Goal: Task Accomplishment & Management: Complete application form

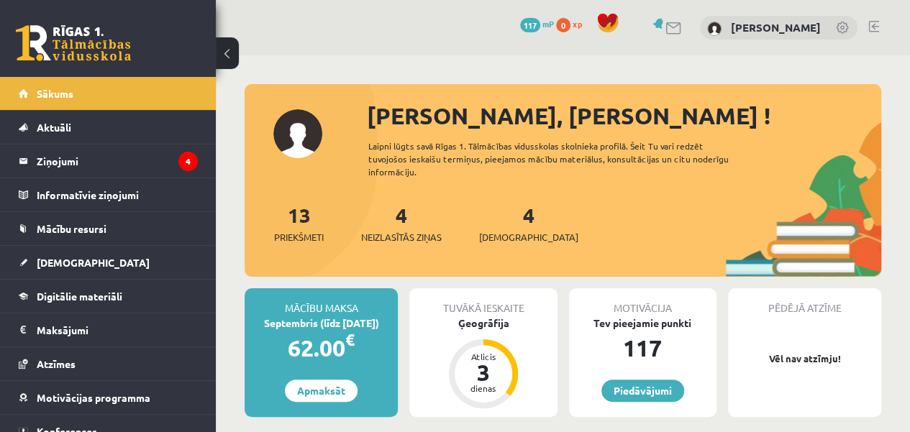
click at [512, 223] on div "4 Ieskaites" at bounding box center [528, 222] width 99 height 45
click at [503, 234] on span "[DEMOGRAPHIC_DATA]" at bounding box center [528, 237] width 99 height 14
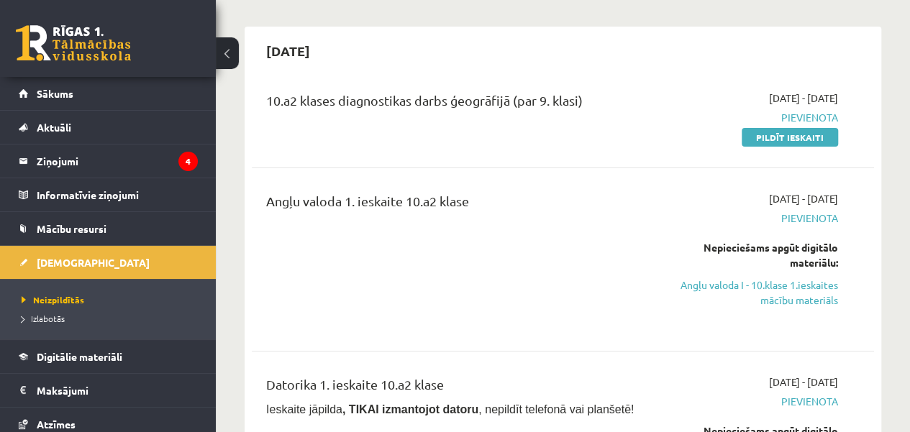
scroll to position [86, 0]
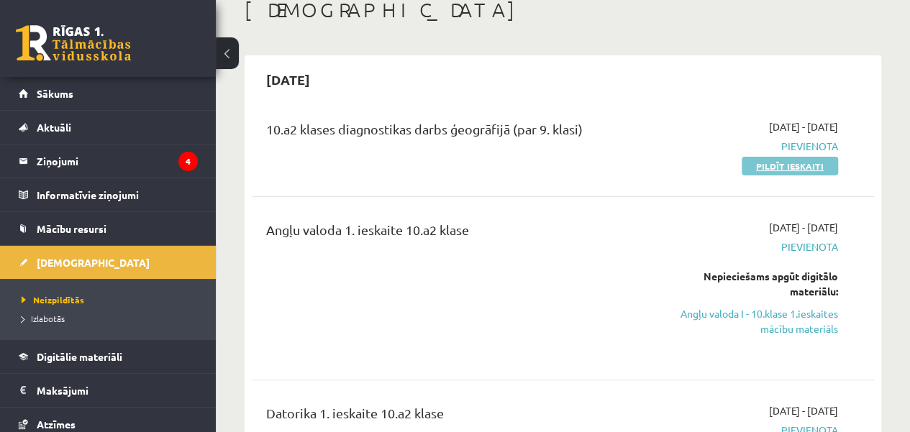
click at [817, 165] on link "Pildīt ieskaiti" at bounding box center [789, 166] width 96 height 19
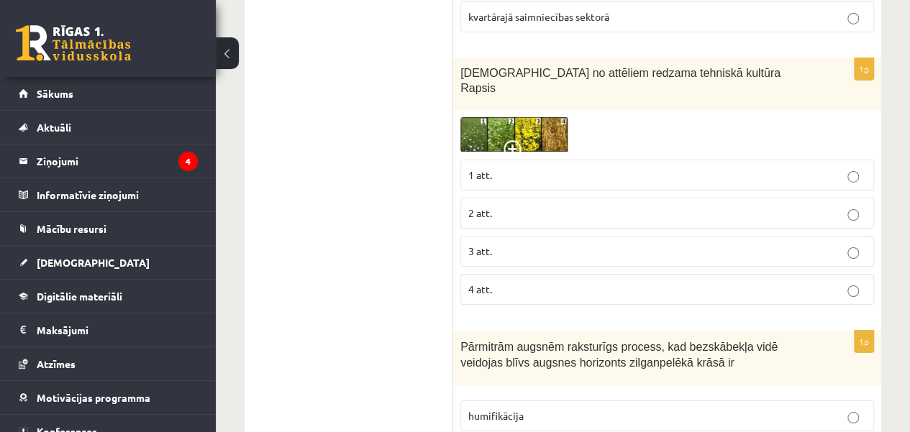
scroll to position [2380, 0]
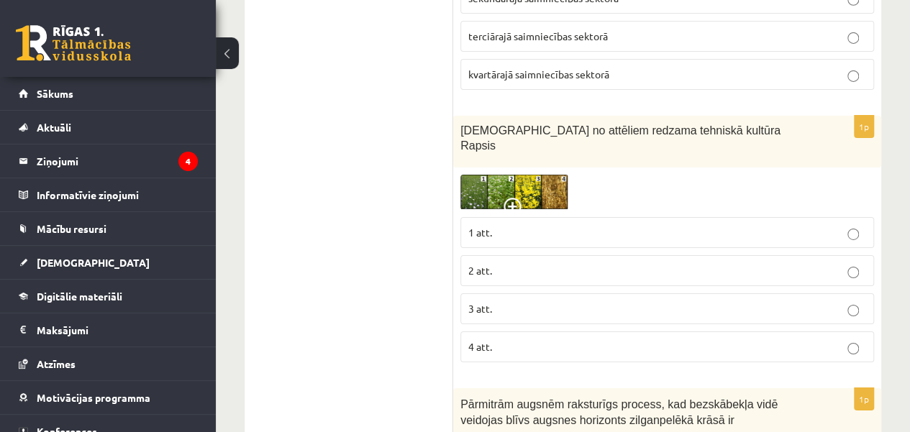
click at [541, 175] on img at bounding box center [514, 192] width 108 height 35
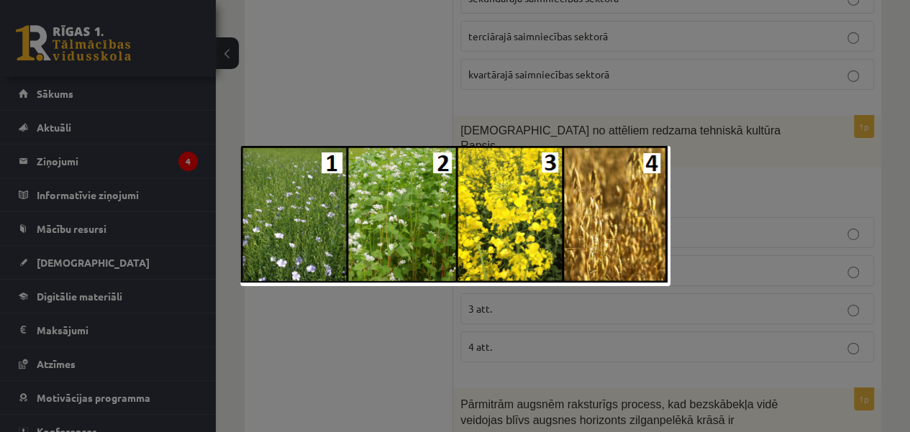
click at [805, 183] on div at bounding box center [455, 216] width 910 height 432
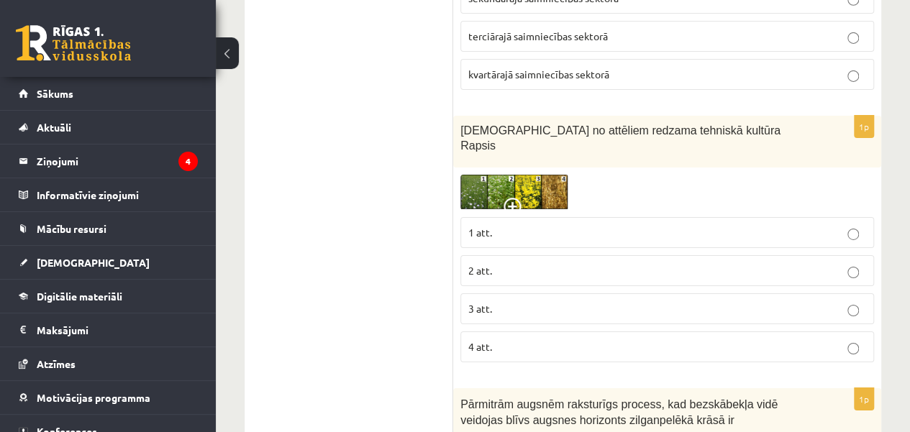
click at [859, 301] on p "3 att." at bounding box center [667, 308] width 398 height 15
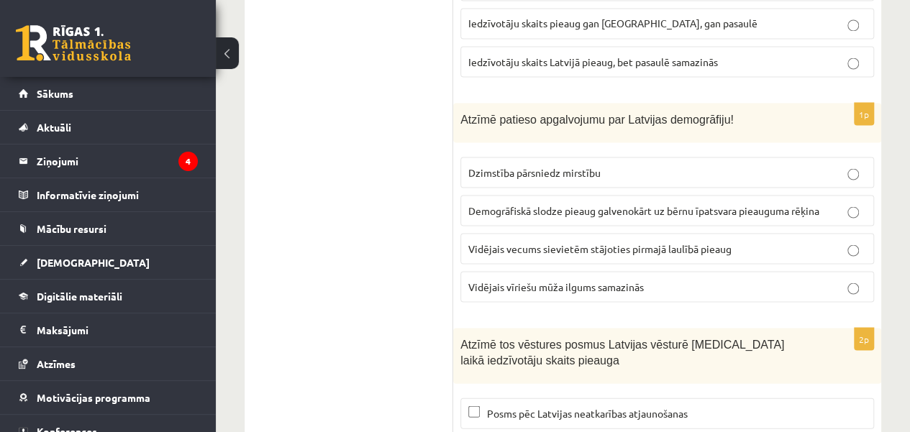
scroll to position [6756, 0]
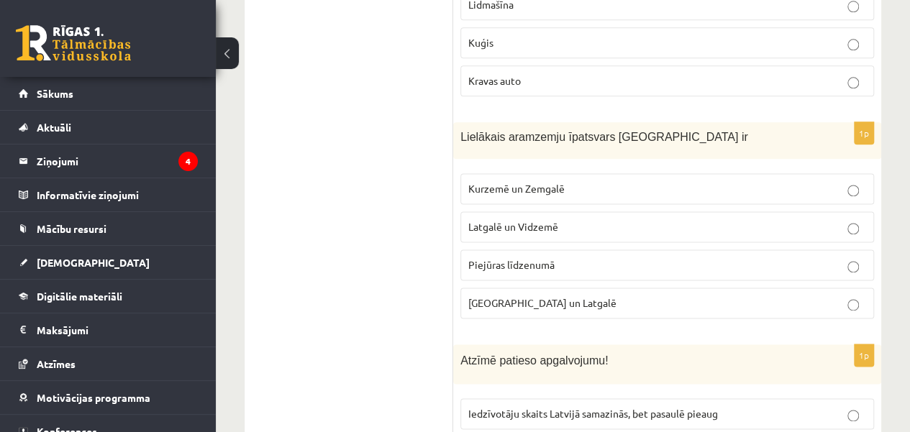
scroll to position [6306, 0]
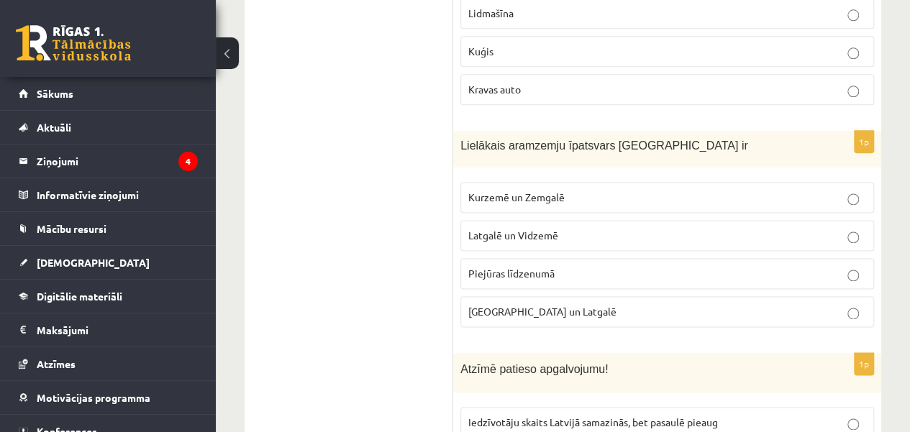
click at [846, 190] on p "Kurzemē un Zemgalē" at bounding box center [667, 197] width 398 height 15
click at [843, 415] on p "Iedzīvotāju skaits Latvijā samazinās, bet pasaulē pieaug" at bounding box center [667, 422] width 398 height 15
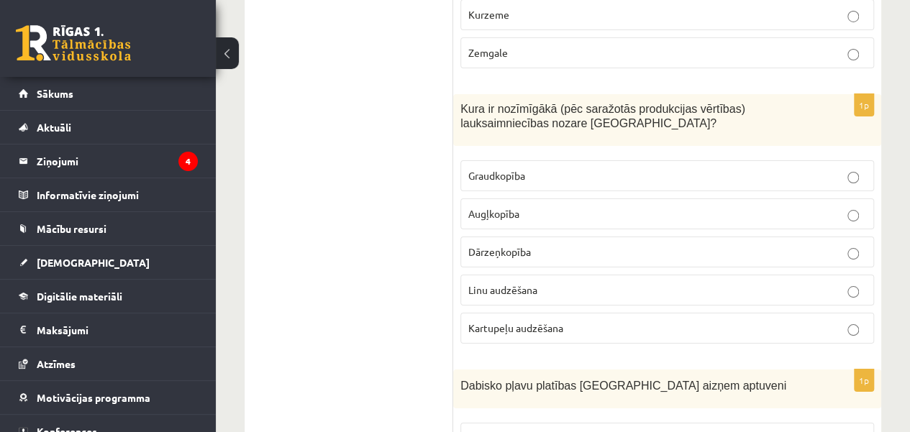
scroll to position [5348, 0]
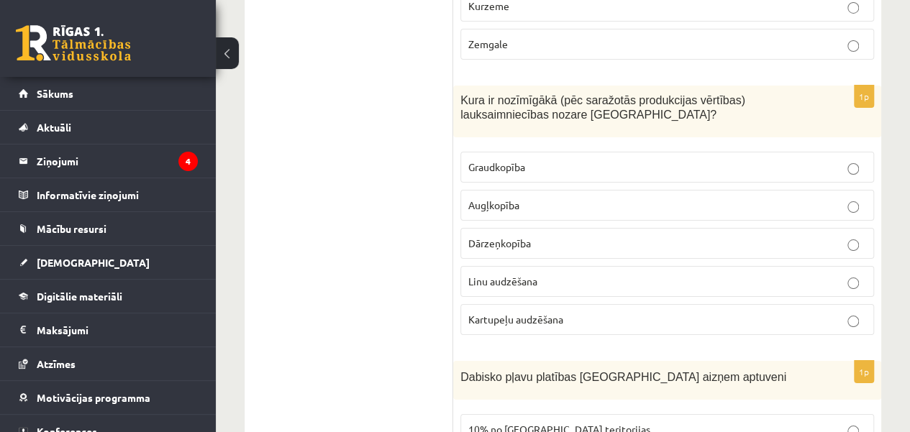
click at [859, 160] on p "Graudkopība" at bounding box center [667, 167] width 398 height 15
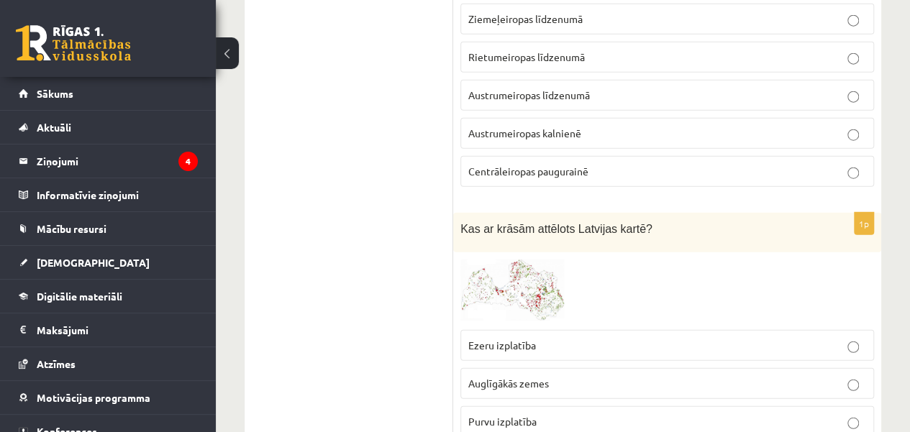
scroll to position [4462, 0]
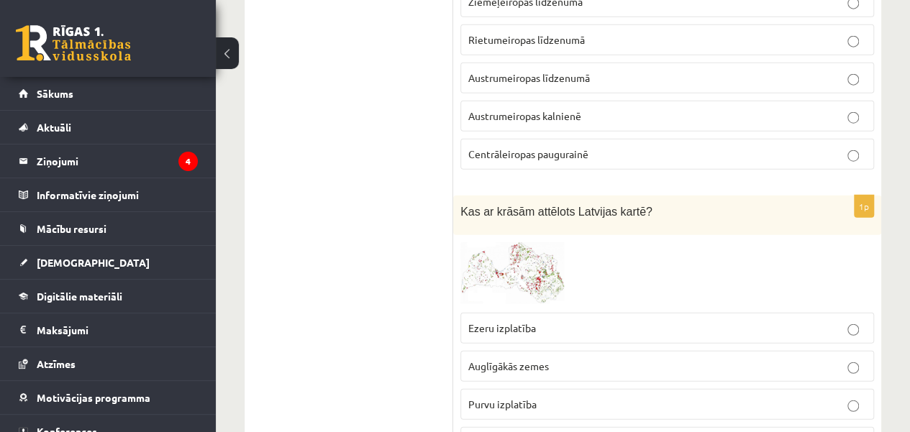
click at [503, 242] on img at bounding box center [514, 273] width 108 height 63
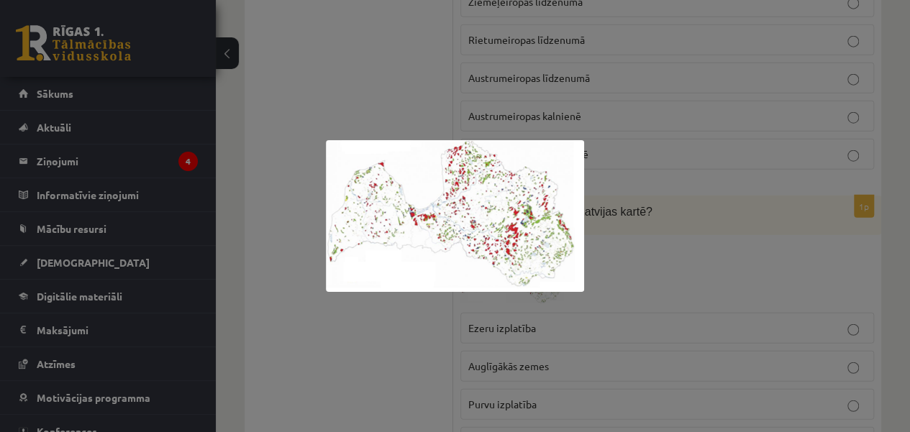
click at [584, 196] on div at bounding box center [455, 216] width 910 height 432
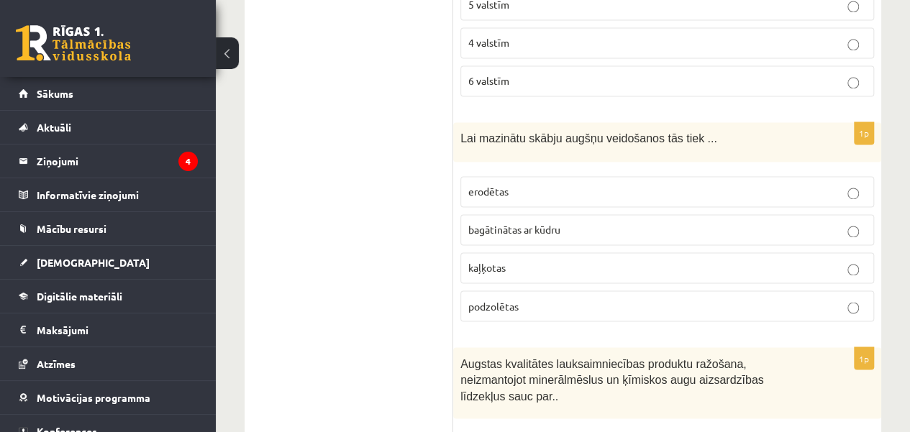
scroll to position [3850, 0]
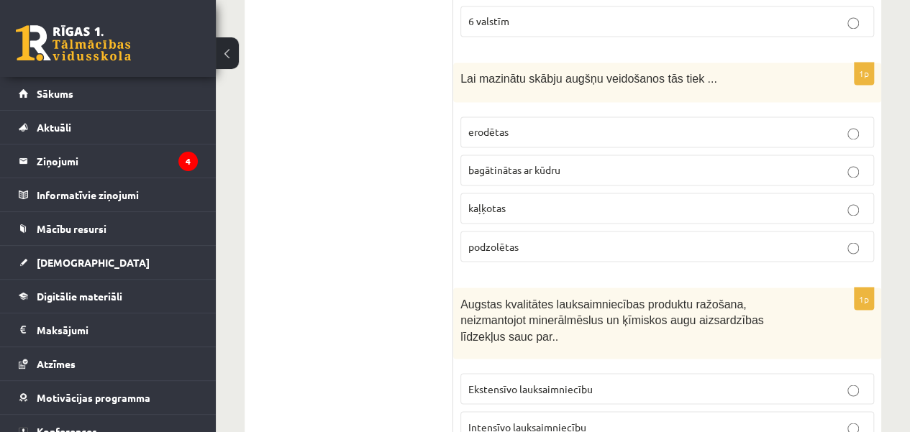
click at [853, 201] on p "kaļķotas" at bounding box center [667, 208] width 398 height 15
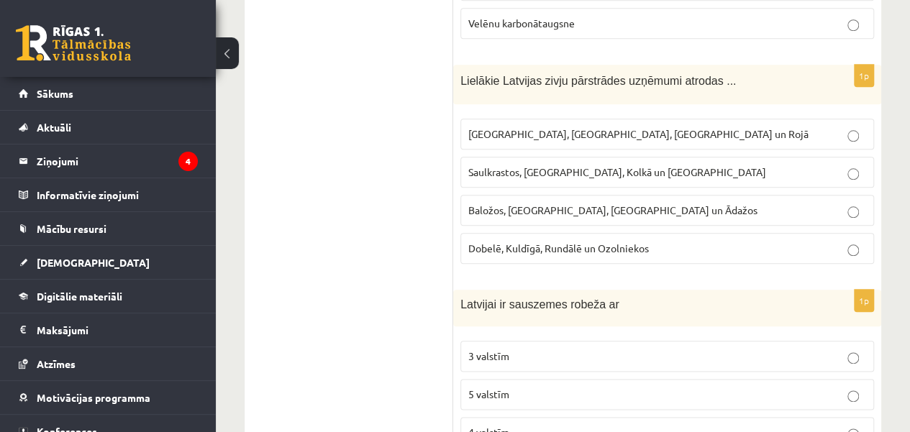
scroll to position [3409, 0]
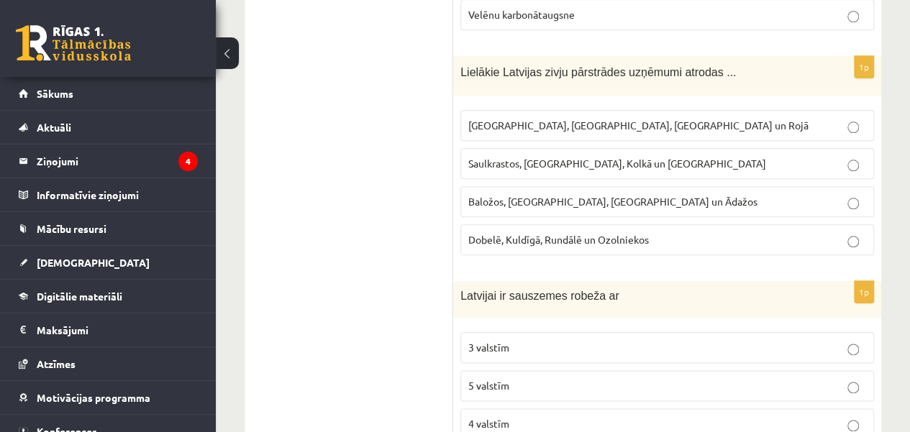
click at [864, 118] on p "Rīgā, Liepājā, Salacgrīvā un Rojā" at bounding box center [667, 125] width 398 height 15
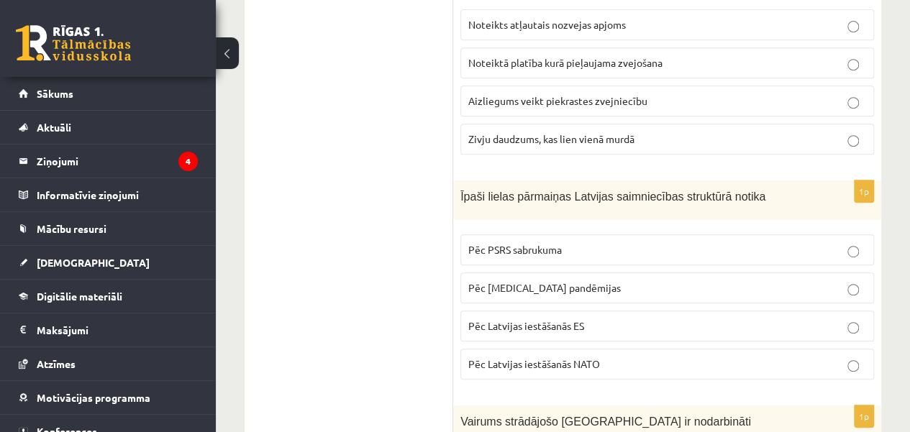
scroll to position [119, 0]
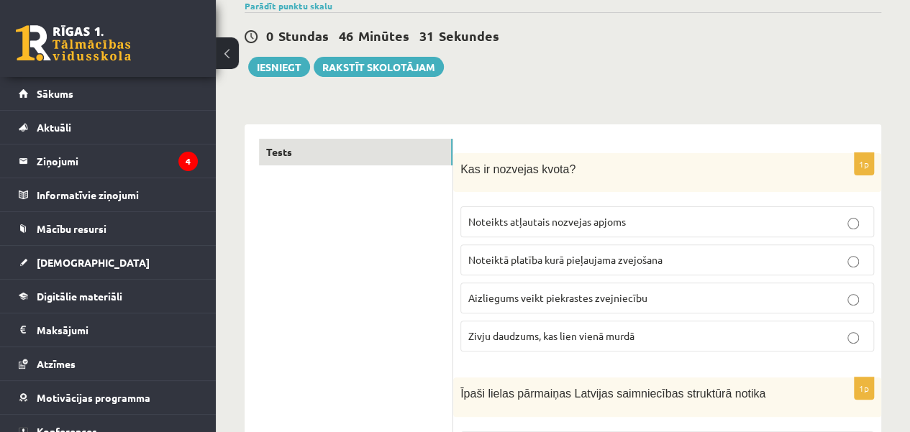
click at [860, 331] on p "Zivju daudzums, kas lien vienā murdā" at bounding box center [667, 336] width 398 height 15
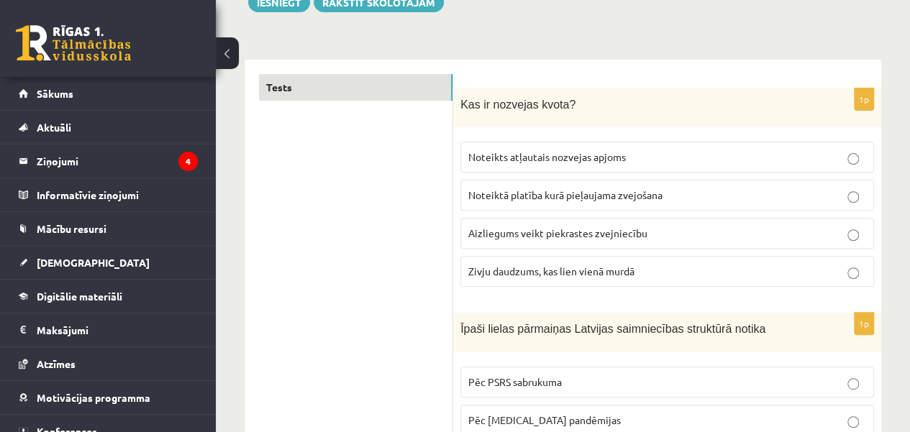
scroll to position [201, 0]
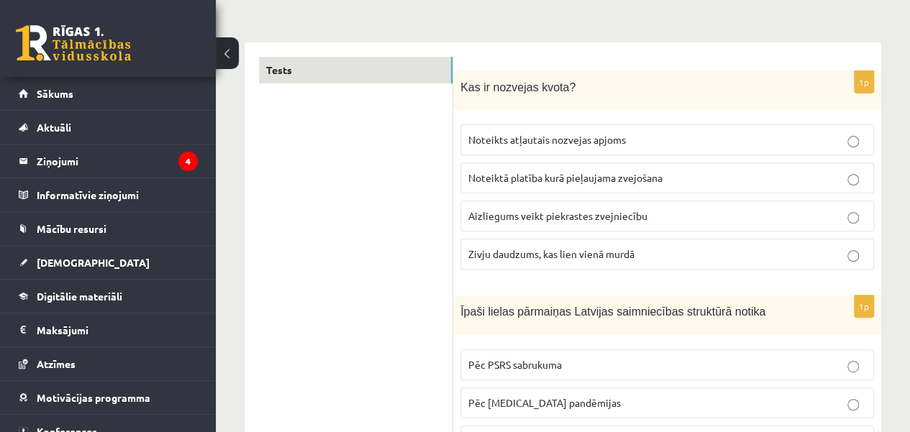
click at [860, 142] on p "Noteikts atļautais nozvejas apjoms" at bounding box center [667, 139] width 398 height 15
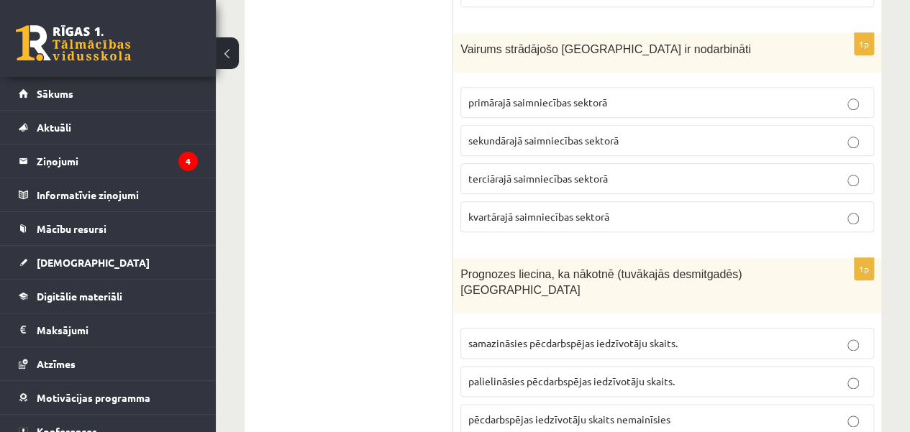
scroll to position [715, 0]
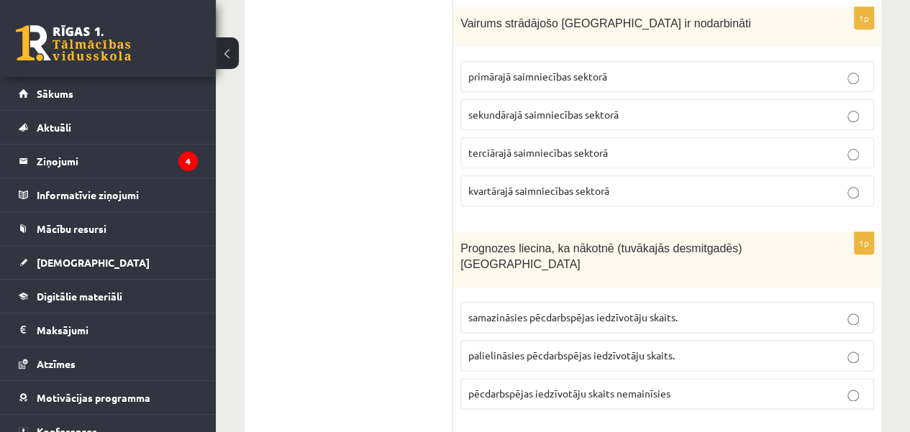
click at [839, 70] on p "primārajā saimniecības sektorā" at bounding box center [667, 76] width 398 height 15
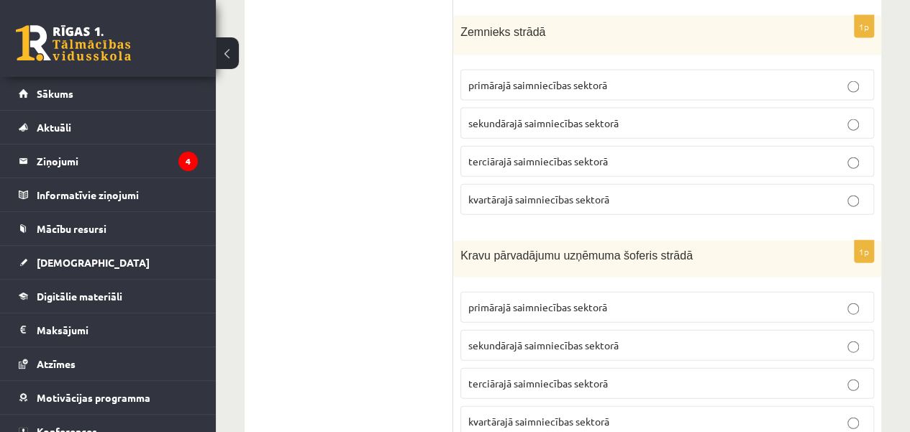
scroll to position [1591, 0]
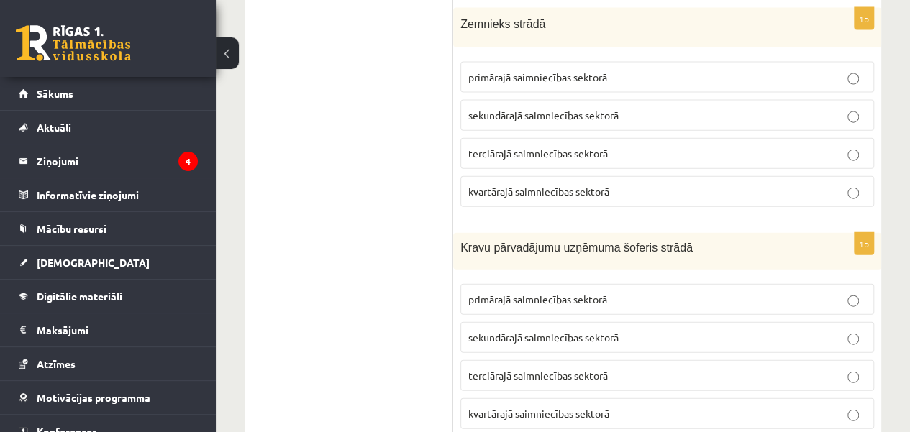
click at [851, 368] on p "terciārajā saimniecības sektorā" at bounding box center [667, 375] width 398 height 15
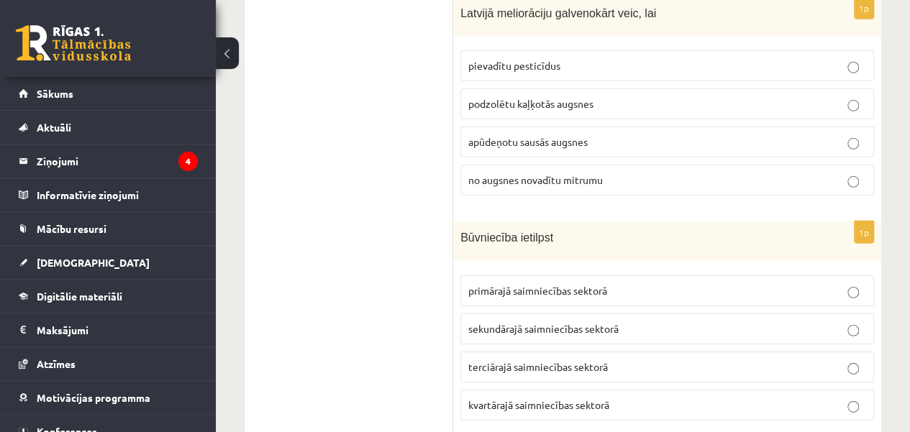
scroll to position [2015, 0]
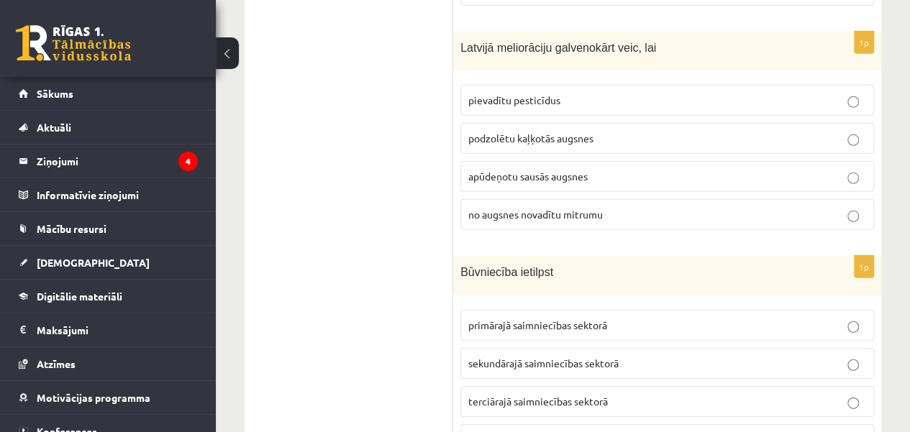
click at [846, 93] on p "pievadītu pesticīdus" at bounding box center [667, 100] width 398 height 15
click at [845, 123] on label "podzolētu kaļķotās augsnes" at bounding box center [666, 138] width 413 height 31
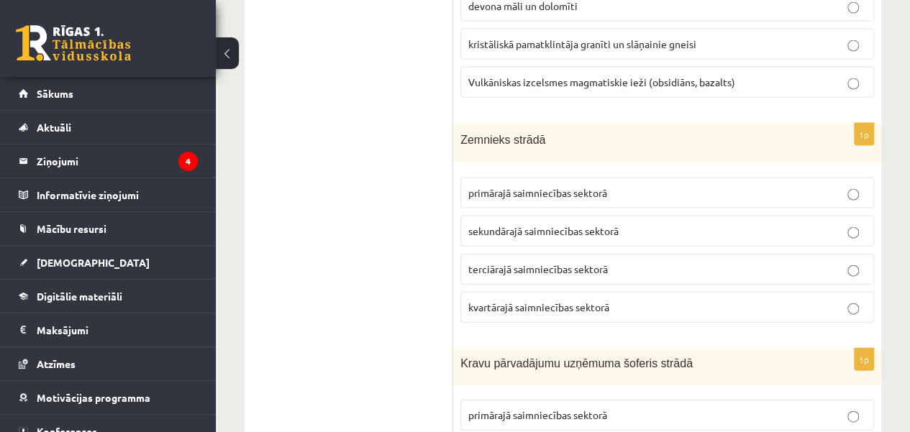
scroll to position [0, 0]
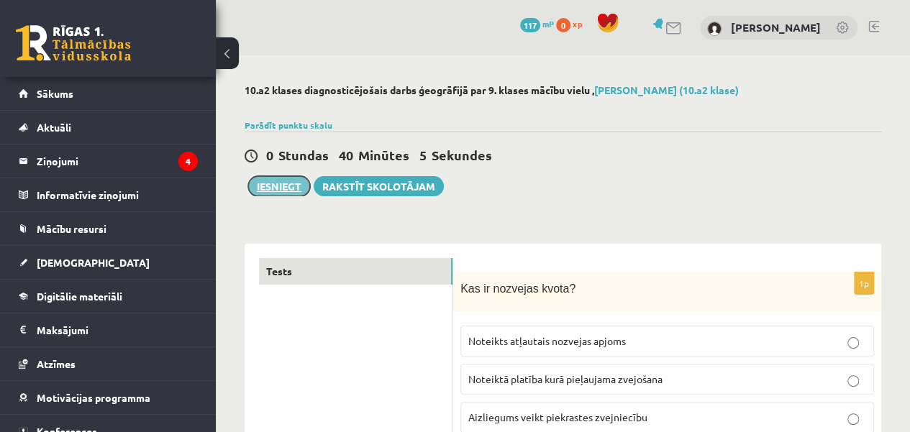
click at [289, 182] on button "Iesniegt" at bounding box center [279, 186] width 62 height 20
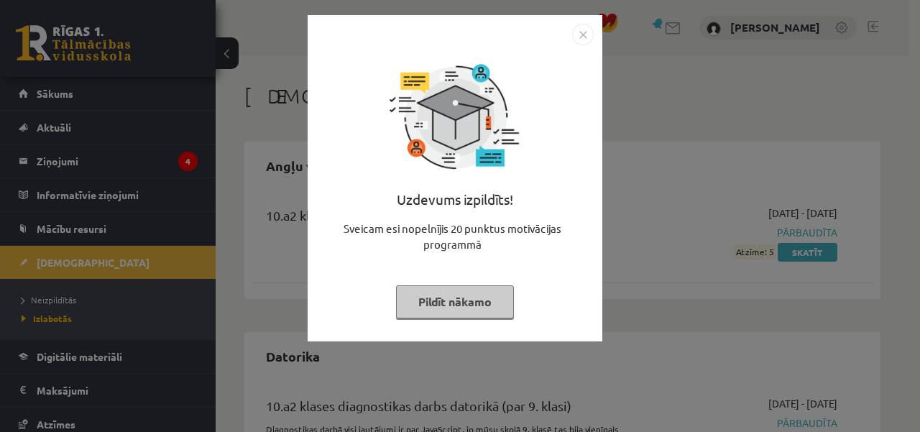
click at [469, 307] on button "Pildīt nākamo" at bounding box center [455, 301] width 118 height 33
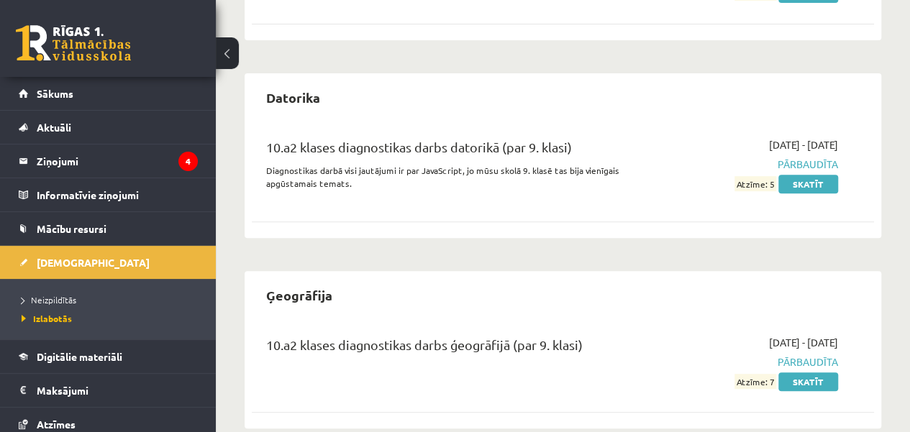
scroll to position [283, 0]
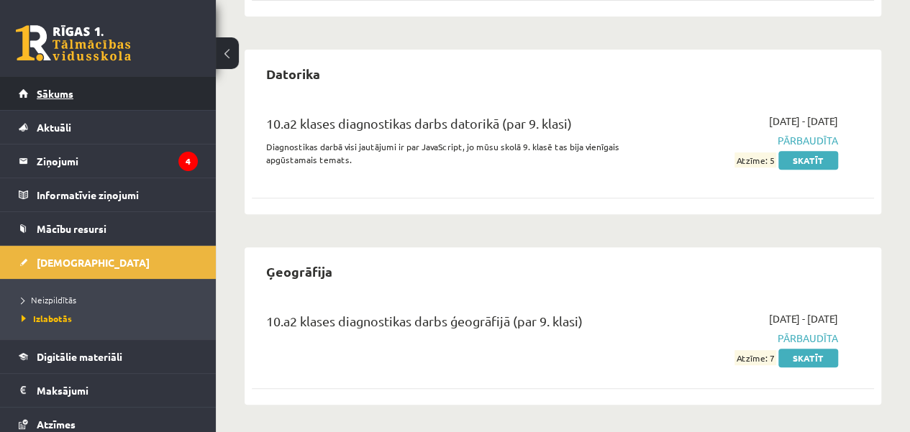
click at [115, 93] on link "Sākums" at bounding box center [108, 93] width 179 height 33
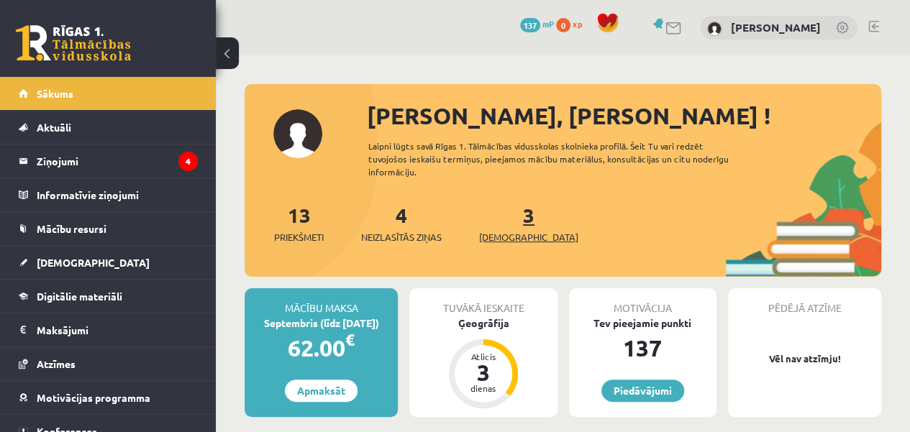
click at [503, 226] on link "3 Ieskaites" at bounding box center [528, 223] width 99 height 42
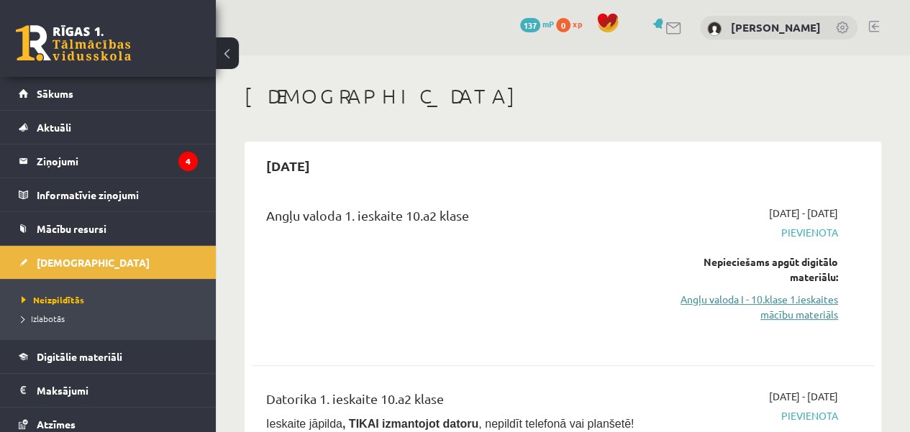
click at [815, 300] on link "Angļu valoda I - 10.klase 1.ieskaites mācību materiāls" at bounding box center [749, 307] width 176 height 30
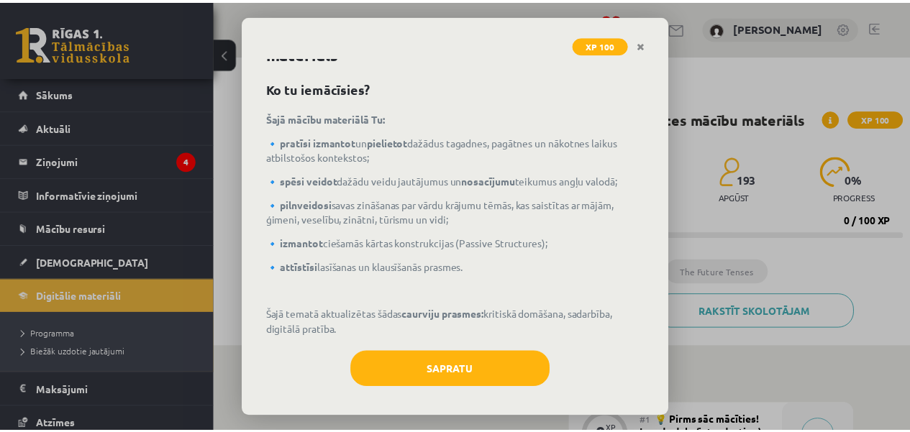
scroll to position [44, 0]
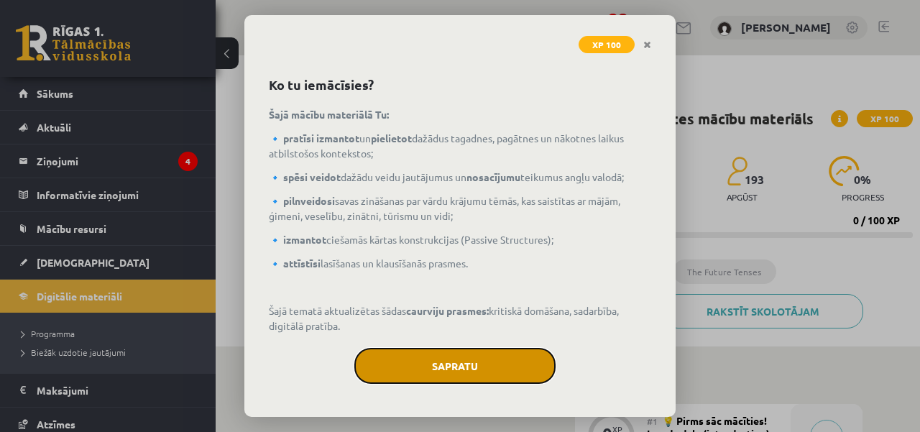
click at [472, 350] on button "Sapratu" at bounding box center [454, 366] width 201 height 36
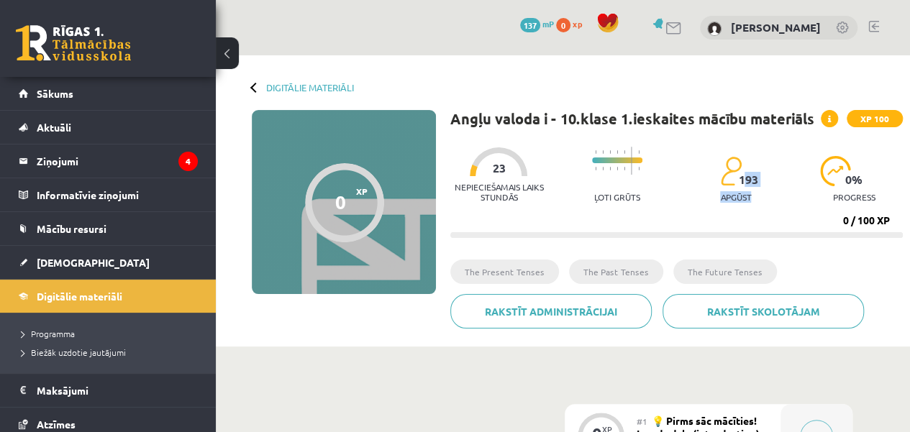
drag, startPoint x: 743, startPoint y: 185, endPoint x: 769, endPoint y: 190, distance: 25.5
click at [764, 188] on div "Nepieciešamais laiks stundās 23 Ļoti grūts 193 apgūst 0 % progress" at bounding box center [676, 174] width 452 height 71
click at [800, 201] on div "Nepieciešamais laiks stundās 23 Ļoti grūts 193 apgūst 0 % progress" at bounding box center [676, 174] width 452 height 71
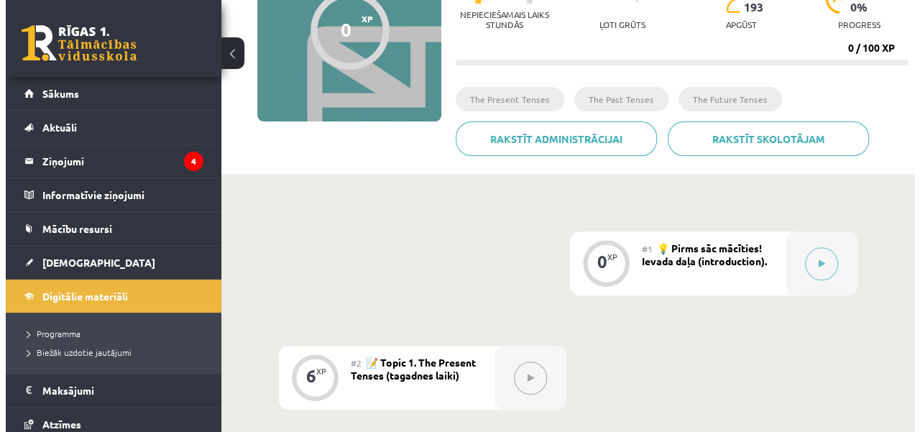
scroll to position [201, 0]
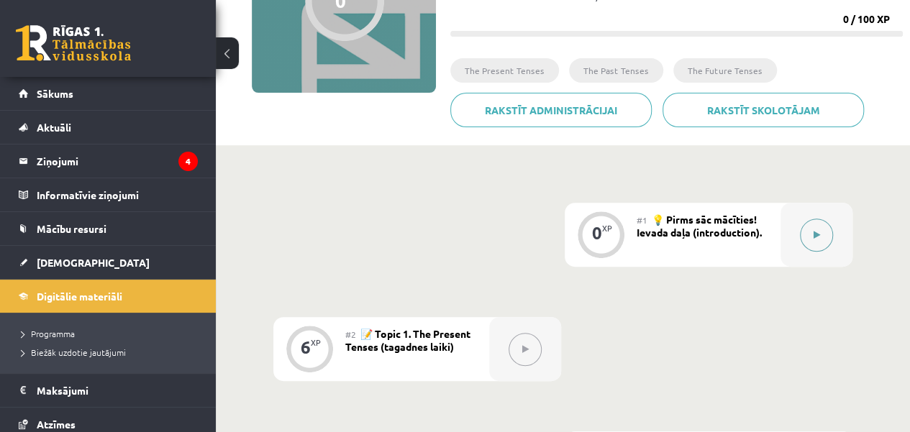
click at [823, 229] on button at bounding box center [816, 235] width 33 height 33
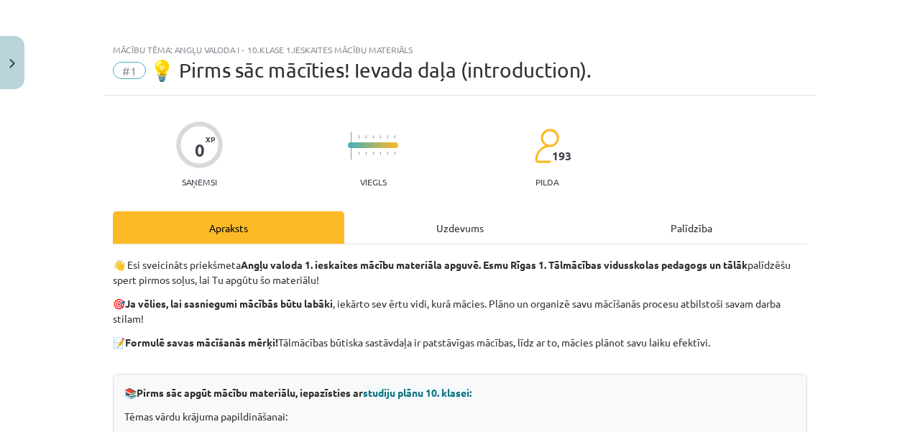
click at [479, 225] on div "Uzdevums" at bounding box center [460, 227] width 232 height 32
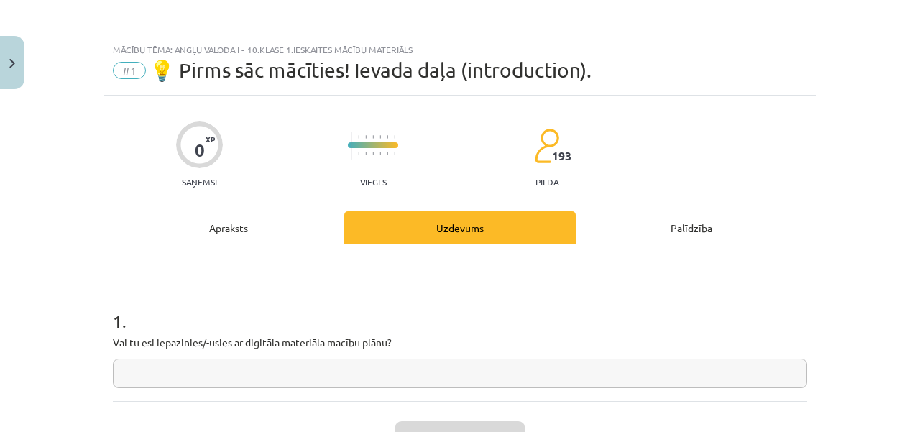
scroll to position [36, 0]
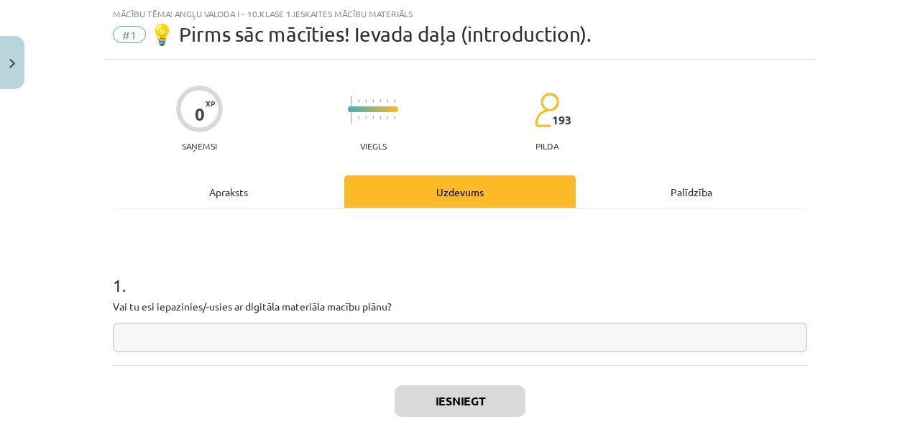
click at [664, 185] on div "Palīdzība" at bounding box center [692, 191] width 232 height 32
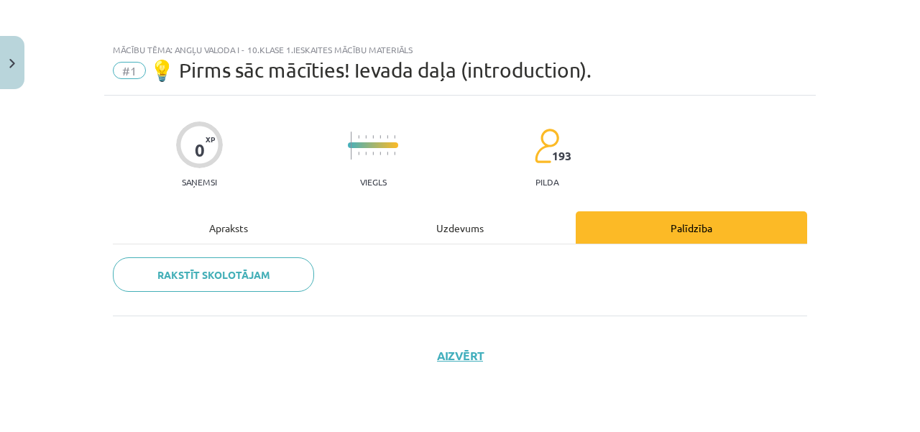
click at [265, 230] on div "Apraksts" at bounding box center [229, 227] width 232 height 32
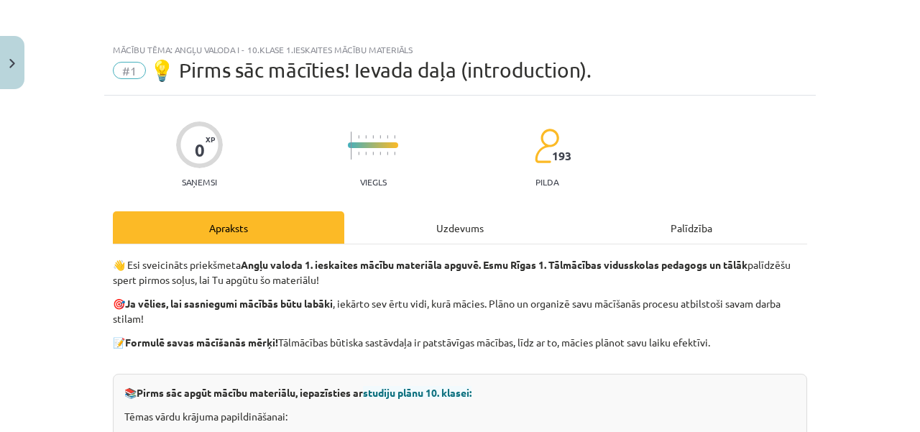
click at [432, 235] on div "Uzdevums" at bounding box center [460, 227] width 232 height 32
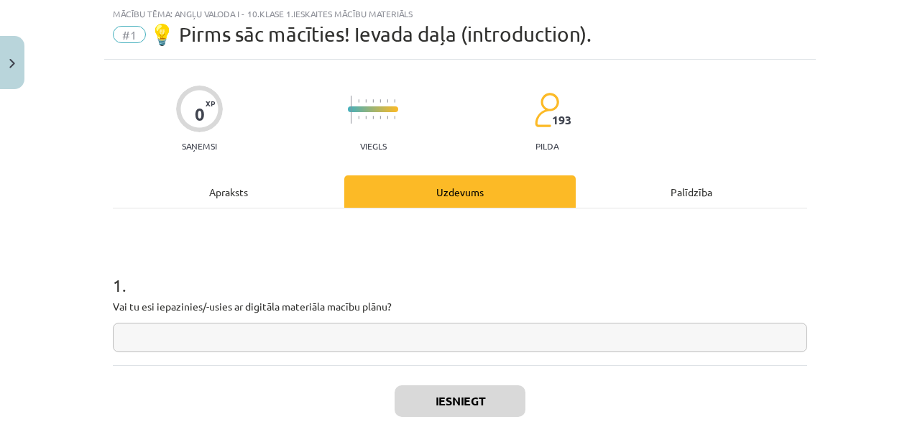
click at [281, 329] on input "text" at bounding box center [460, 337] width 695 height 29
click at [684, 203] on div "Palīdzība" at bounding box center [692, 191] width 232 height 32
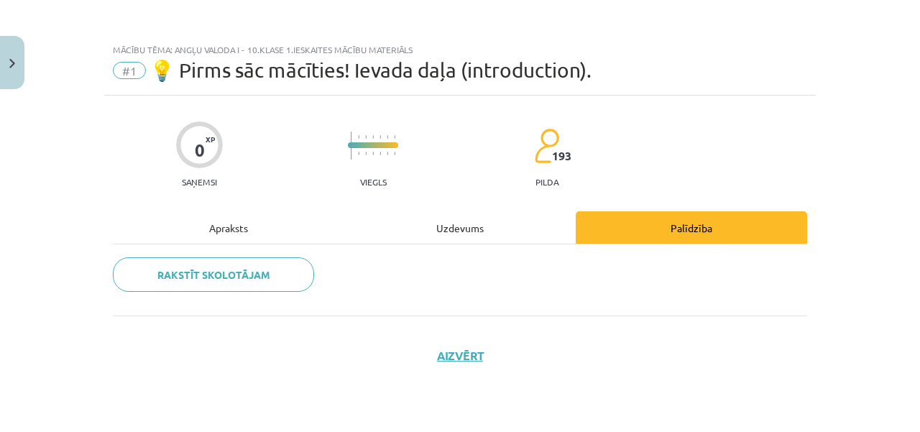
click at [465, 221] on div "Uzdevums" at bounding box center [460, 227] width 232 height 32
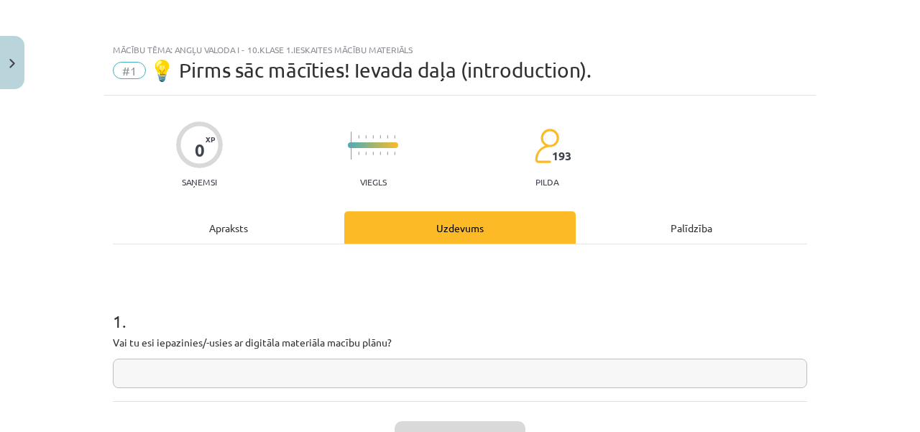
click at [252, 366] on input "text" at bounding box center [460, 373] width 695 height 29
type input "**"
click at [440, 428] on button "Iesniegt" at bounding box center [460, 437] width 131 height 32
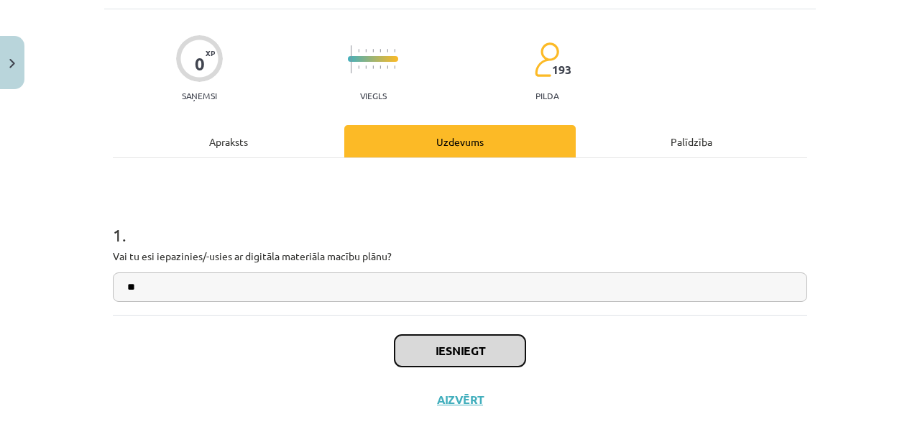
scroll to position [114, 0]
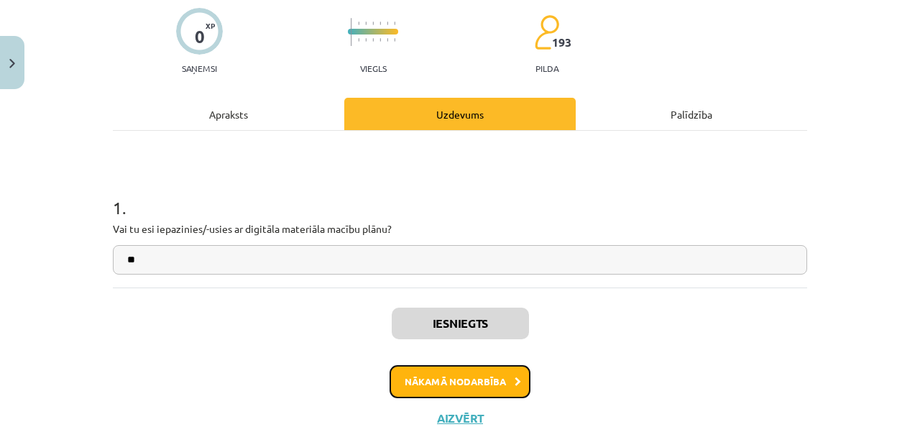
click at [499, 381] on button "Nākamā nodarbība" at bounding box center [460, 381] width 141 height 33
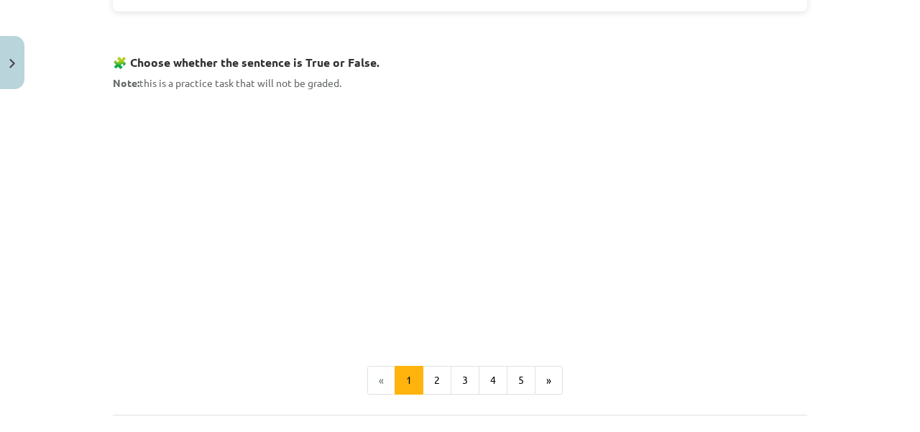
scroll to position [956, 0]
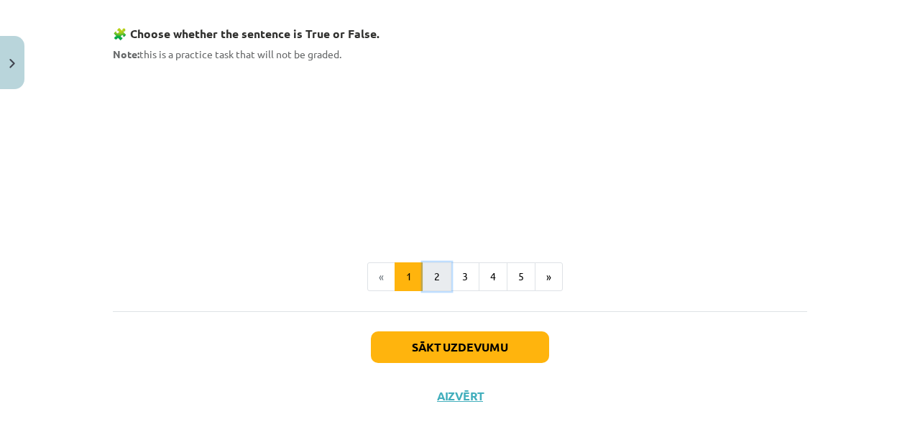
click at [439, 278] on button "2" at bounding box center [437, 276] width 29 height 29
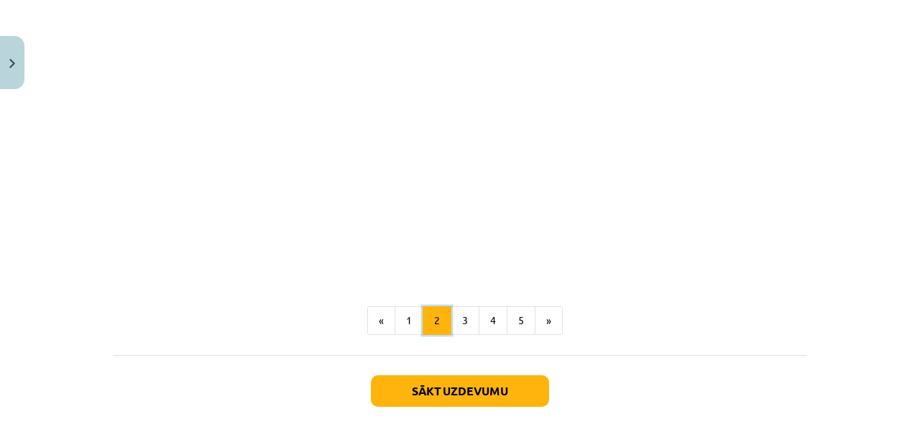
scroll to position [947, 0]
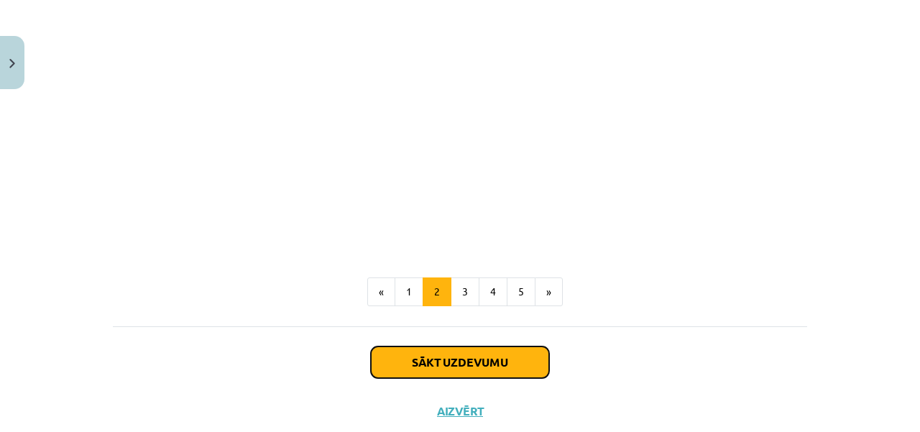
click at [466, 358] on button "Sākt uzdevumu" at bounding box center [460, 363] width 178 height 32
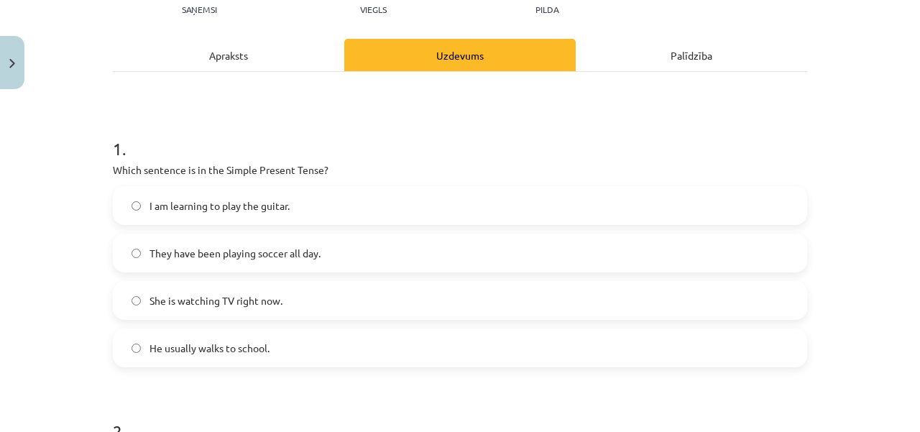
scroll to position [201, 0]
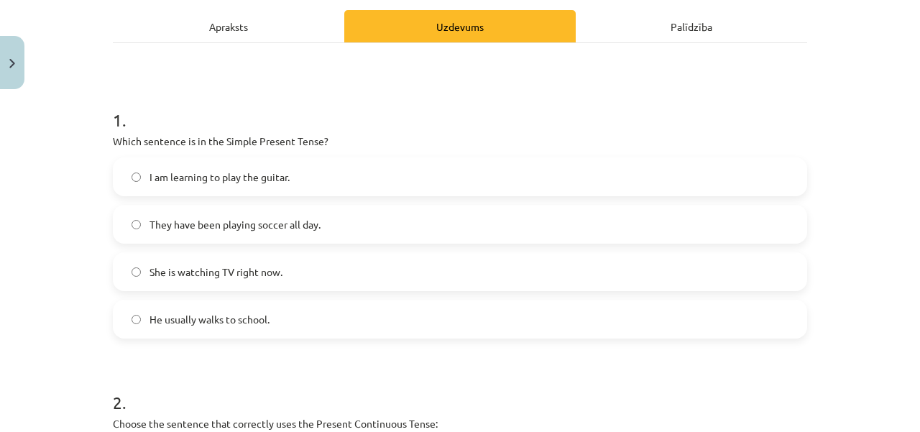
click at [137, 311] on label "He usually walks to school." at bounding box center [460, 319] width 692 height 36
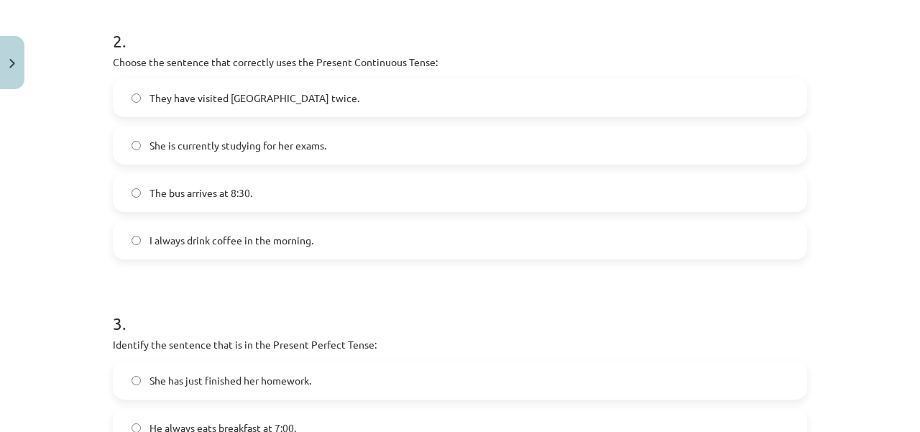
scroll to position [566, 0]
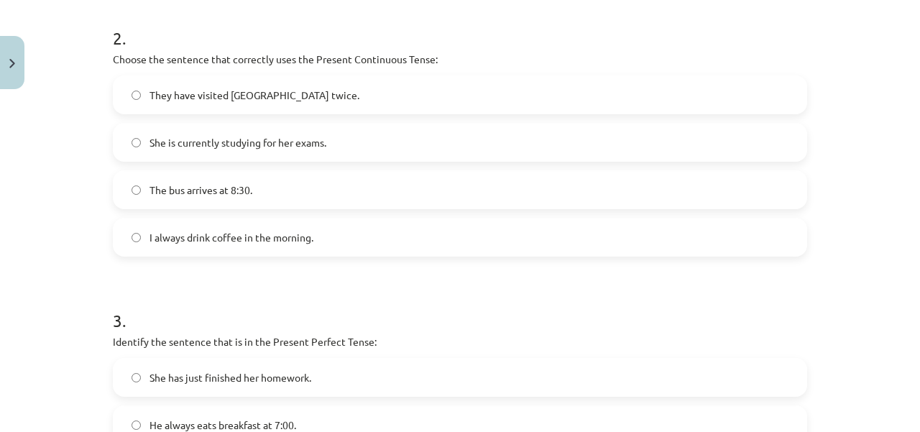
click at [132, 136] on label "She is currently studying for her exams." at bounding box center [460, 142] width 692 height 36
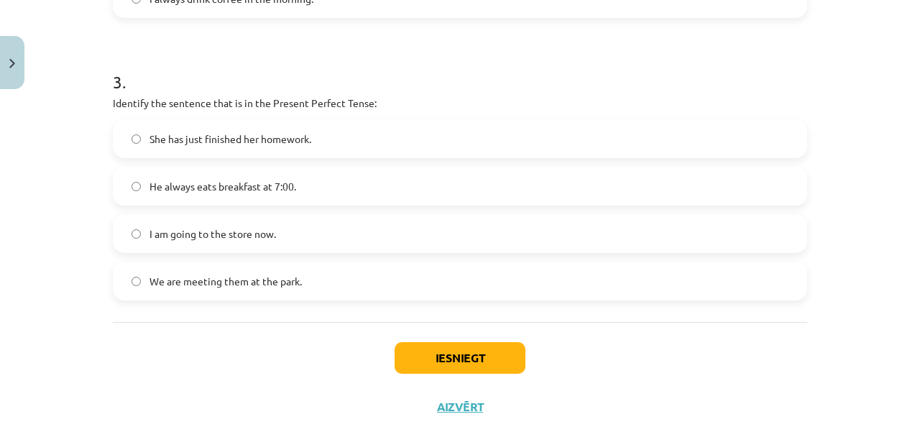
scroll to position [807, 0]
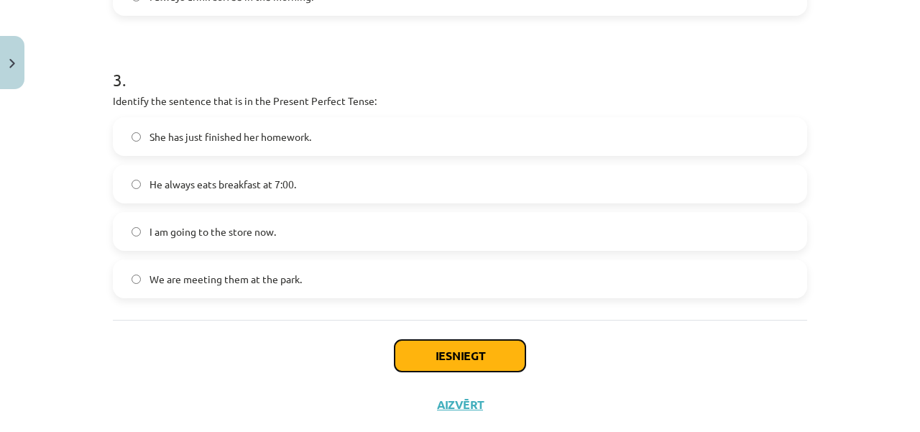
click at [440, 349] on button "Iesniegt" at bounding box center [460, 356] width 131 height 32
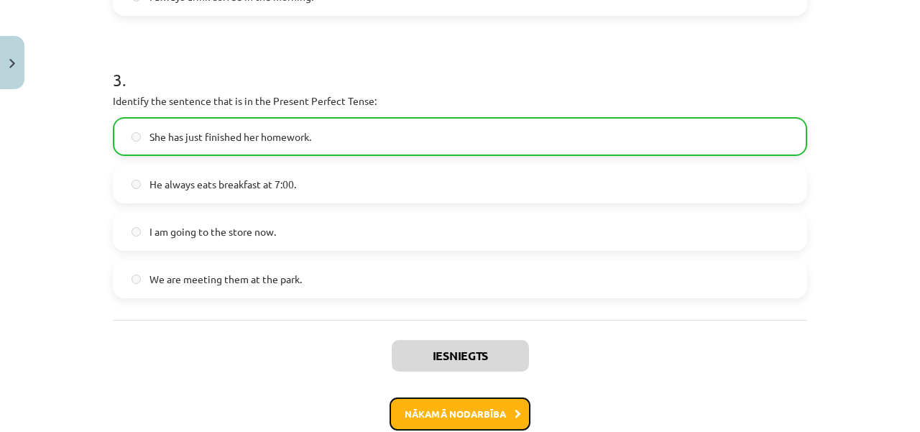
click at [471, 419] on button "Nākamā nodarbība" at bounding box center [460, 414] width 141 height 33
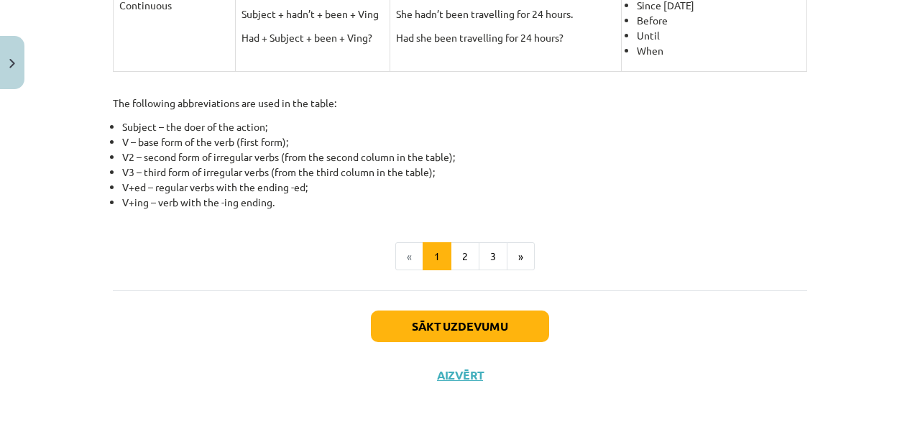
scroll to position [754, 0]
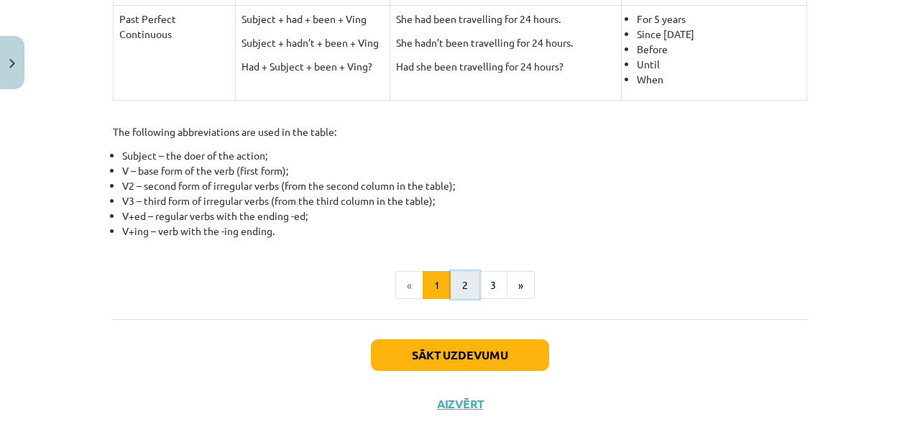
click at [454, 280] on button "2" at bounding box center [465, 285] width 29 height 29
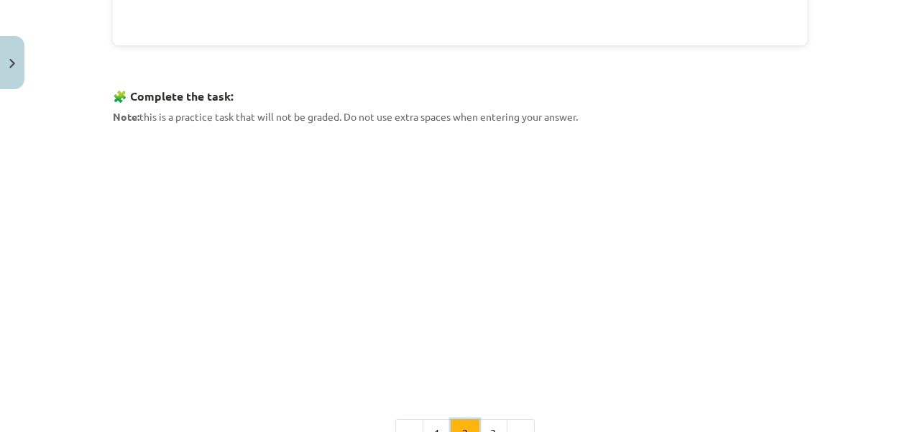
scroll to position [688, 0]
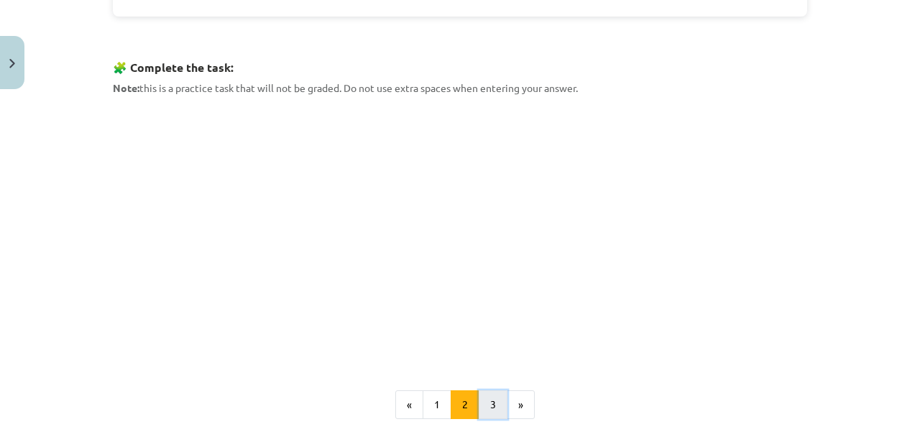
click at [485, 413] on button "3" at bounding box center [493, 404] width 29 height 29
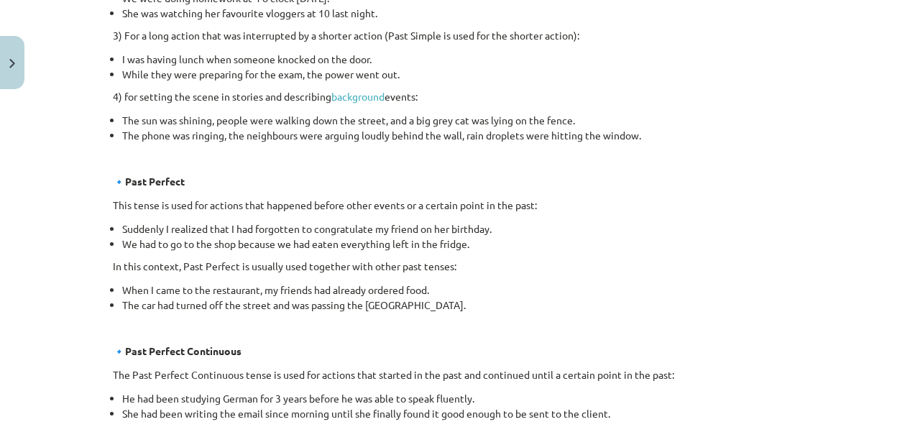
scroll to position [930, 0]
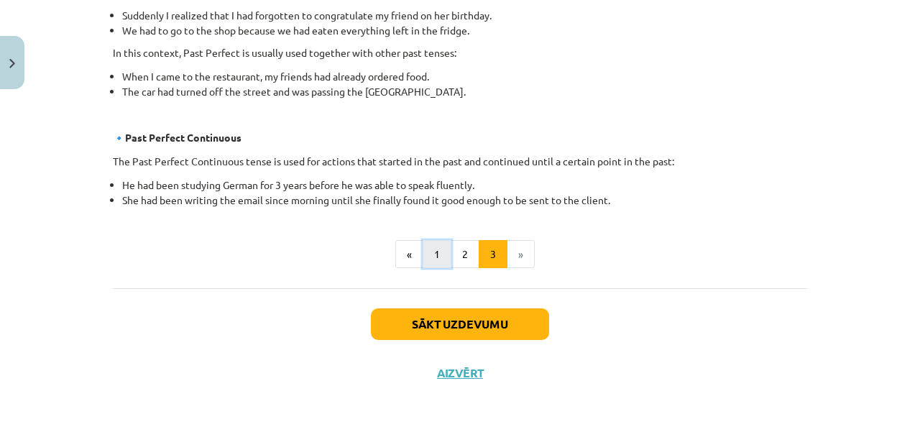
click at [429, 242] on button "1" at bounding box center [437, 254] width 29 height 29
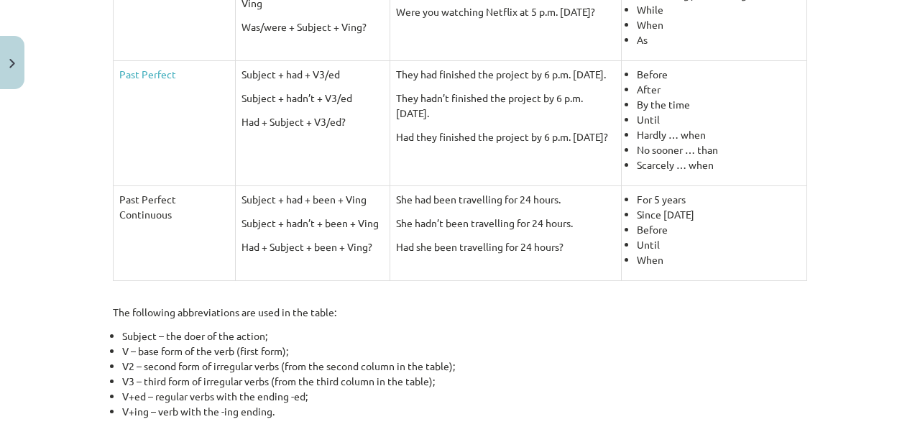
scroll to position [746, 0]
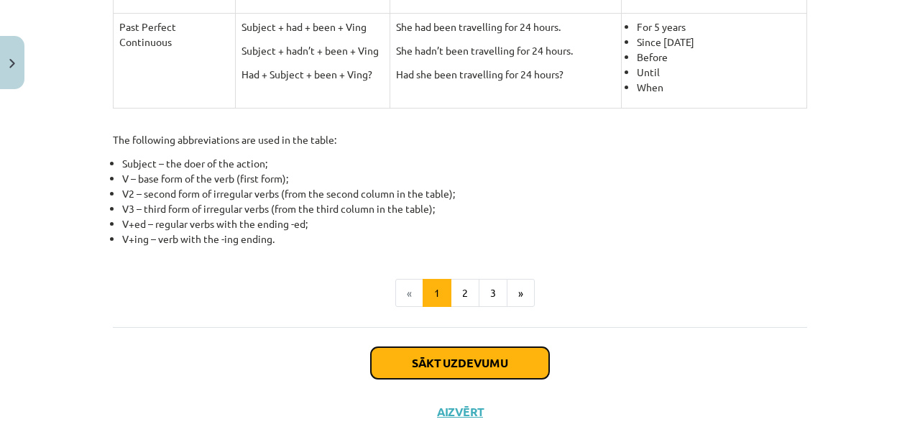
click at [499, 354] on button "Sākt uzdevumu" at bounding box center [460, 363] width 178 height 32
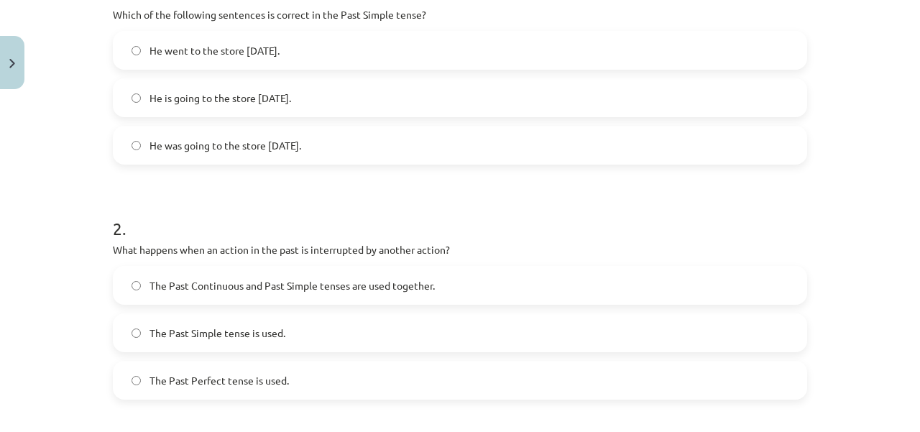
scroll to position [299, 0]
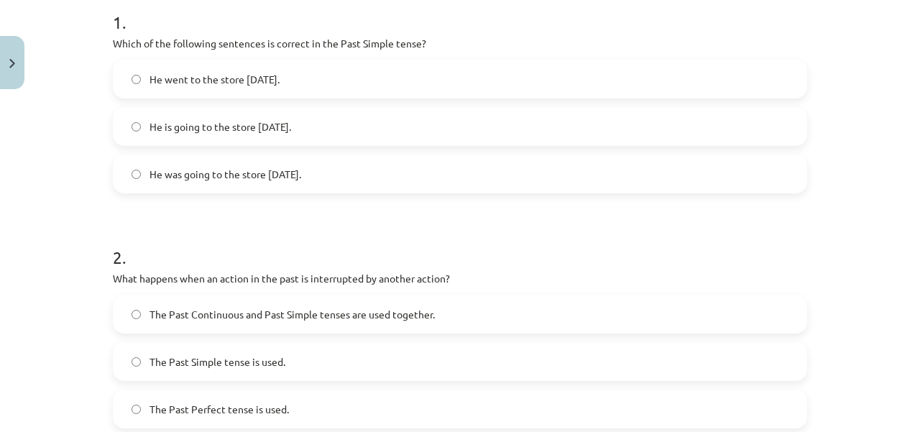
click at [125, 71] on label "He went to the store yesterday." at bounding box center [460, 79] width 692 height 36
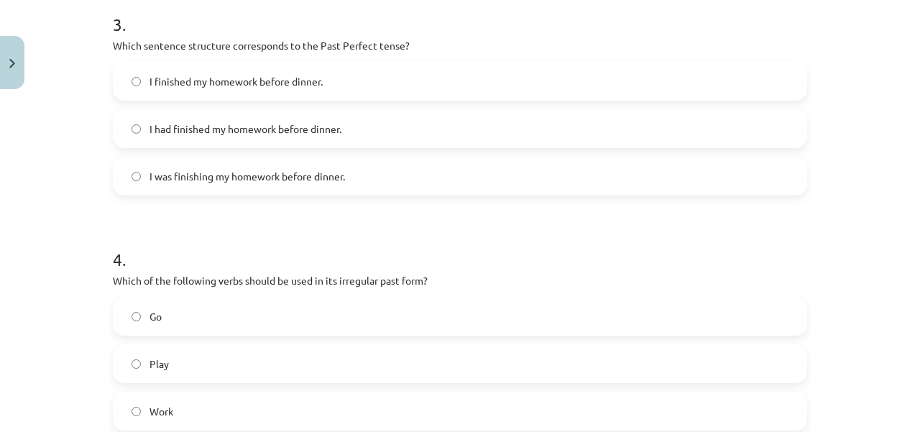
scroll to position [762, 0]
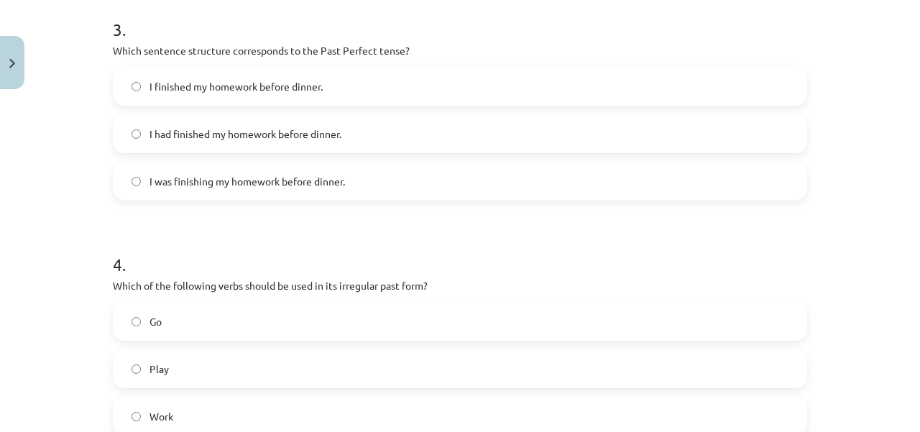
click at [125, 127] on label "I had finished my homework before dinner." at bounding box center [460, 134] width 692 height 36
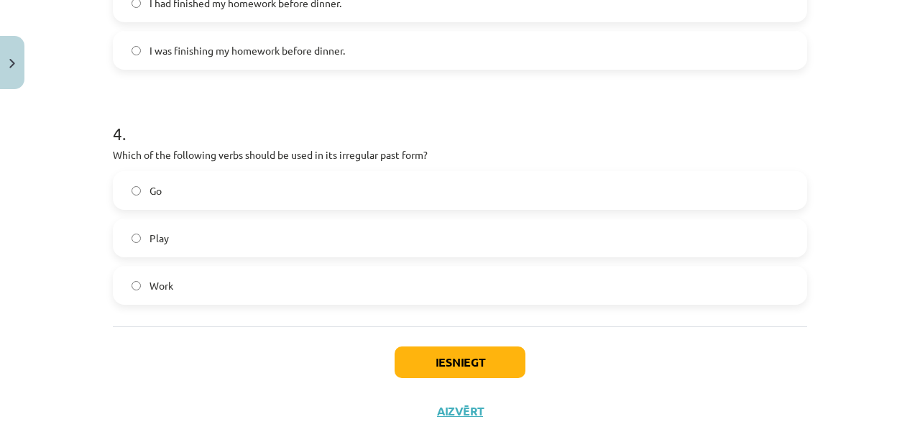
scroll to position [932, 0]
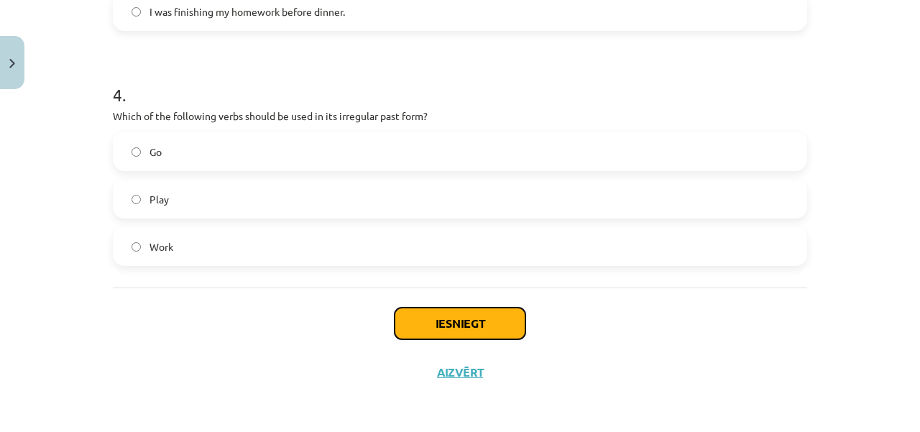
click at [493, 317] on button "Iesniegt" at bounding box center [460, 324] width 131 height 32
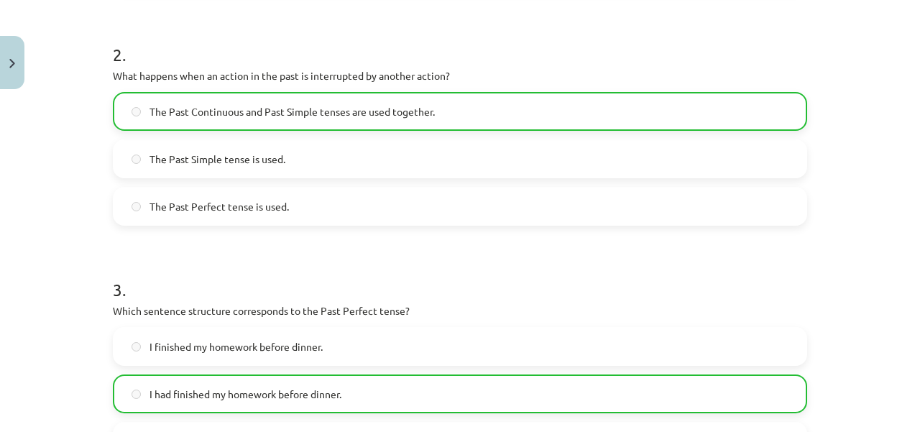
scroll to position [976, 0]
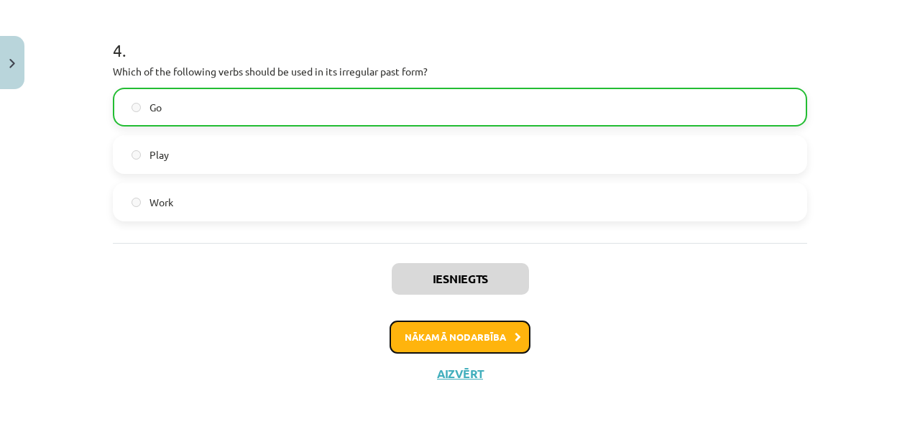
click at [498, 334] on button "Nākamā nodarbība" at bounding box center [460, 337] width 141 height 33
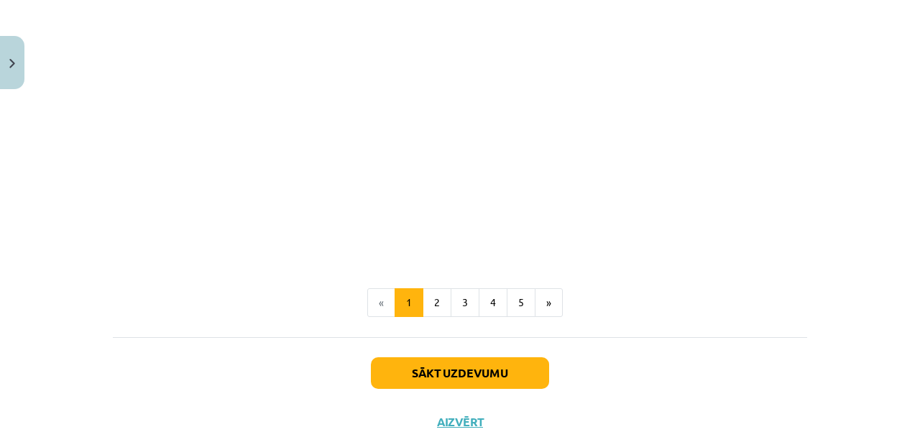
scroll to position [1007, 0]
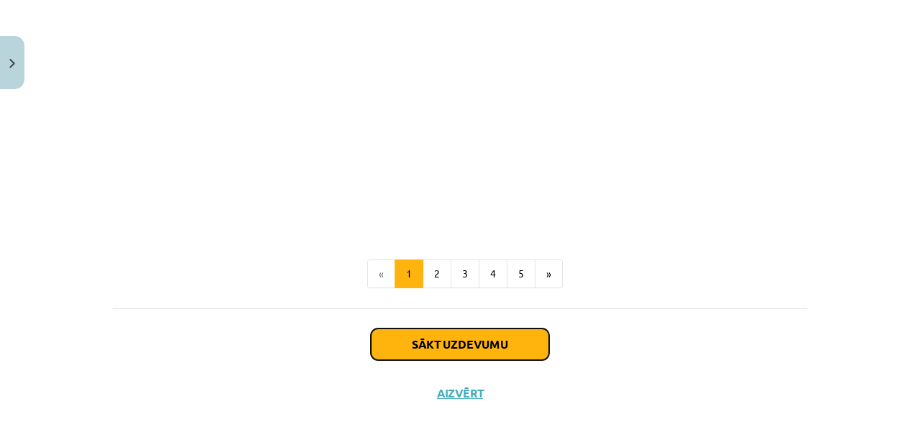
click at [525, 345] on button "Sākt uzdevumu" at bounding box center [460, 345] width 178 height 32
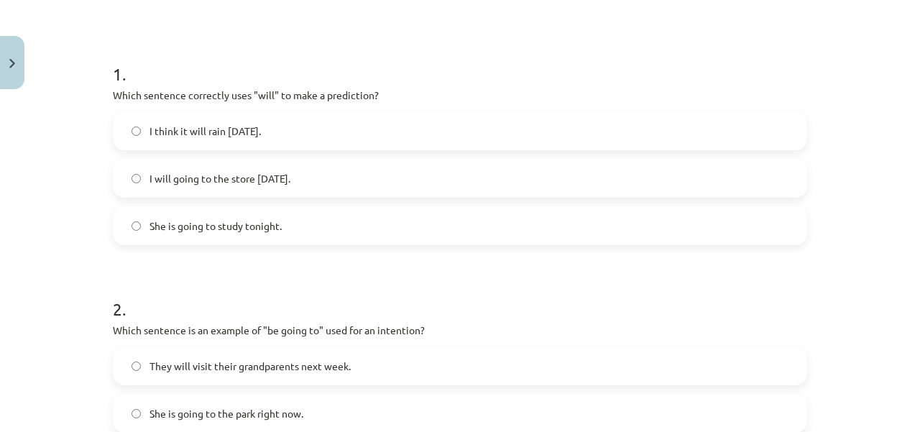
scroll to position [233, 0]
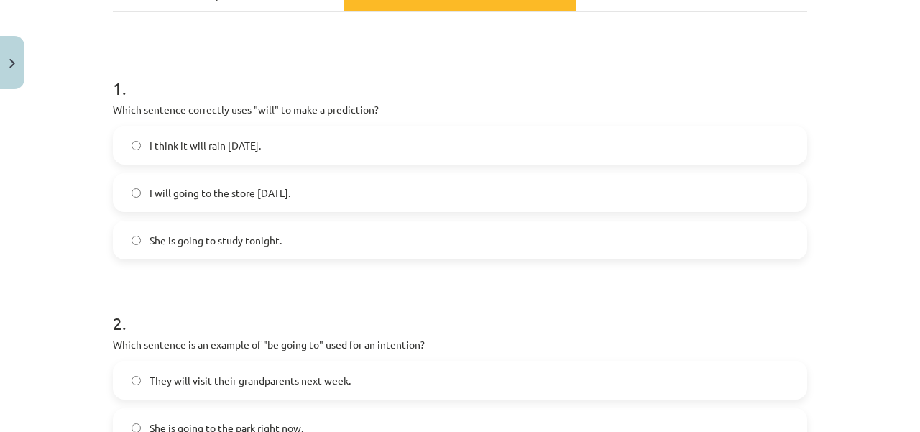
click at [124, 140] on label "I think it will rain tomorrow." at bounding box center [460, 145] width 692 height 36
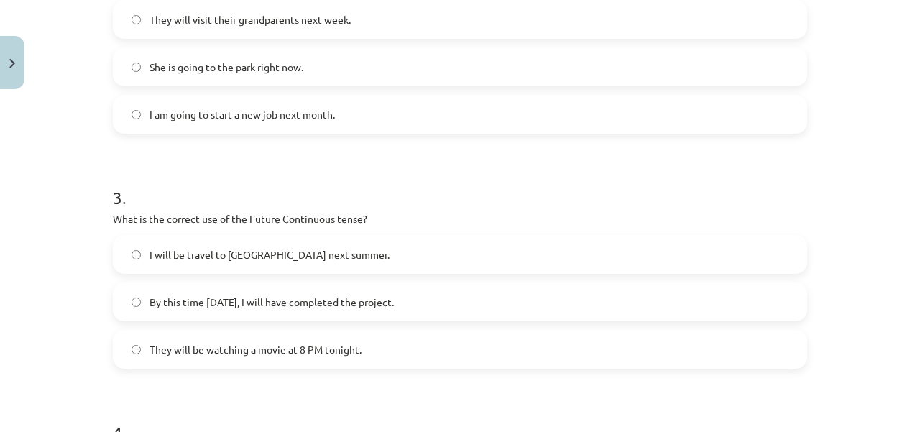
scroll to position [932, 0]
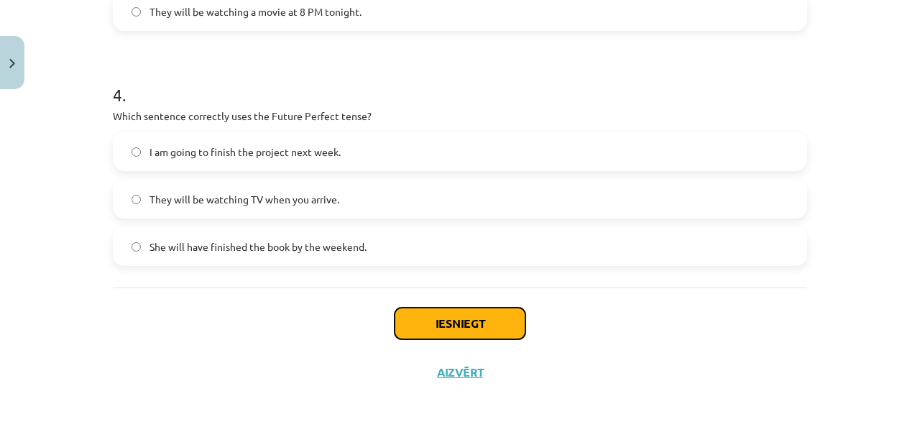
click at [497, 316] on button "Iesniegt" at bounding box center [460, 324] width 131 height 32
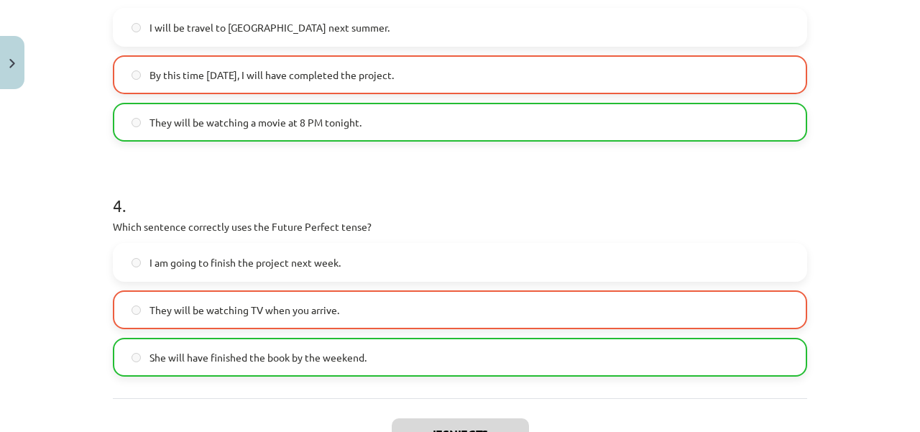
scroll to position [976, 0]
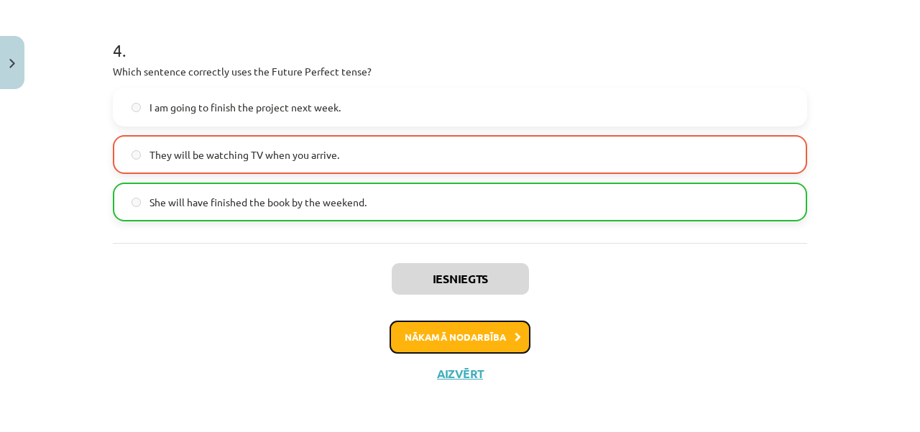
click at [464, 333] on button "Nākamā nodarbība" at bounding box center [460, 337] width 141 height 33
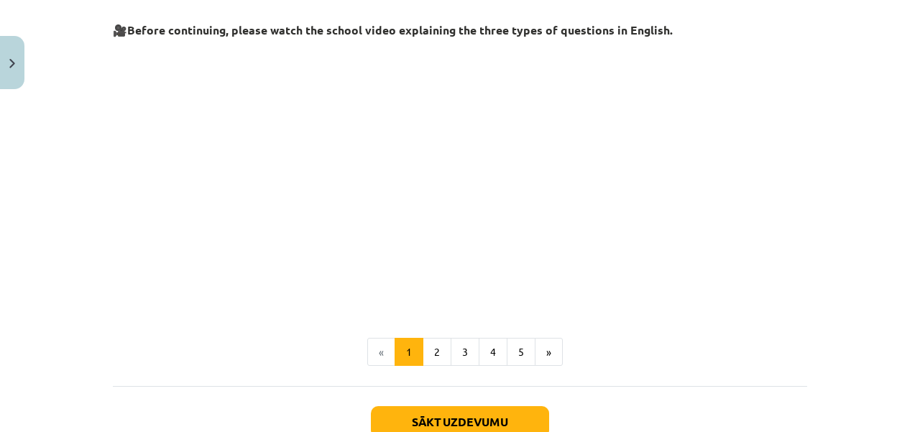
scroll to position [449, 0]
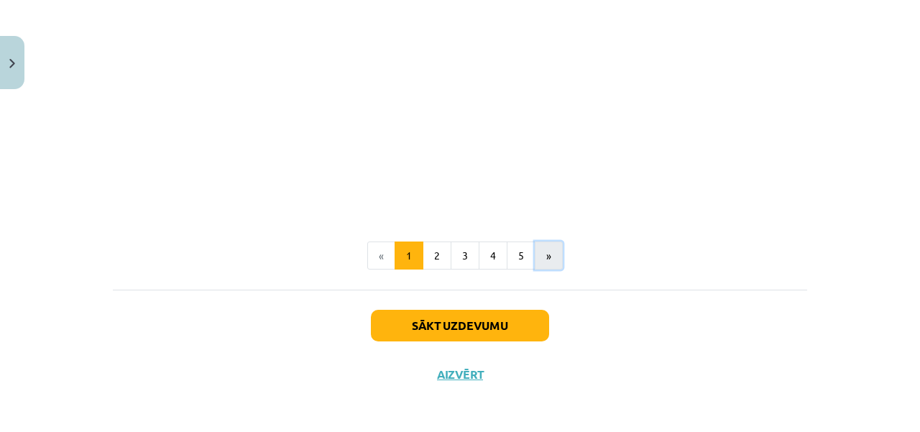
click at [549, 251] on button "»" at bounding box center [549, 256] width 28 height 29
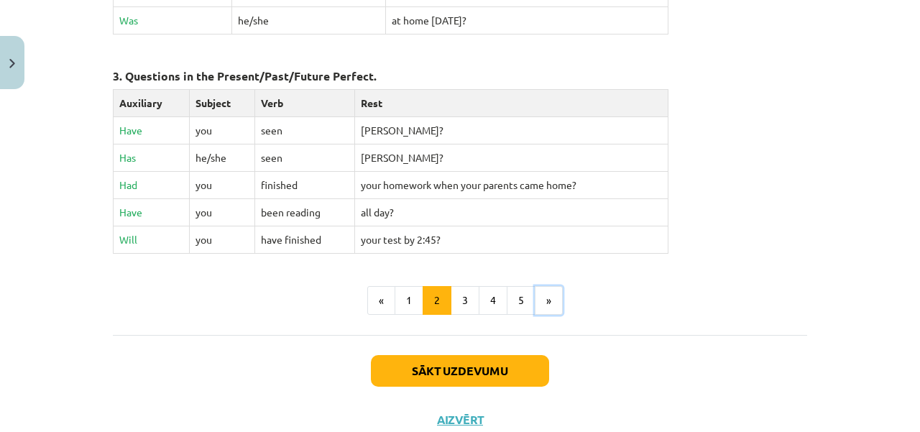
scroll to position [784, 0]
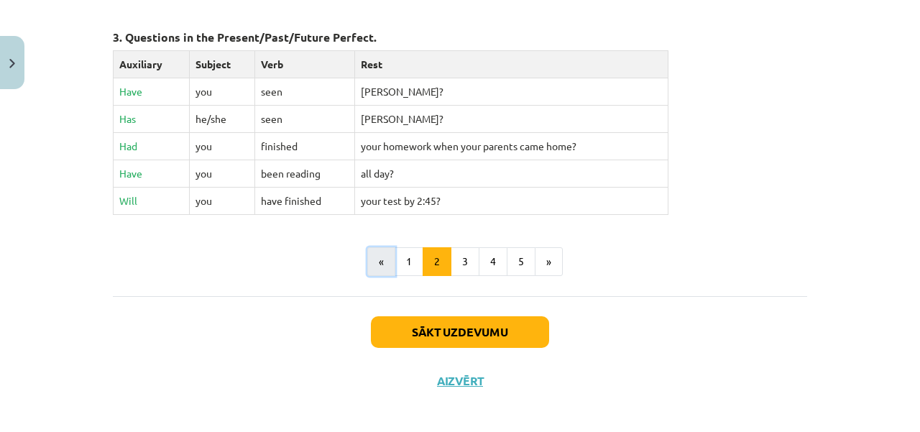
click at [380, 258] on button "«" at bounding box center [381, 261] width 28 height 29
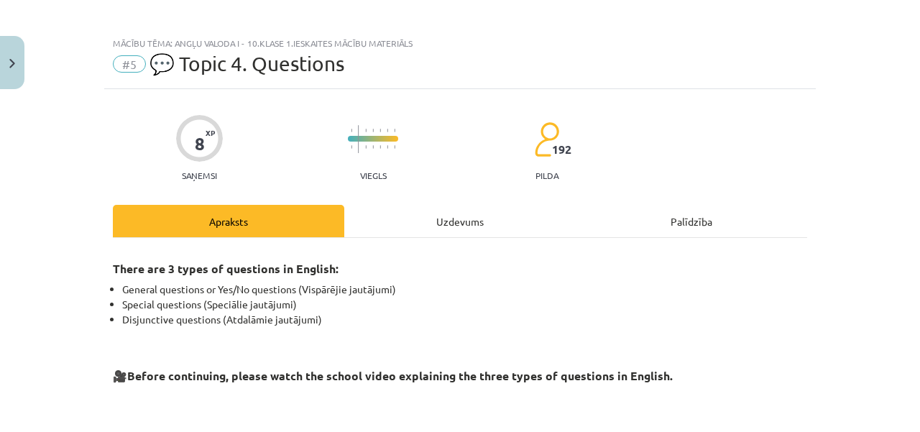
scroll to position [0, 0]
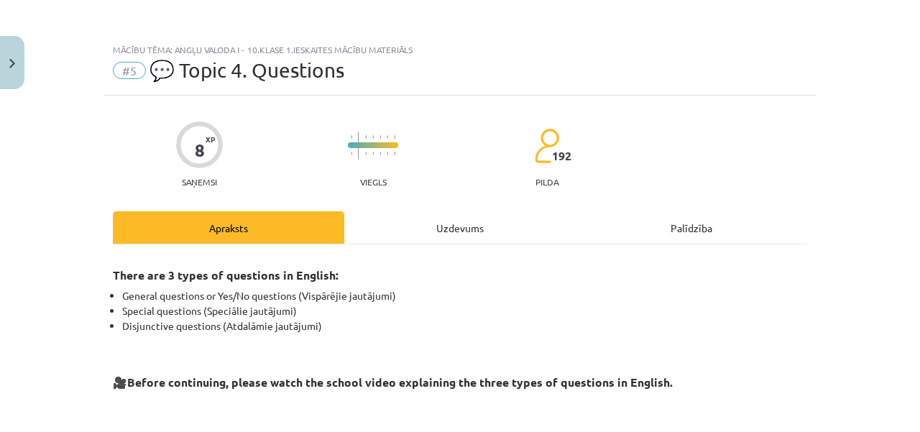
click at [152, 69] on span "💬 Topic 4. Questions" at bounding box center [247, 70] width 195 height 24
click at [127, 69] on span "#5" at bounding box center [129, 70] width 33 height 17
drag, startPoint x: 385, startPoint y: 200, endPoint x: 404, endPoint y: 208, distance: 20.3
click at [438, 228] on div "Uzdevums" at bounding box center [460, 227] width 232 height 32
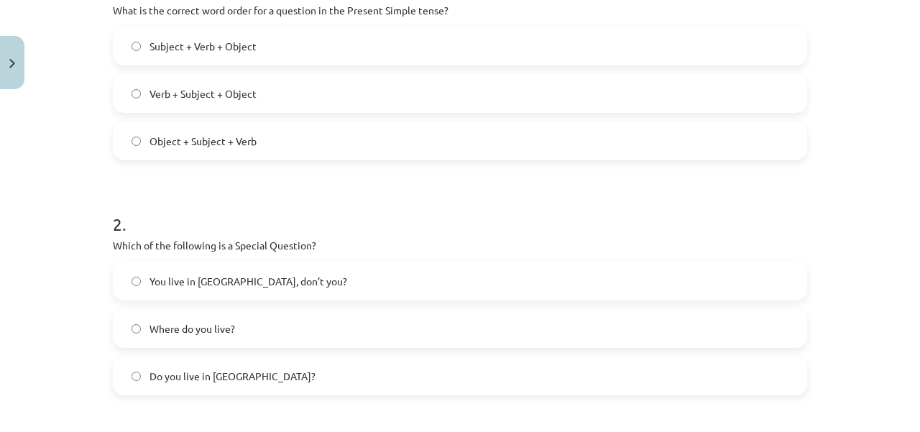
scroll to position [334, 0]
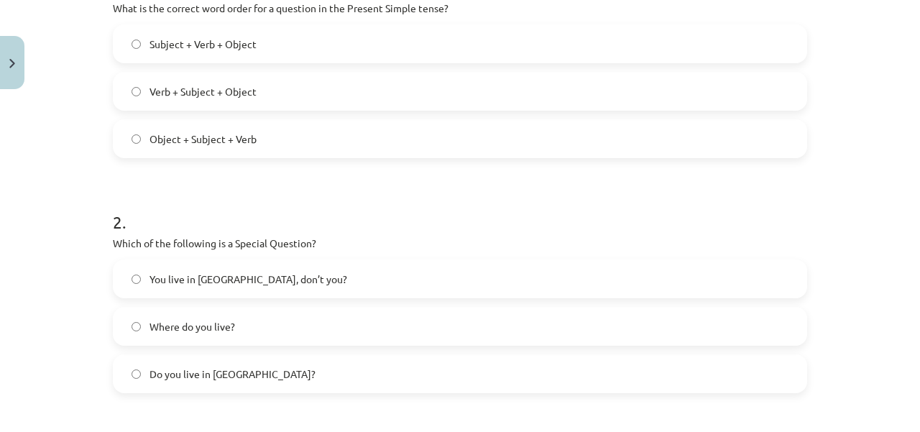
click at [124, 330] on label "Where do you live?" at bounding box center [460, 326] width 692 height 36
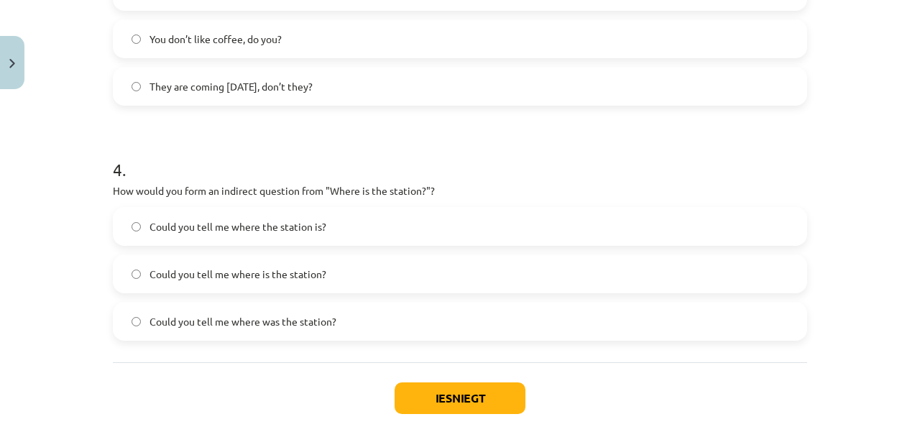
scroll to position [932, 0]
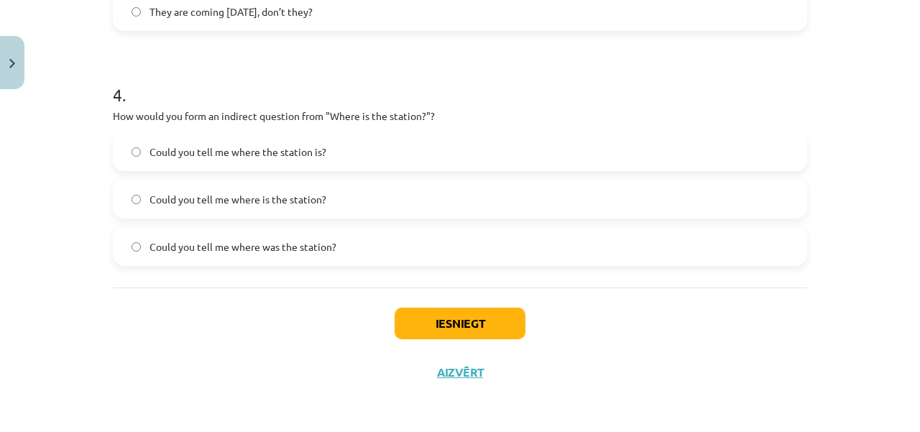
click at [142, 203] on label "Could you tell me where is the station?" at bounding box center [460, 199] width 692 height 36
click at [488, 326] on button "Iesniegt" at bounding box center [460, 324] width 131 height 32
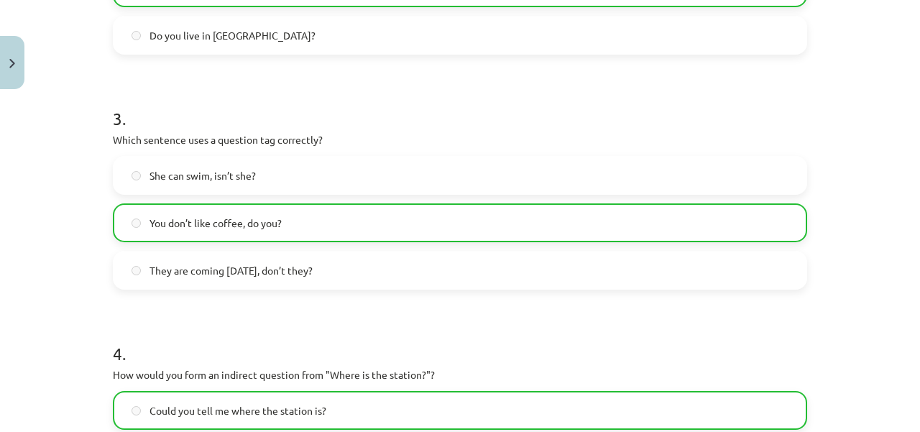
scroll to position [976, 0]
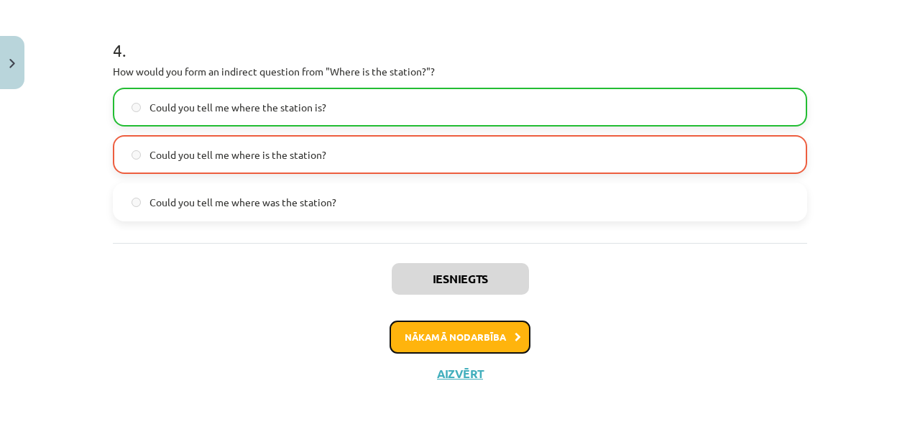
click at [489, 334] on button "Nākamā nodarbība" at bounding box center [460, 337] width 141 height 33
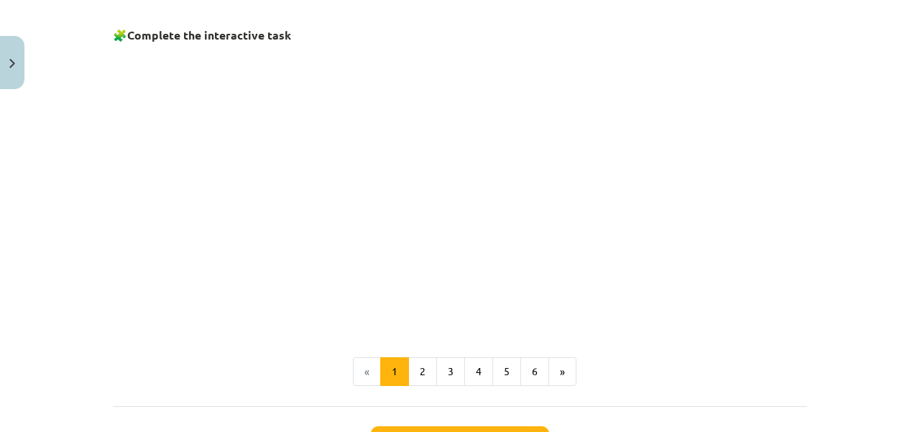
scroll to position [1071, 0]
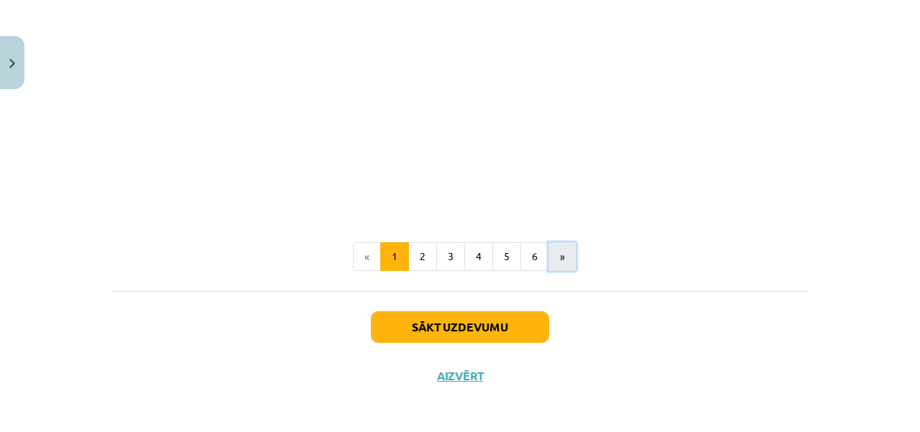
click at [554, 252] on button "»" at bounding box center [563, 256] width 28 height 29
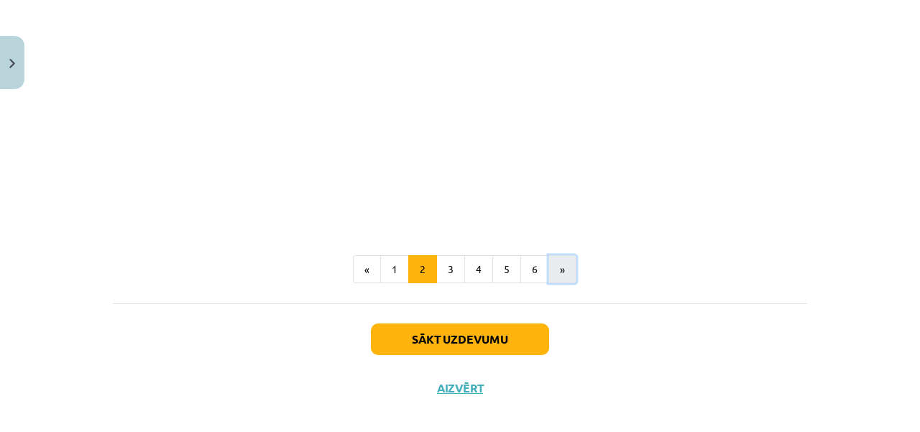
scroll to position [731, 0]
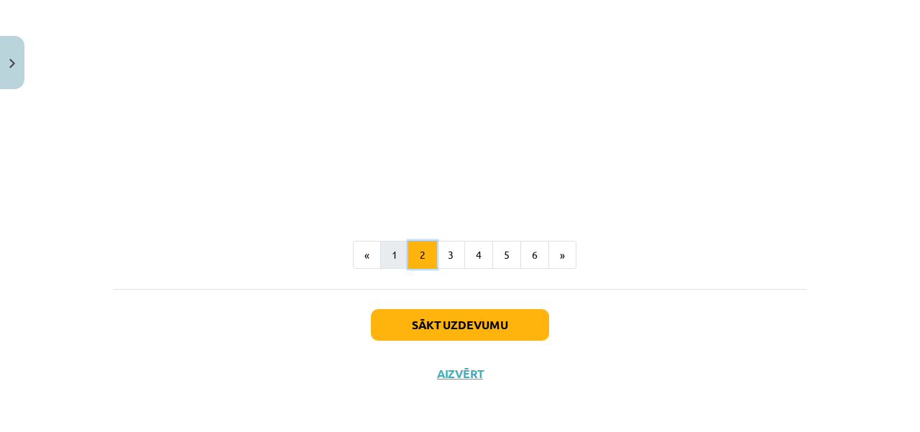
click at [400, 249] on ul "« 1 2 3 4 5 6 »" at bounding box center [460, 255] width 695 height 29
click at [393, 249] on button "1" at bounding box center [394, 255] width 29 height 29
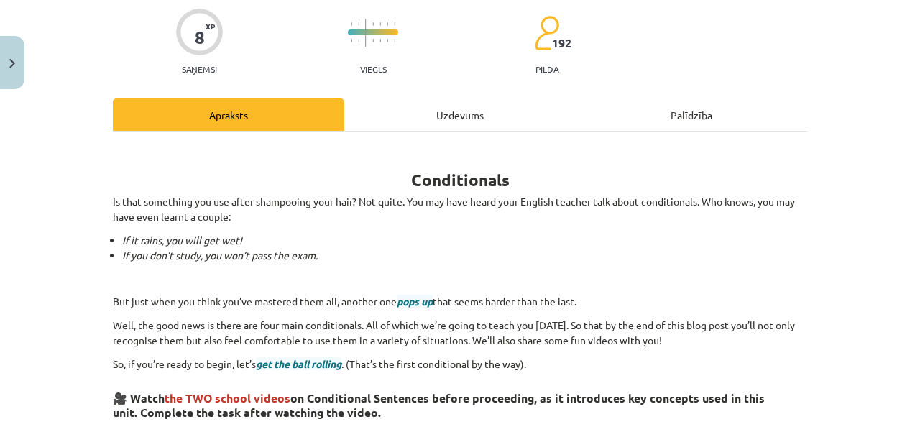
scroll to position [0, 0]
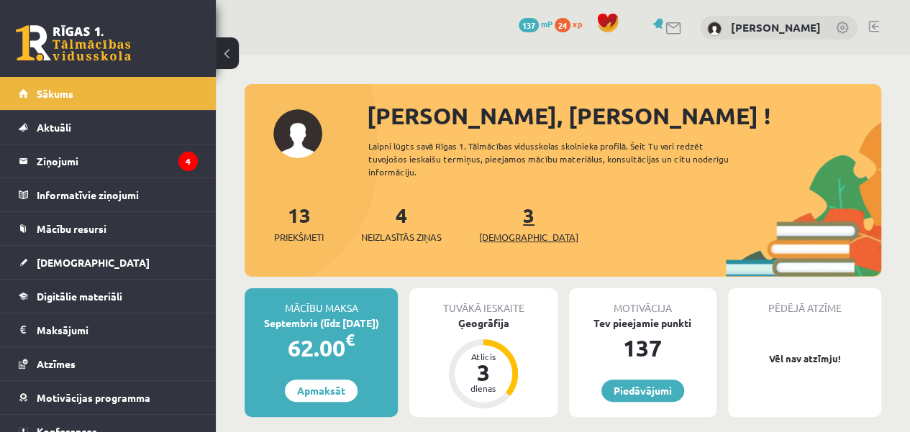
click at [509, 235] on span "[DEMOGRAPHIC_DATA]" at bounding box center [528, 237] width 99 height 14
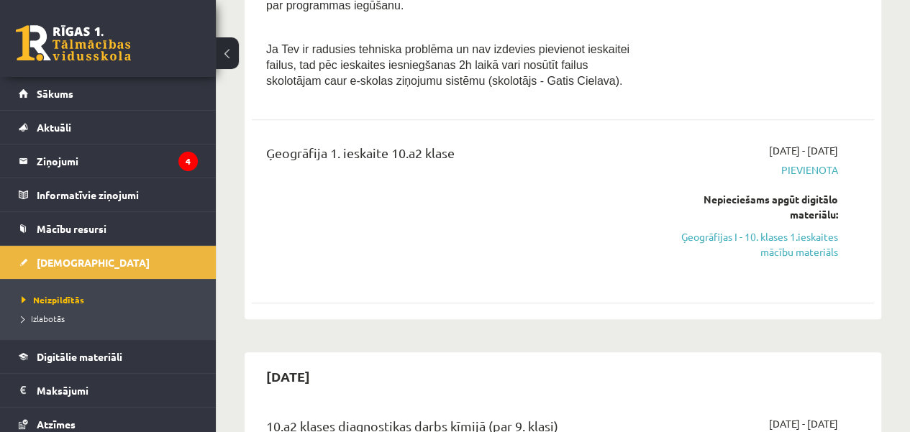
scroll to position [661, 0]
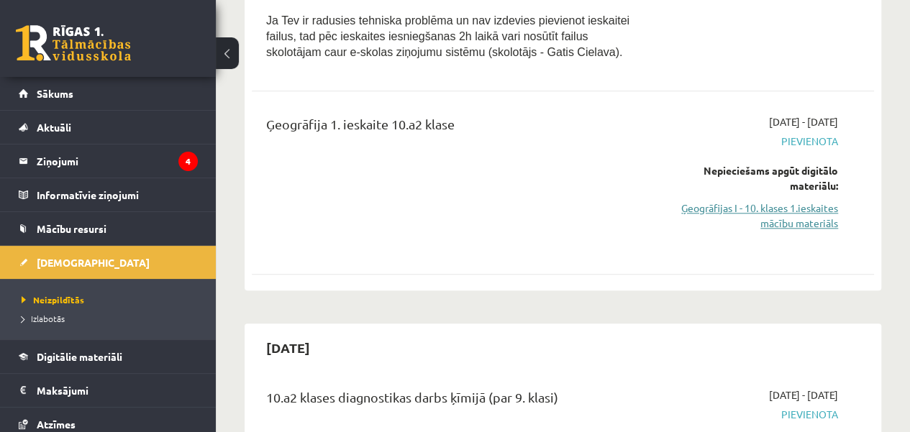
click at [810, 202] on link "Ģeogrāfijas I - 10. klases 1.ieskaites mācību materiāls" at bounding box center [749, 216] width 176 height 30
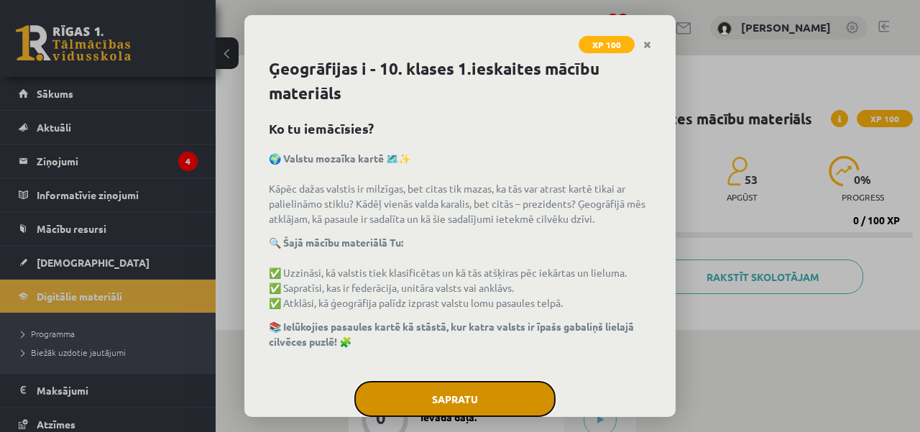
click at [472, 385] on button "Sapratu" at bounding box center [454, 399] width 201 height 36
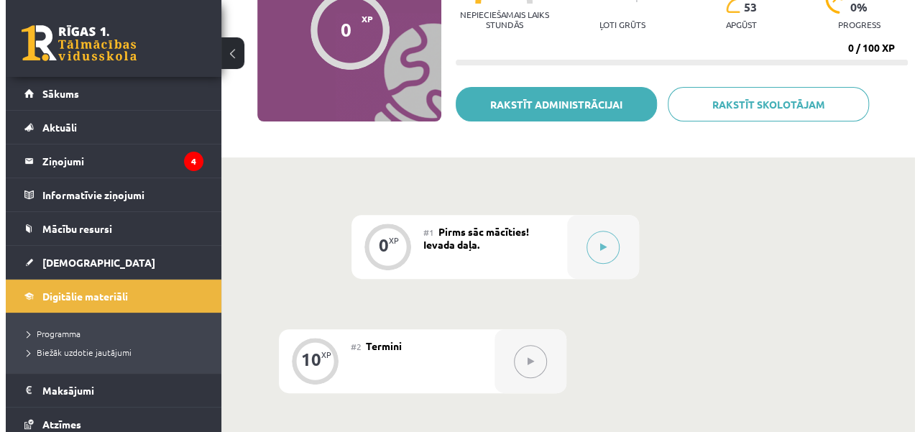
scroll to position [201, 0]
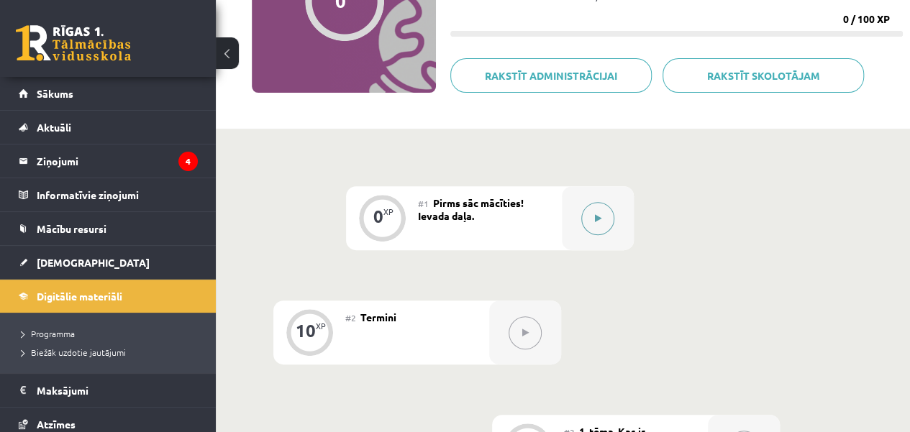
click at [598, 217] on icon at bounding box center [598, 218] width 6 height 9
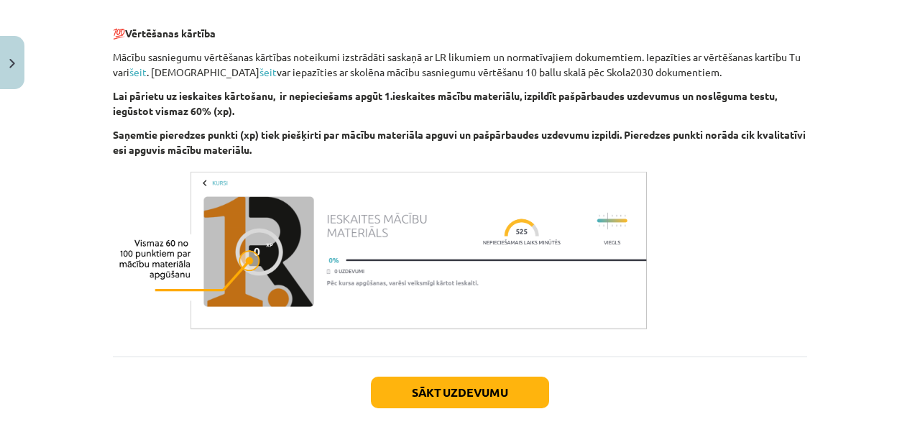
scroll to position [920, 0]
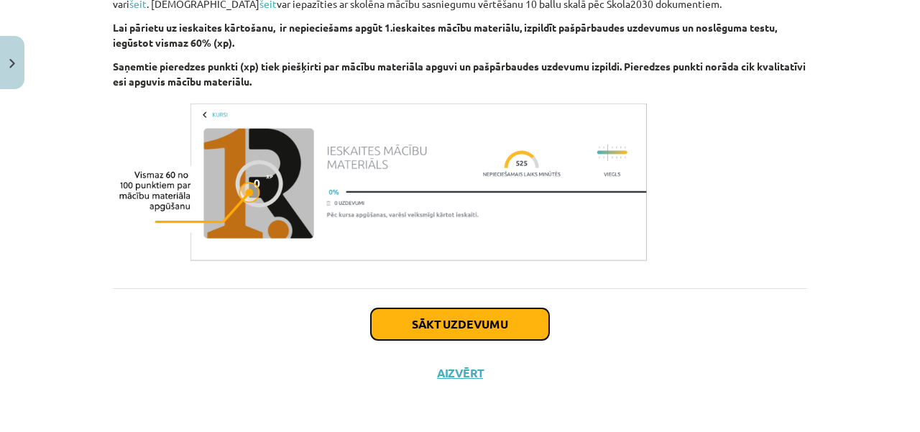
click at [471, 329] on button "Sākt uzdevumu" at bounding box center [460, 324] width 178 height 32
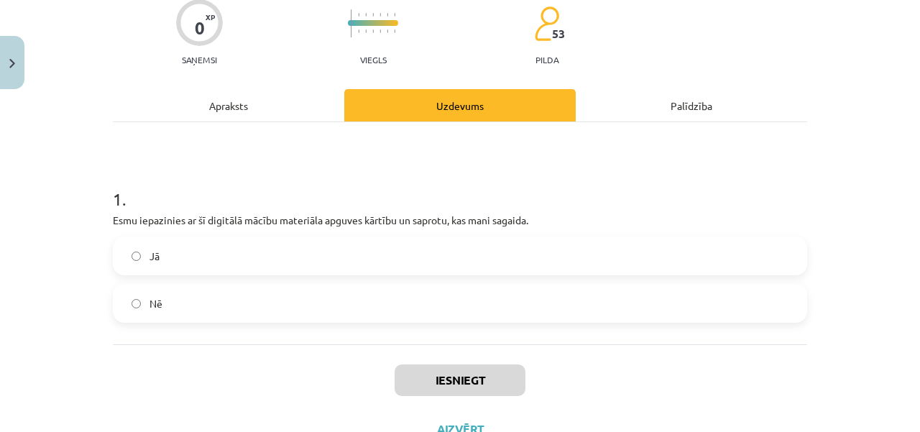
scroll to position [151, 0]
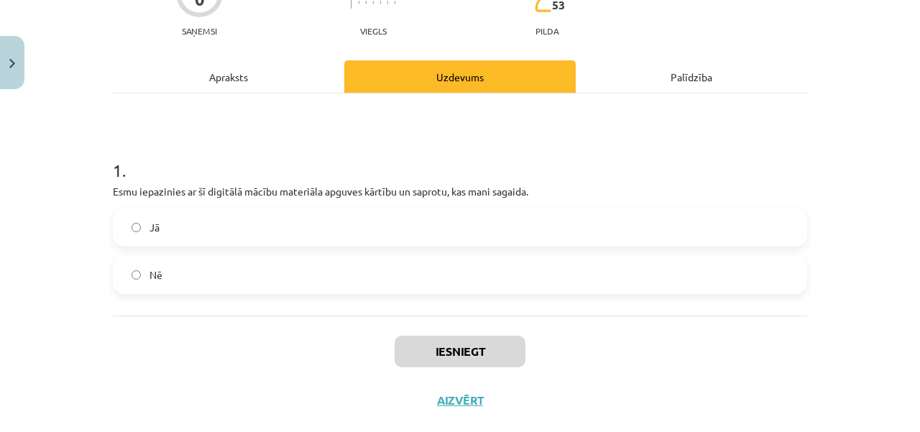
click at [124, 230] on label "Jā" at bounding box center [460, 227] width 692 height 36
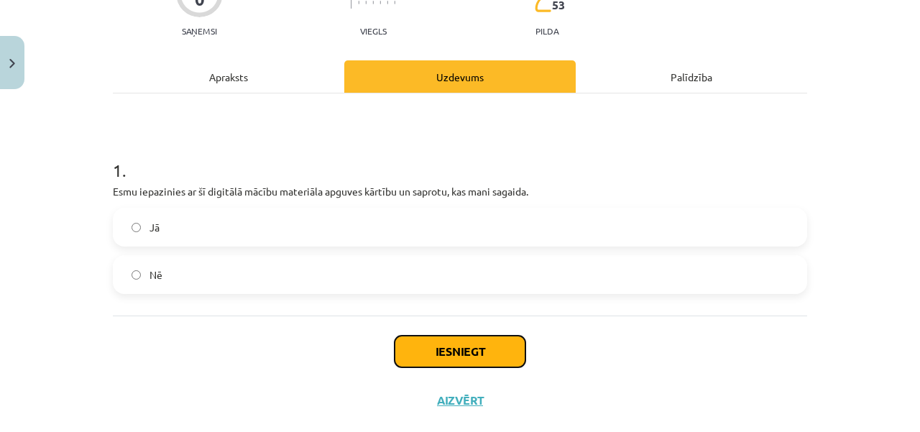
click at [472, 350] on button "Iesniegt" at bounding box center [460, 352] width 131 height 32
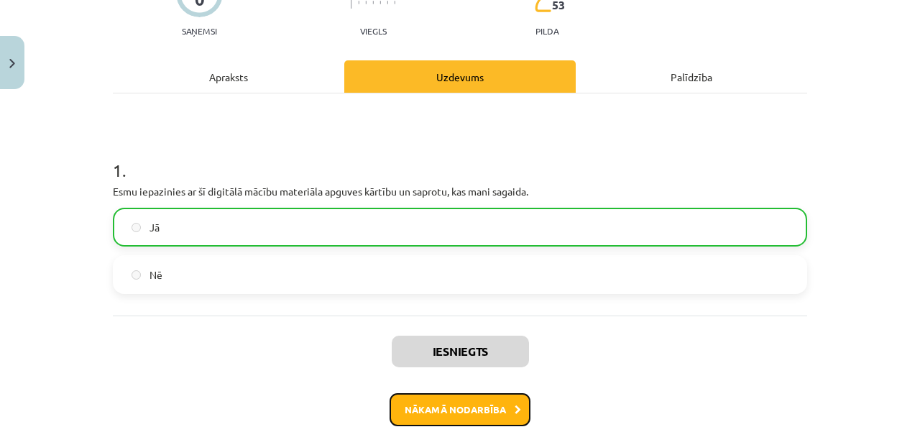
click at [502, 406] on button "Nākamā nodarbība" at bounding box center [460, 409] width 141 height 33
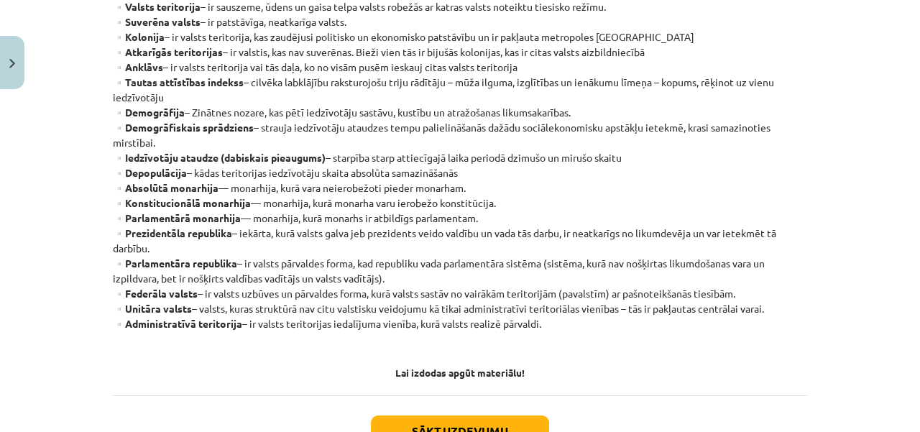
scroll to position [488, 0]
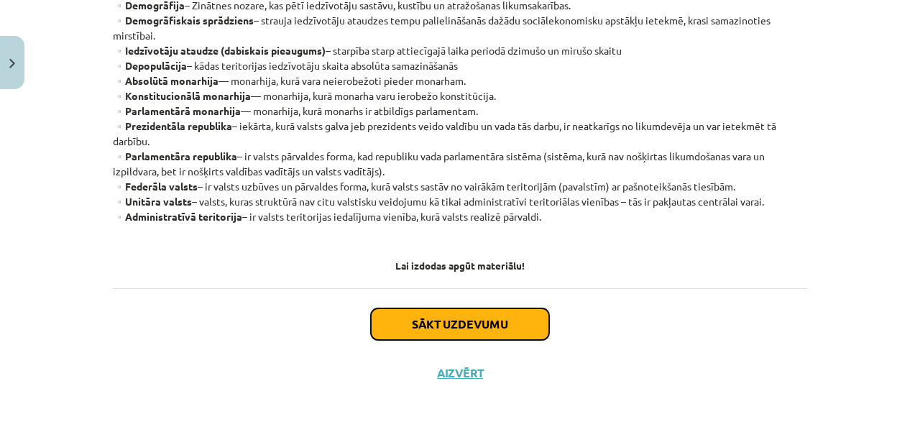
click at [493, 320] on button "Sākt uzdevumu" at bounding box center [460, 324] width 178 height 32
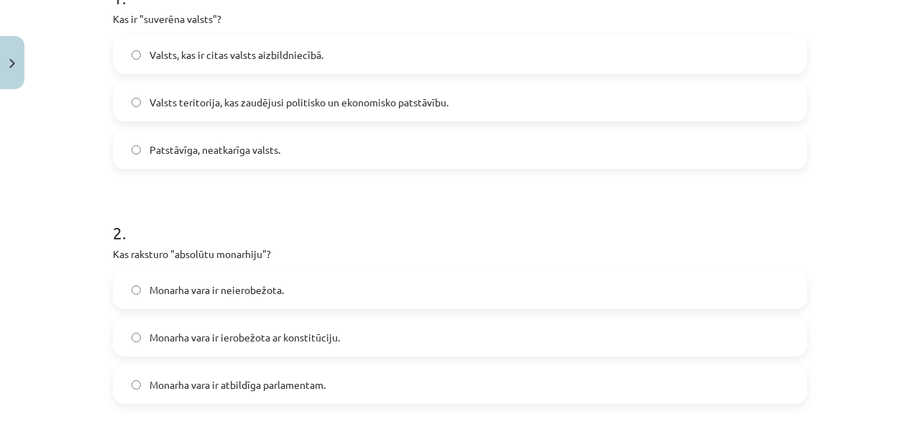
scroll to position [295, 0]
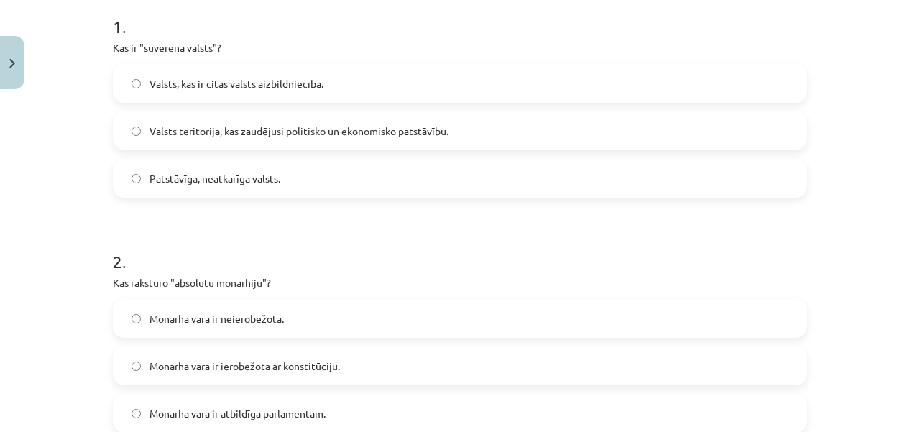
click at [125, 168] on label "Patstāvīga, neatkarīga valsts." at bounding box center [460, 178] width 692 height 36
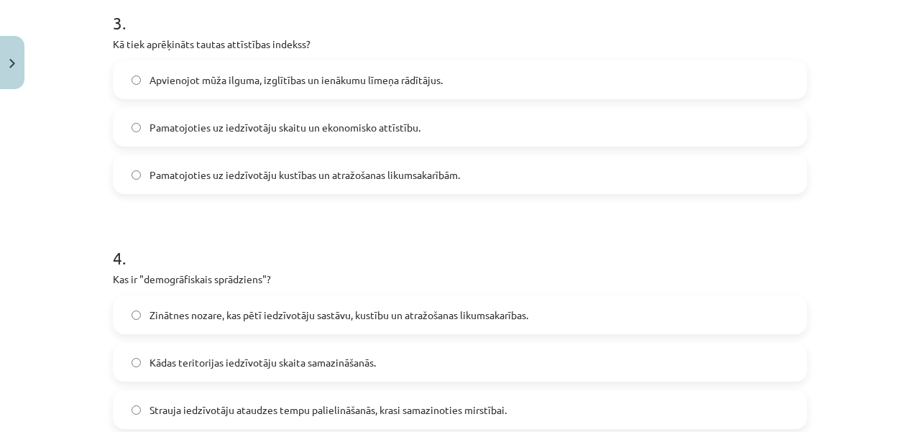
scroll to position [778, 0]
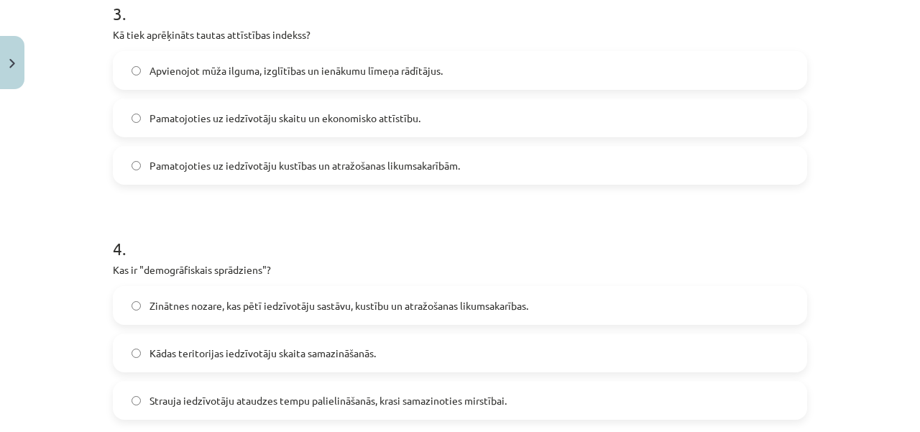
click at [124, 65] on label "Apvienojot mūža ilguma, izglītības un ienākumu līmeņa rādītājus." at bounding box center [460, 70] width 692 height 36
click at [127, 394] on label "Strauja iedzīvotāju ataudzes tempu palielināšanās, krasi samazinoties mirstībai." at bounding box center [460, 401] width 692 height 36
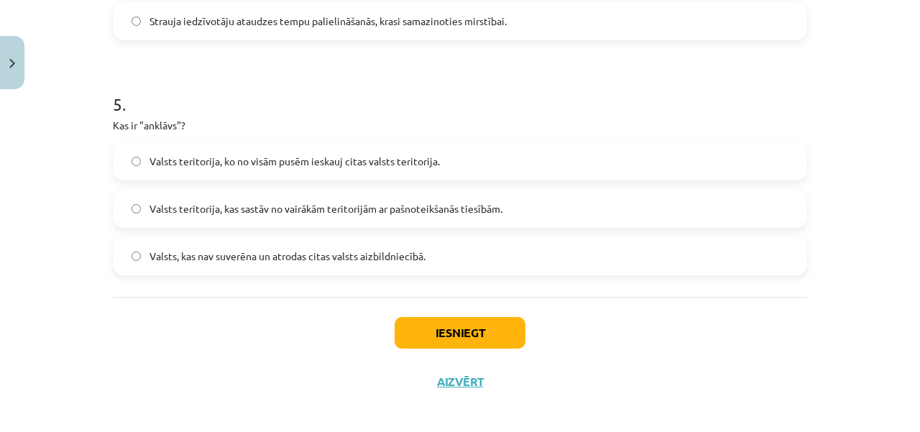
scroll to position [1165, 0]
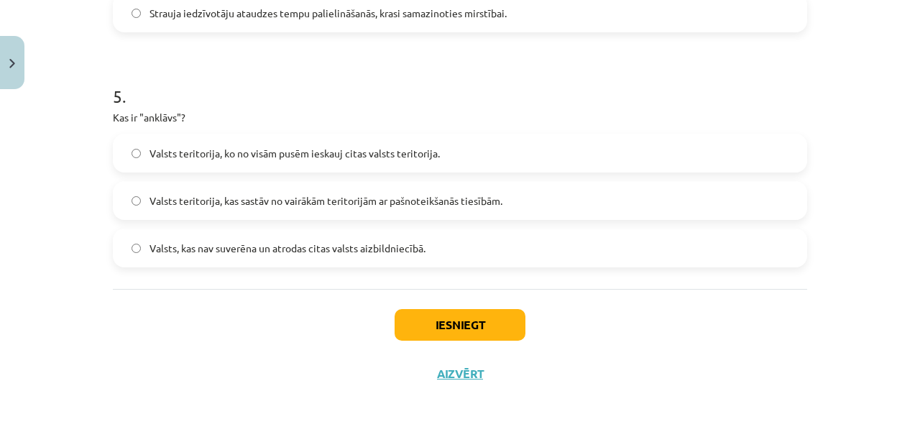
click at [123, 152] on label "Valsts teritorija, ko no visām pusēm ieskauj citas valsts teritorija." at bounding box center [460, 153] width 692 height 36
click at [470, 324] on button "Iesniegt" at bounding box center [460, 325] width 131 height 32
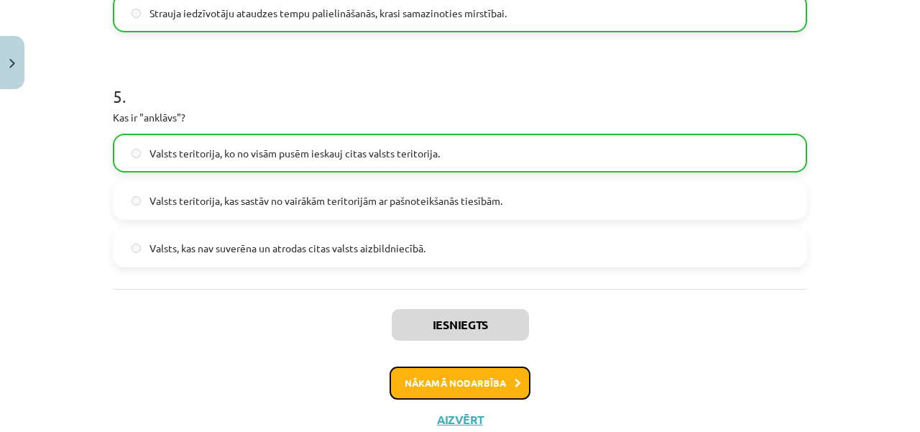
click at [474, 384] on button "Nākamā nodarbība" at bounding box center [460, 383] width 141 height 33
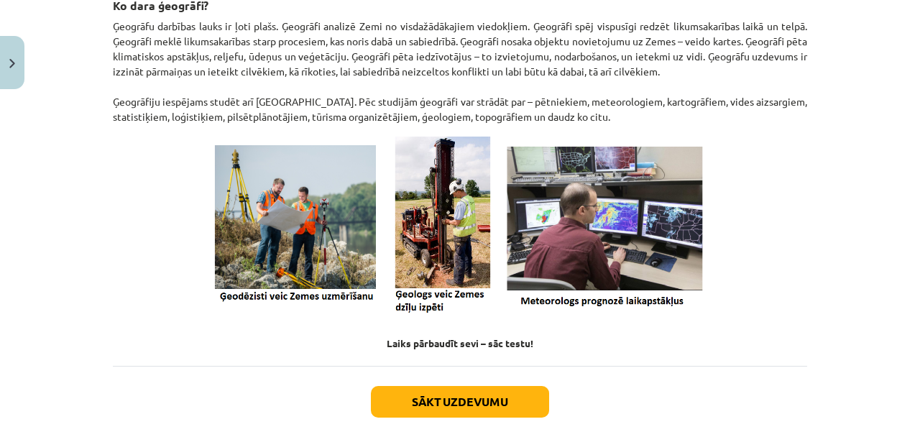
scroll to position [687, 0]
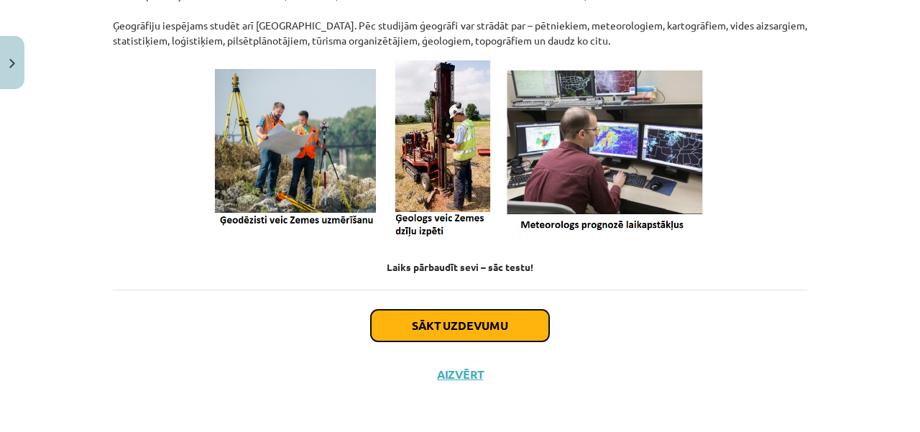
click at [485, 327] on button "Sākt uzdevumu" at bounding box center [460, 326] width 178 height 32
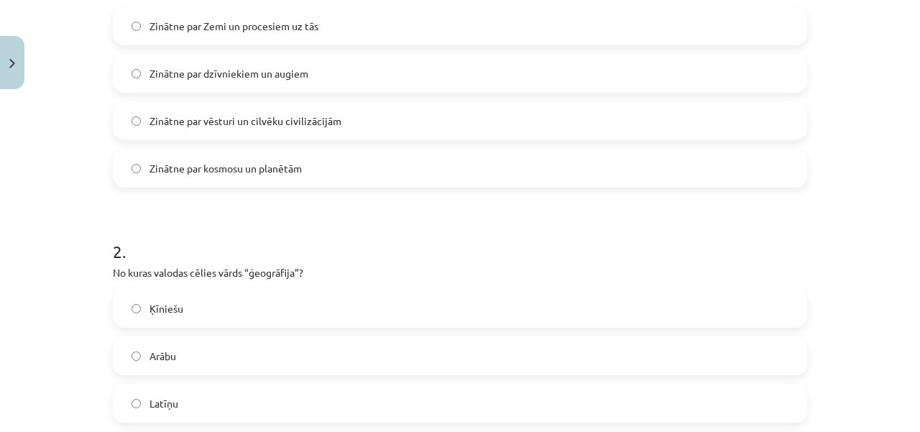
scroll to position [324, 0]
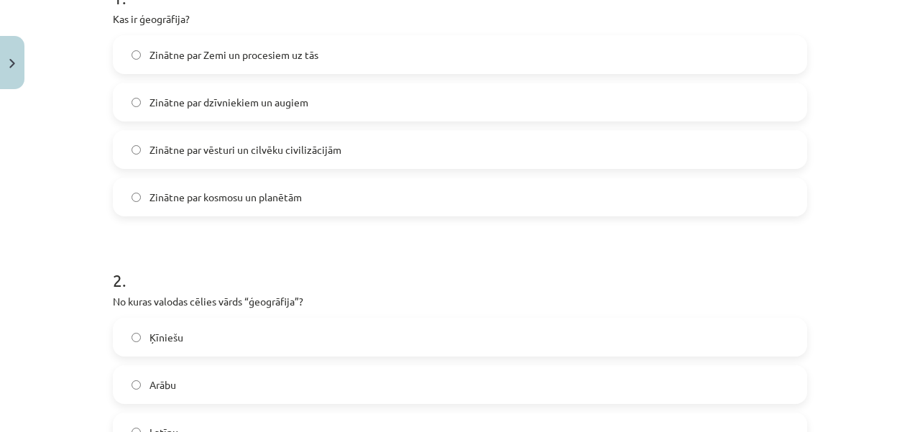
click at [203, 55] on span "Zinātne par Zemi un procesiem uz tās" at bounding box center [234, 54] width 169 height 15
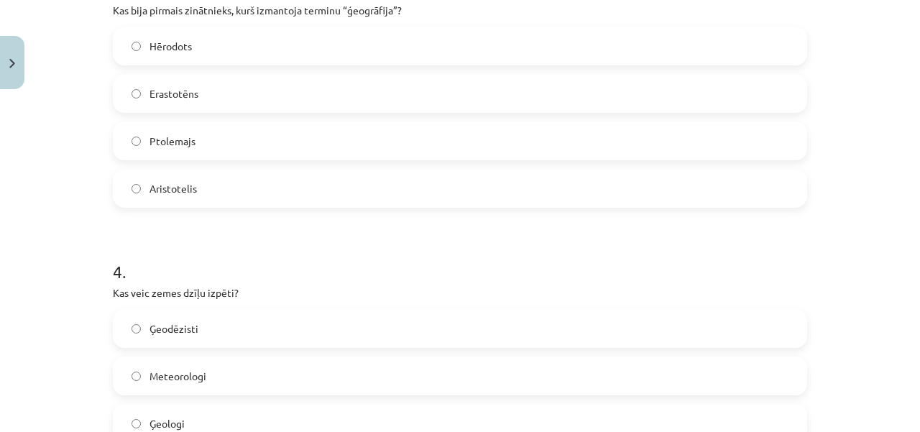
scroll to position [899, 0]
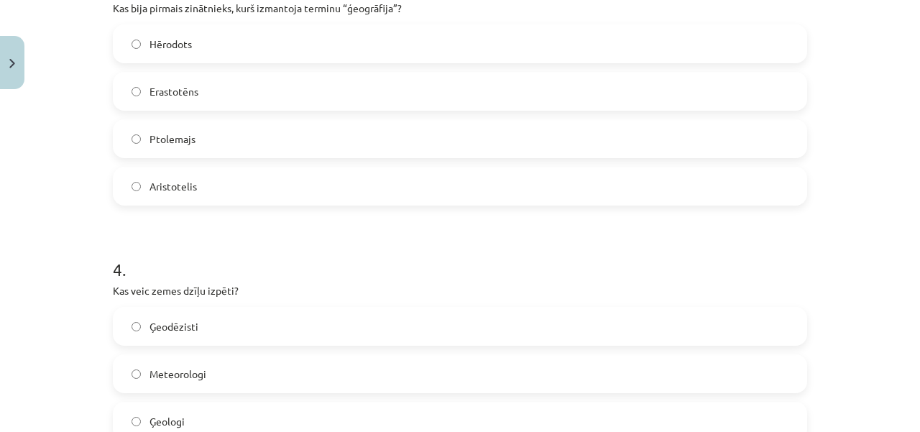
click at [132, 83] on label "Erastotēns" at bounding box center [460, 91] width 692 height 36
click at [255, 316] on label "Ģeodēzisti" at bounding box center [460, 326] width 692 height 36
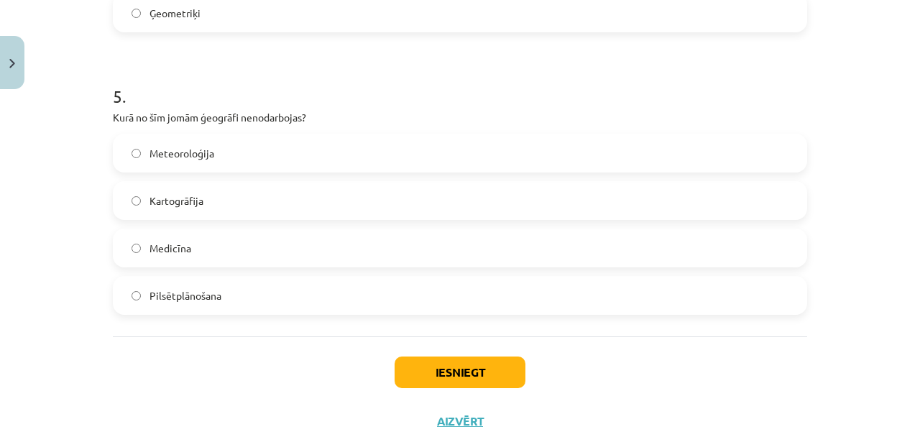
scroll to position [1403, 0]
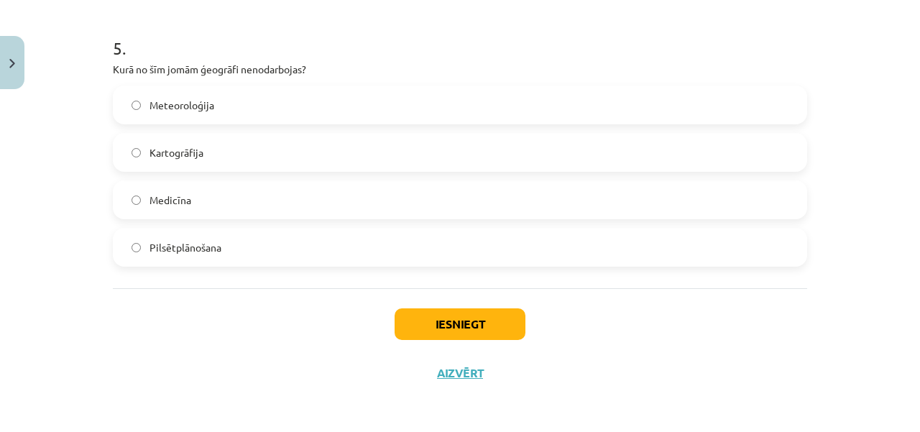
click at [138, 196] on label "Medicīna" at bounding box center [460, 200] width 692 height 36
click at [454, 321] on button "Iesniegt" at bounding box center [460, 324] width 131 height 32
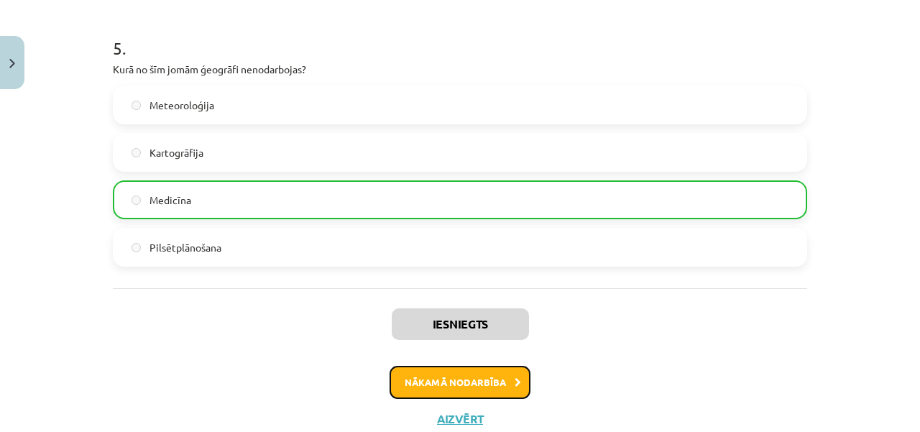
click at [474, 378] on button "Nākamā nodarbība" at bounding box center [460, 382] width 141 height 33
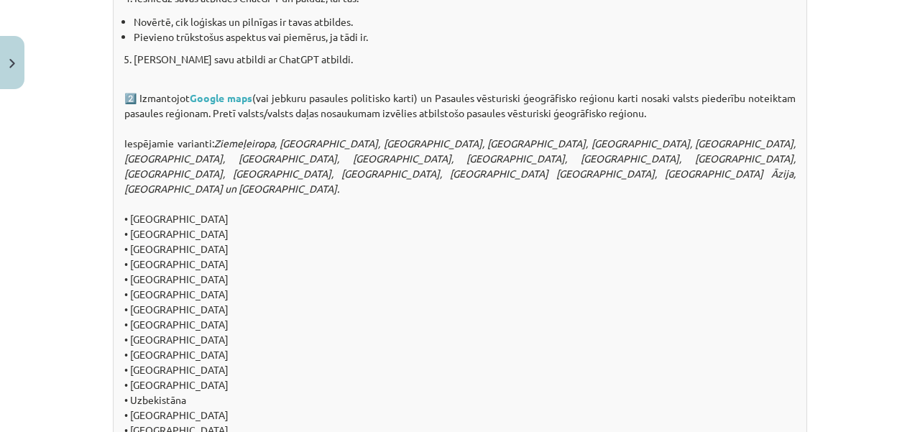
scroll to position [36, 0]
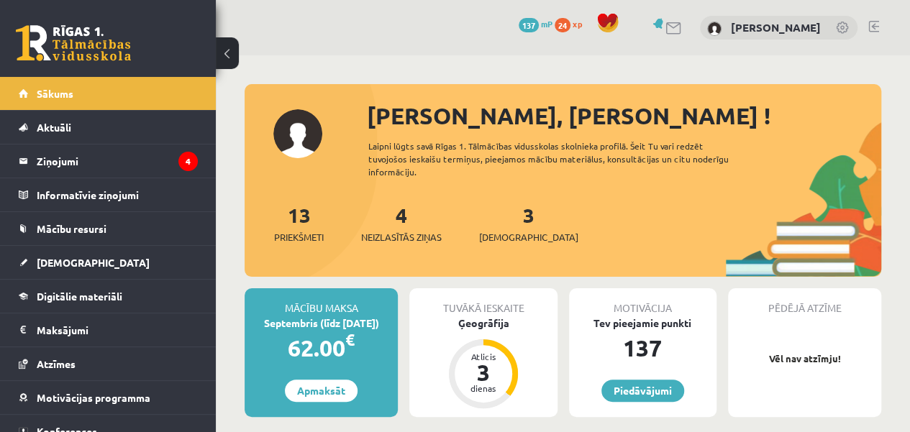
click at [511, 209] on div "3 Ieskaites" at bounding box center [528, 222] width 99 height 45
click at [498, 226] on div "3 Ieskaites" at bounding box center [528, 222] width 99 height 45
click at [505, 238] on span "[DEMOGRAPHIC_DATA]" at bounding box center [528, 237] width 99 height 14
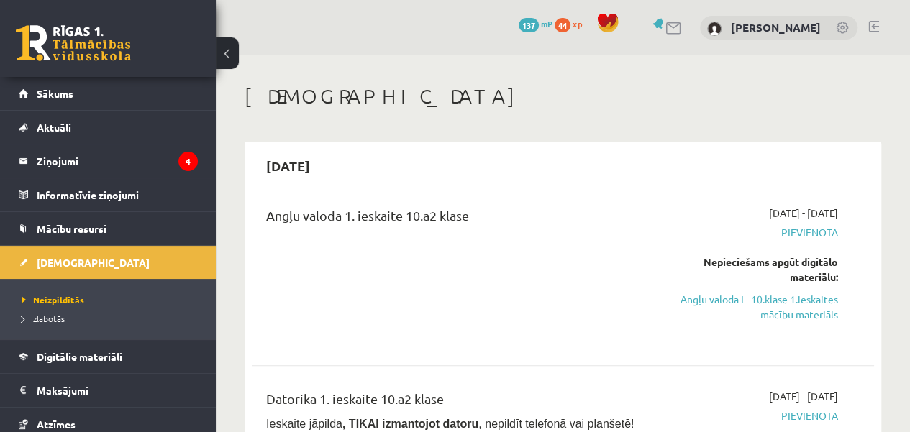
click at [810, 232] on span "Pievienota" at bounding box center [749, 232] width 176 height 15
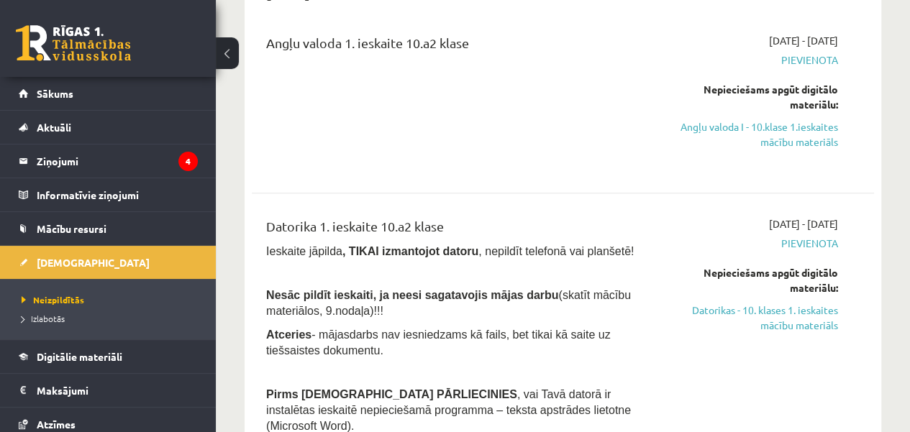
scroll to position [201, 0]
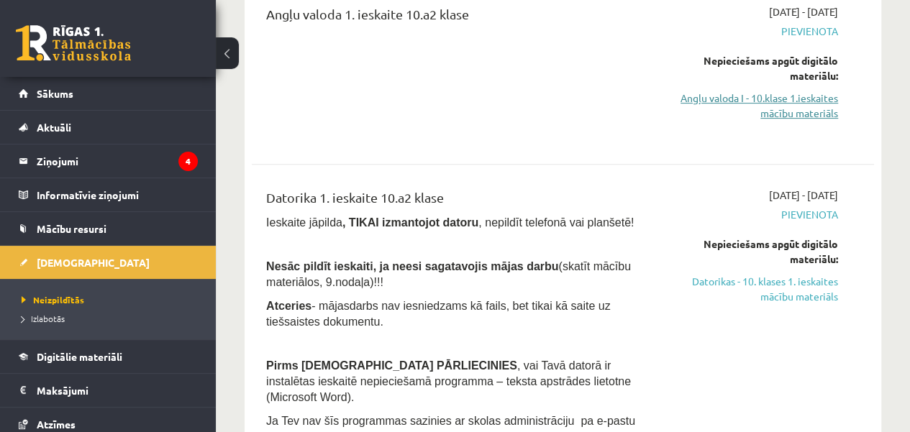
click at [815, 108] on link "Angļu valoda I - 10.klase 1.ieskaites mācību materiāls" at bounding box center [749, 106] width 176 height 30
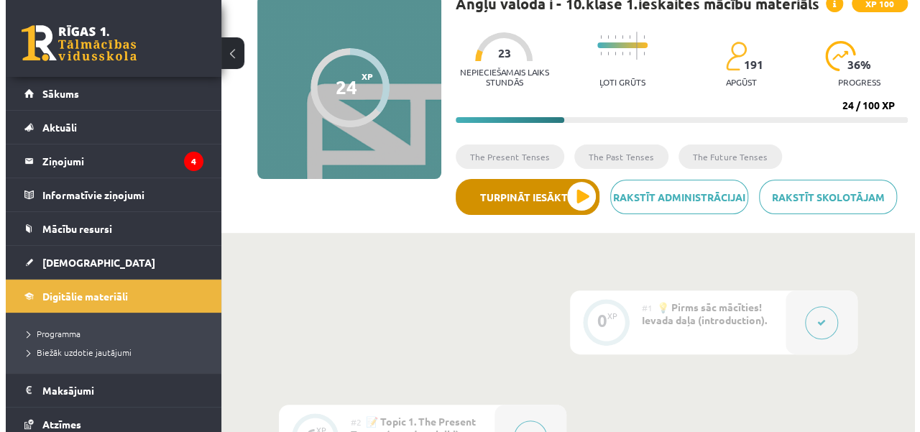
scroll to position [144, 0]
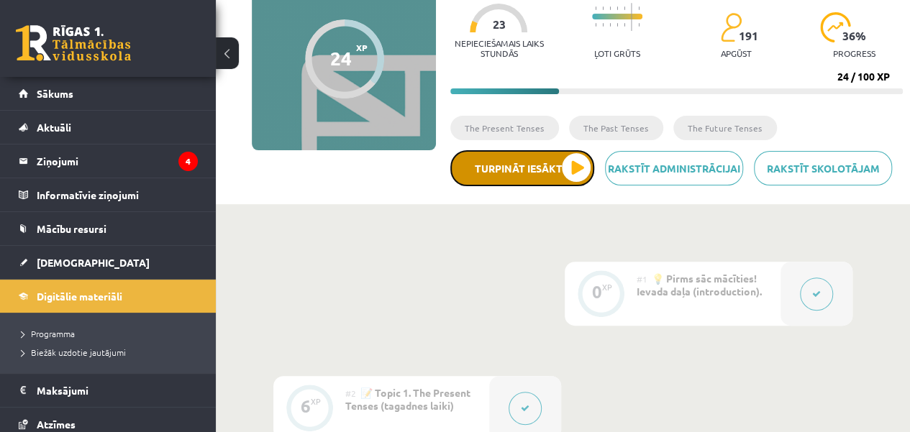
click at [536, 163] on button "Turpināt iesākto" at bounding box center [522, 168] width 144 height 36
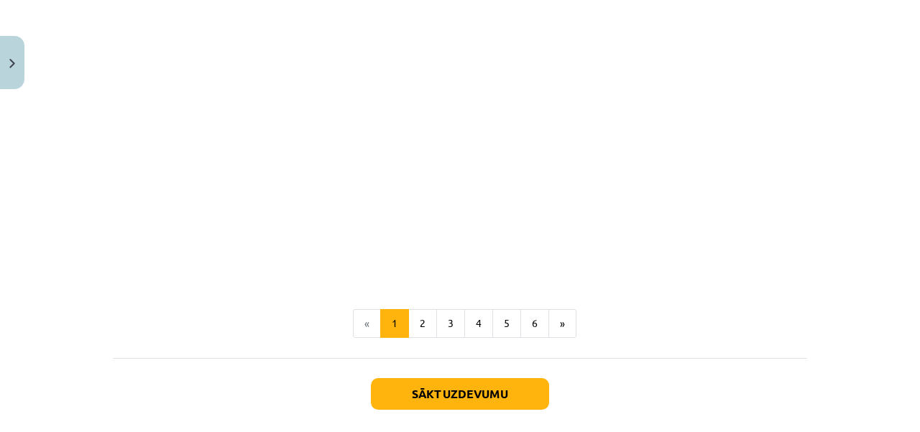
scroll to position [1071, 0]
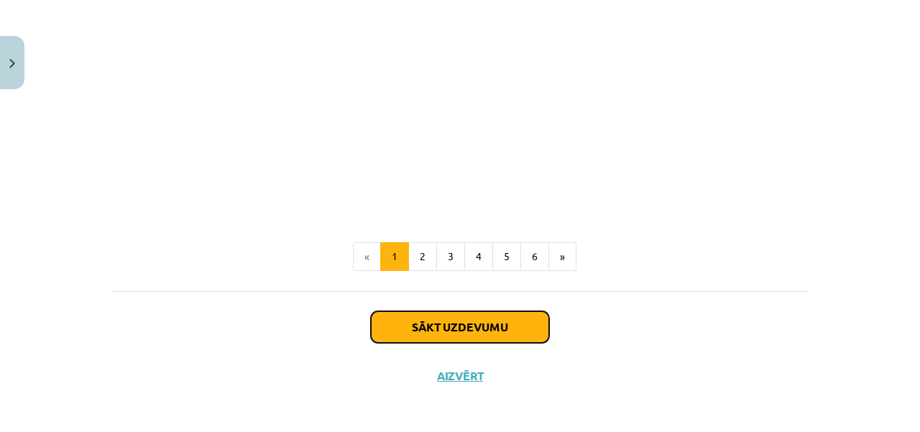
click at [499, 323] on button "Sākt uzdevumu" at bounding box center [460, 327] width 178 height 32
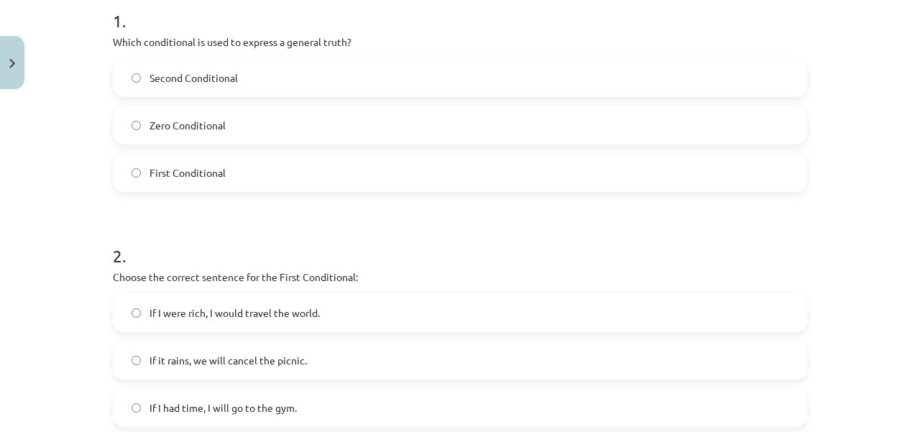
scroll to position [299, 0]
click at [137, 119] on label "Zero Conditional" at bounding box center [460, 127] width 692 height 36
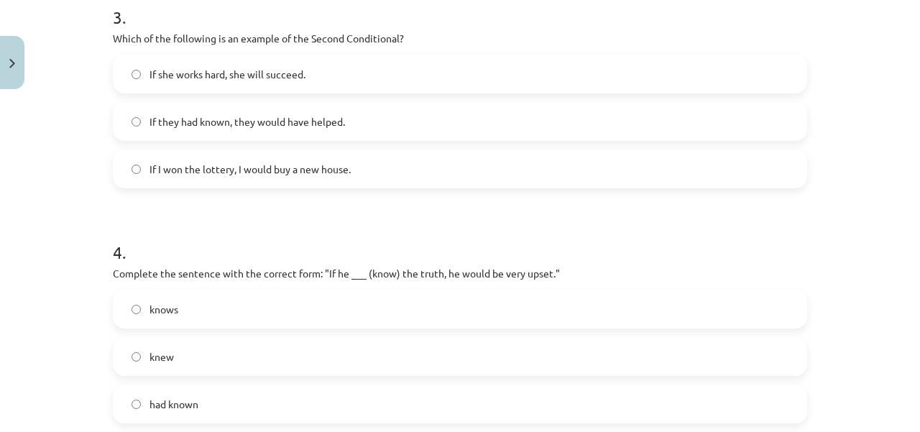
scroll to position [782, 0]
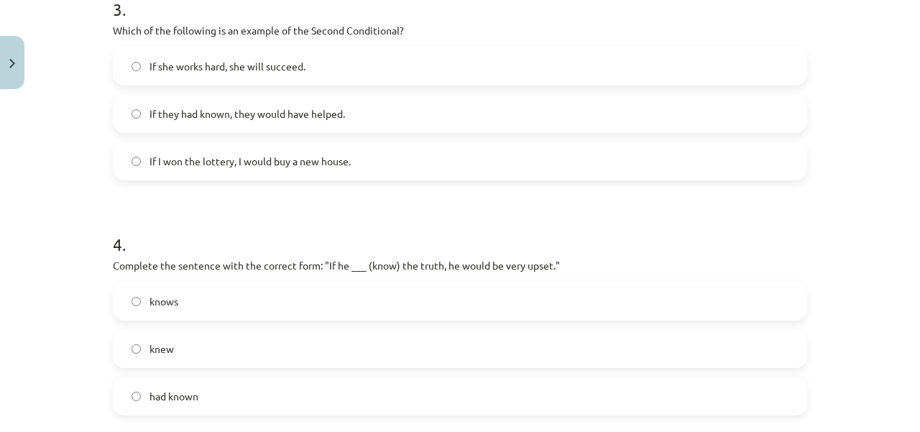
click at [132, 153] on label "If I won the lottery, I would buy a new house." at bounding box center [460, 161] width 692 height 36
click at [124, 344] on label "knew" at bounding box center [460, 349] width 692 height 36
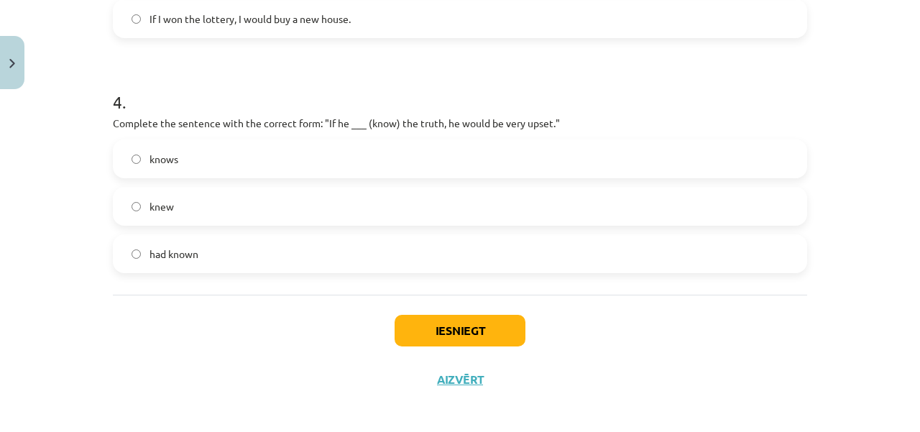
scroll to position [932, 0]
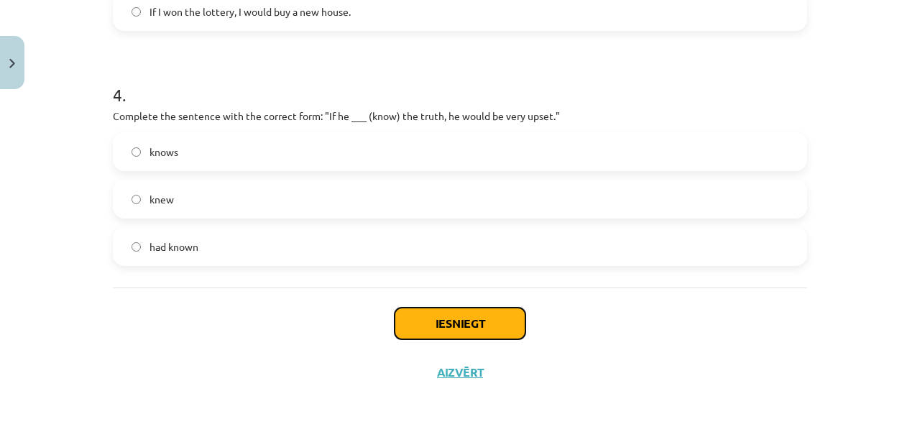
click at [510, 324] on button "Iesniegt" at bounding box center [460, 324] width 131 height 32
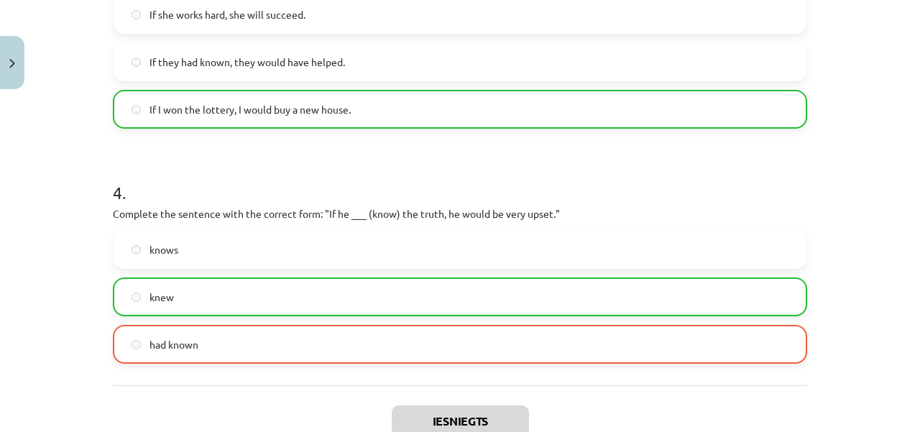
scroll to position [976, 0]
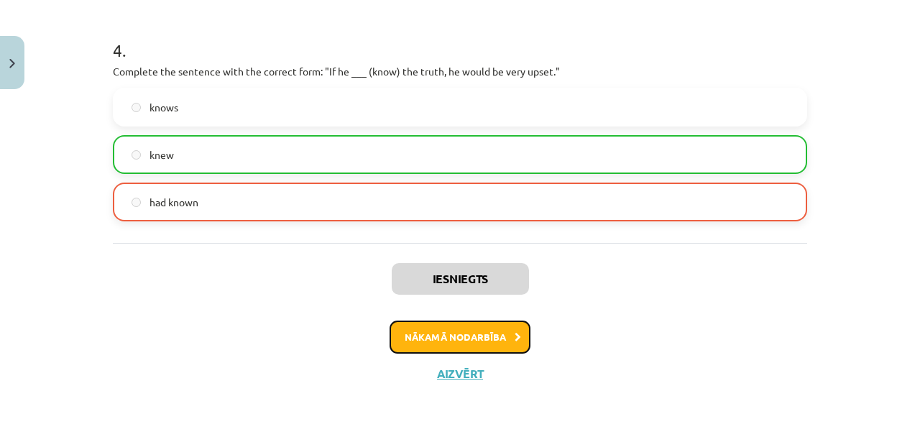
click at [483, 328] on button "Nākamā nodarbība" at bounding box center [460, 337] width 141 height 33
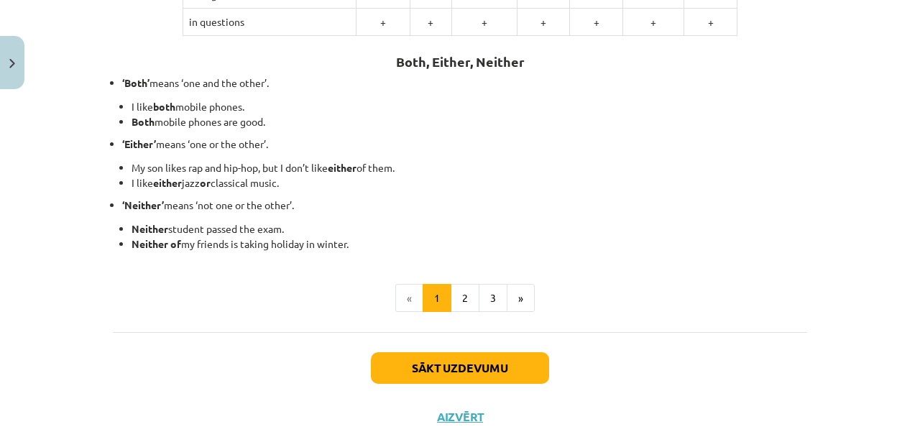
scroll to position [439, 0]
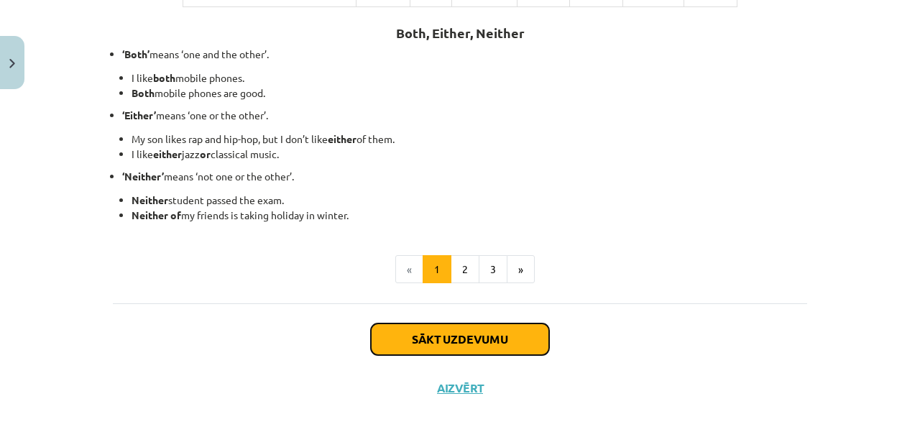
click at [468, 331] on button "Sākt uzdevumu" at bounding box center [460, 340] width 178 height 32
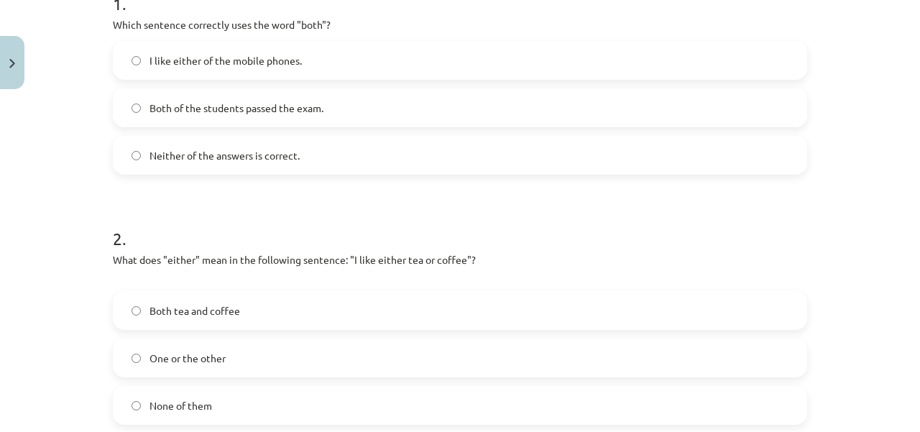
scroll to position [321, 0]
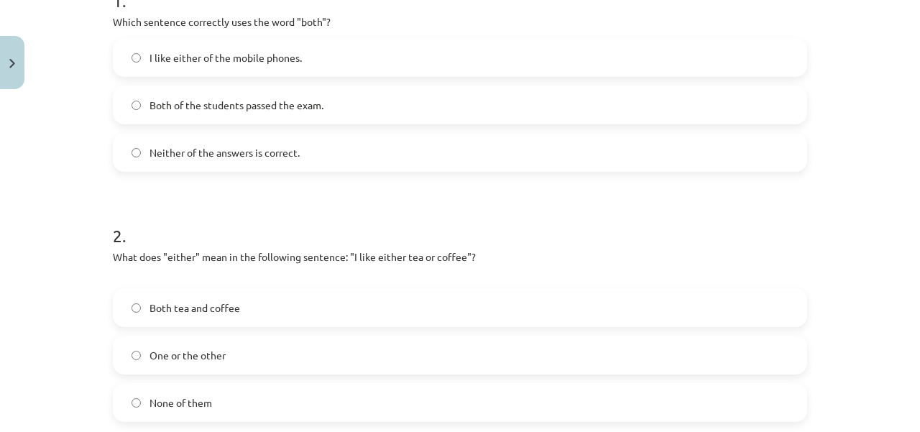
click at [125, 104] on label "Both of the students passed the exam." at bounding box center [460, 105] width 692 height 36
click at [136, 352] on label "One or the other" at bounding box center [460, 355] width 692 height 36
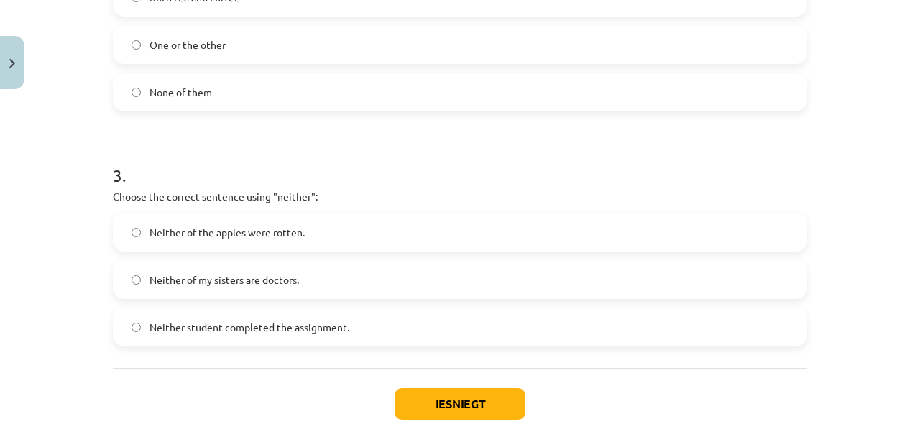
scroll to position [712, 0]
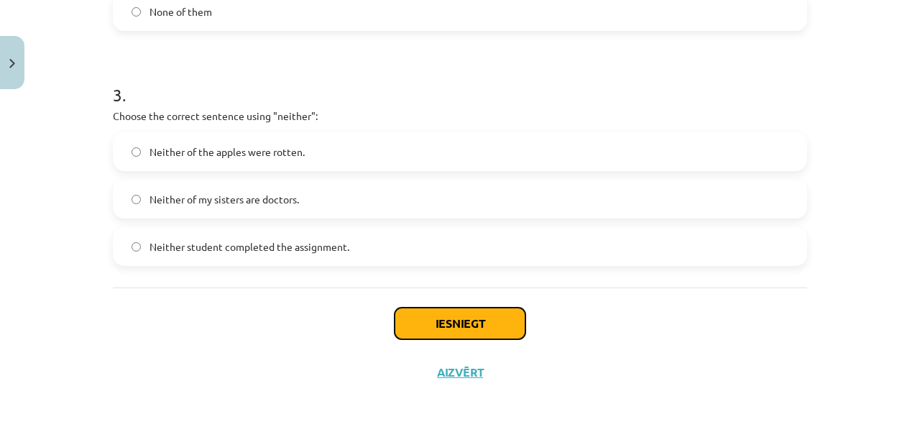
click at [433, 325] on button "Iesniegt" at bounding box center [460, 324] width 131 height 32
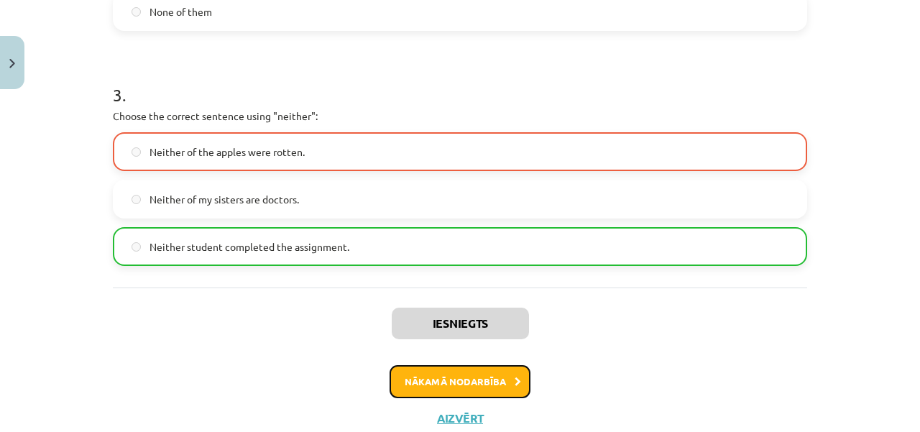
click at [452, 378] on button "Nākamā nodarbība" at bounding box center [460, 381] width 141 height 33
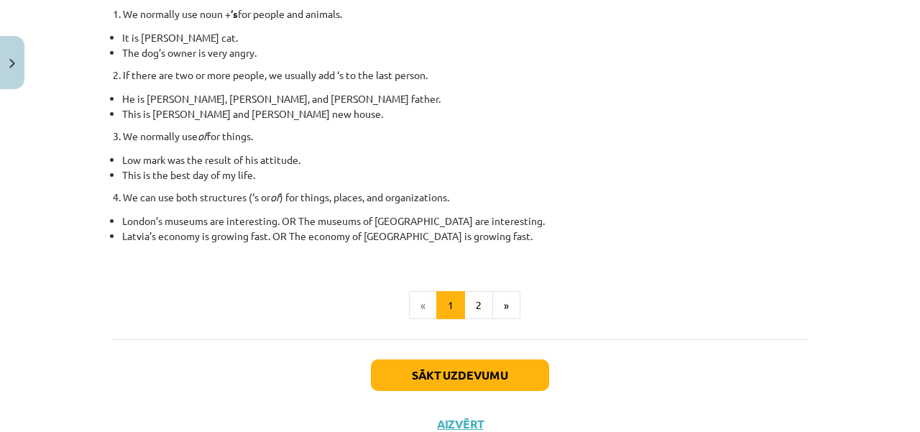
scroll to position [346, 0]
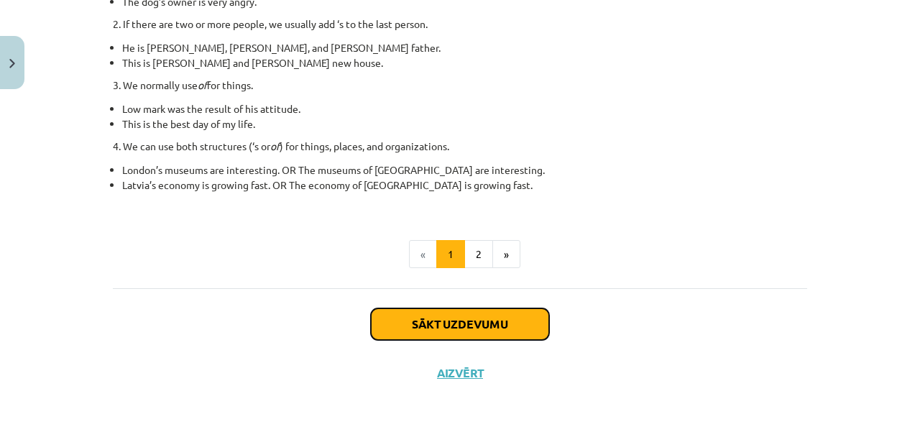
click at [462, 319] on button "Sākt uzdevumu" at bounding box center [460, 324] width 178 height 32
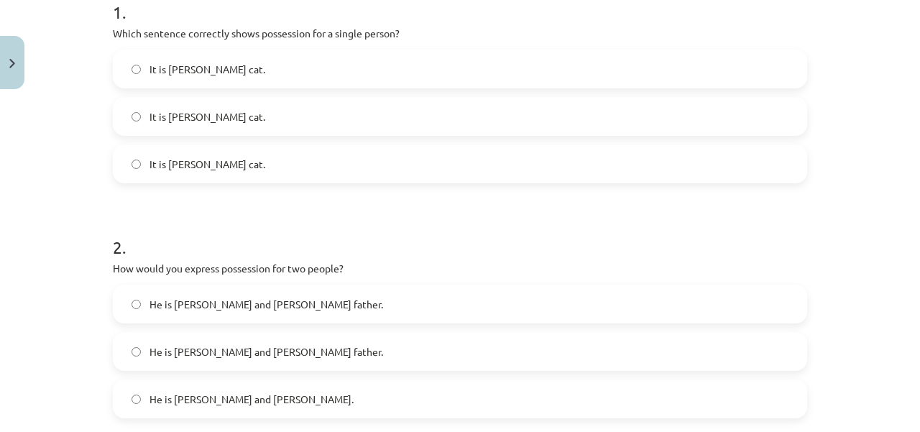
scroll to position [311, 0]
click at [167, 298] on span "He is Alice and James’s father." at bounding box center [267, 303] width 234 height 15
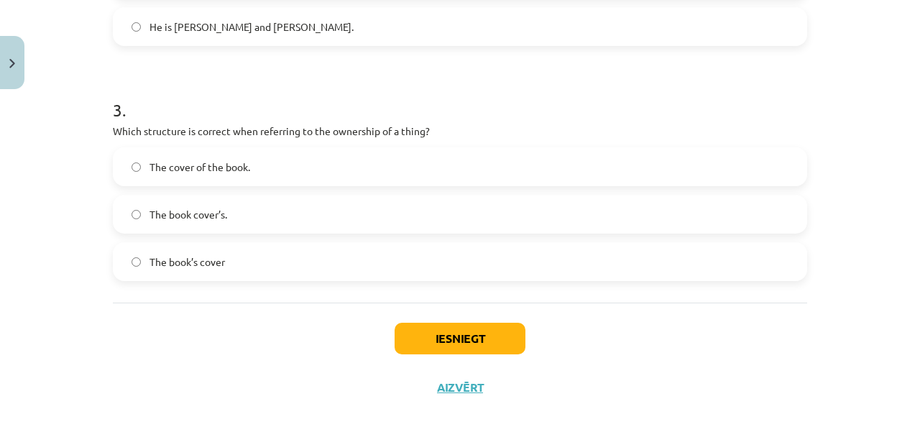
scroll to position [696, 0]
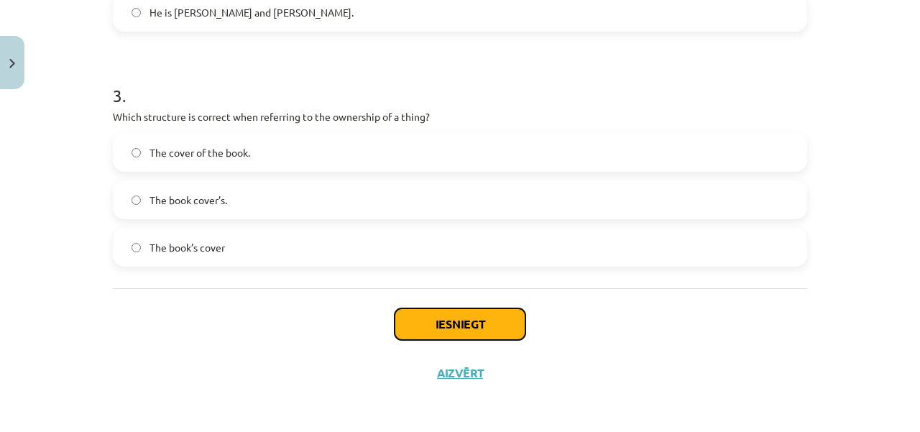
click at [447, 324] on button "Iesniegt" at bounding box center [460, 324] width 131 height 32
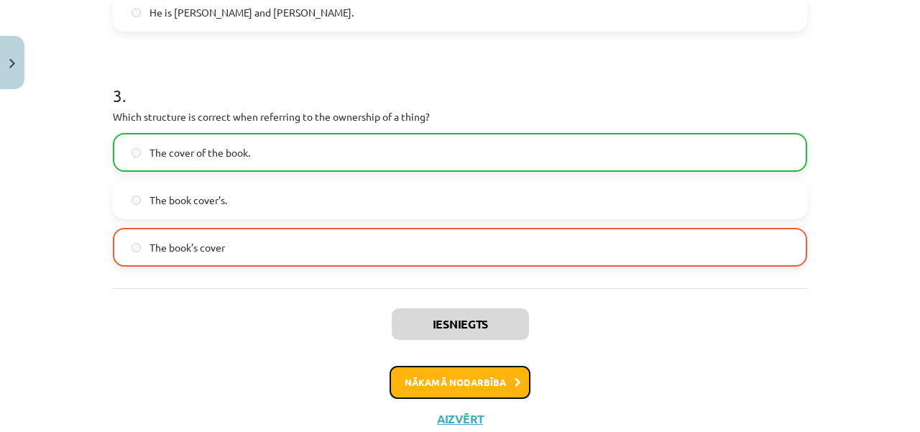
click at [494, 375] on button "Nākamā nodarbība" at bounding box center [460, 382] width 141 height 33
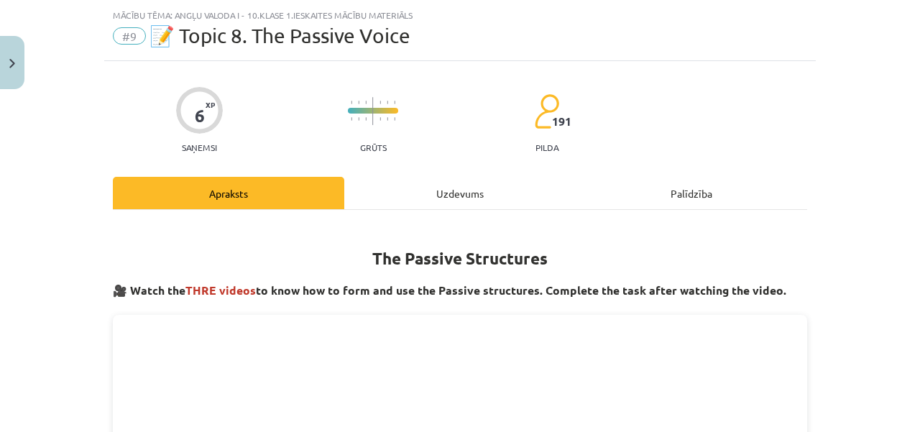
scroll to position [63, 0]
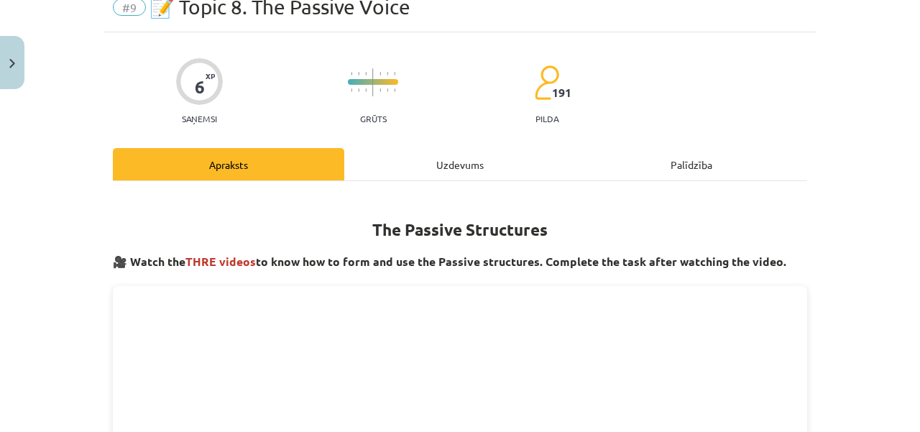
click at [195, 114] on p "Saņemsi" at bounding box center [199, 119] width 47 height 10
click at [196, 88] on div "6" at bounding box center [200, 87] width 10 height 20
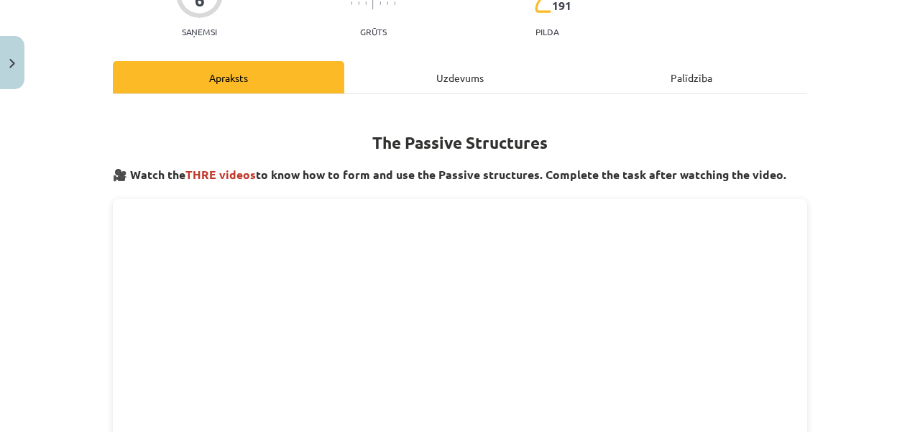
scroll to position [156, 0]
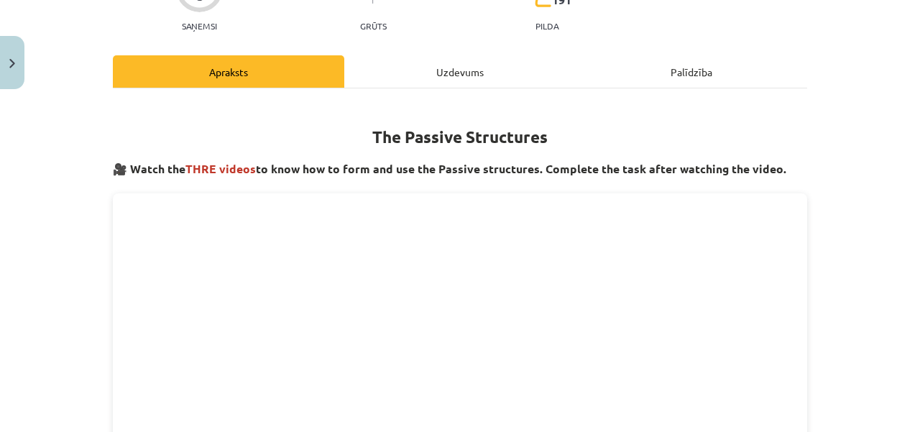
click at [696, 60] on div "Palīdzība" at bounding box center [692, 71] width 232 height 32
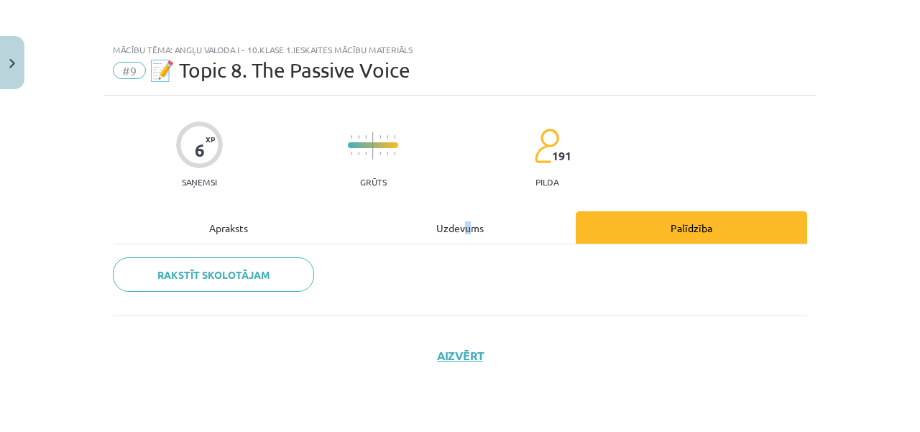
click at [467, 232] on div "Uzdevums" at bounding box center [460, 227] width 232 height 32
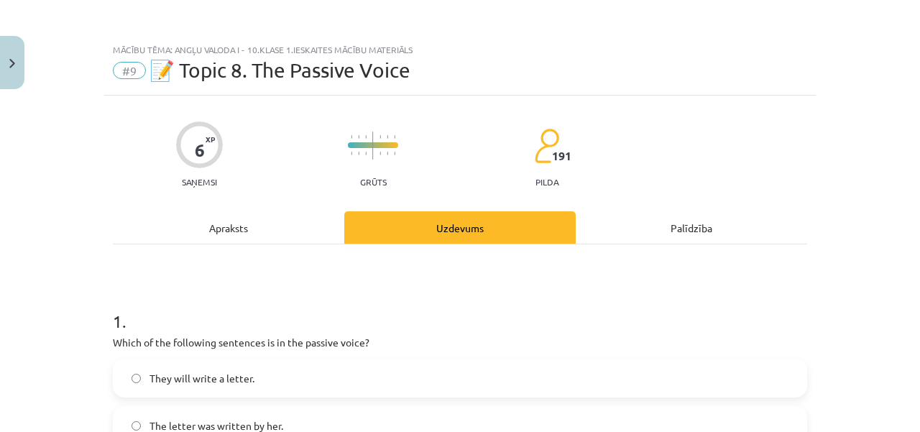
click at [250, 224] on div "Apraksts" at bounding box center [229, 227] width 232 height 32
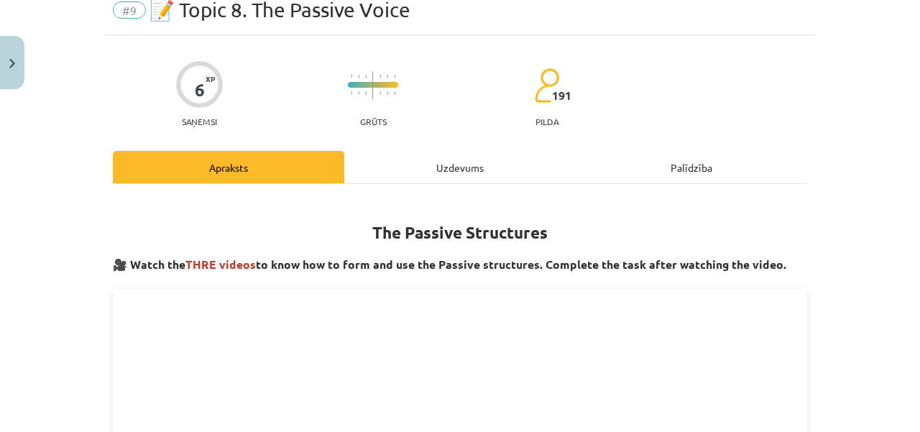
scroll to position [6, 0]
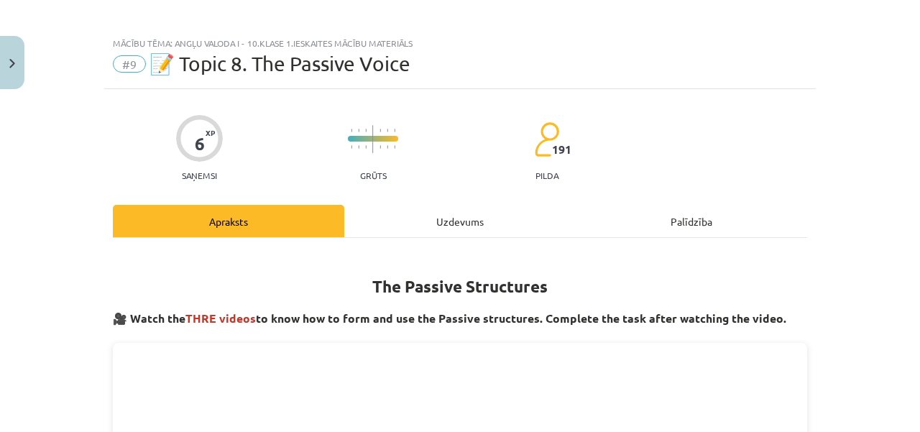
click at [465, 221] on div "Uzdevums" at bounding box center [460, 221] width 232 height 32
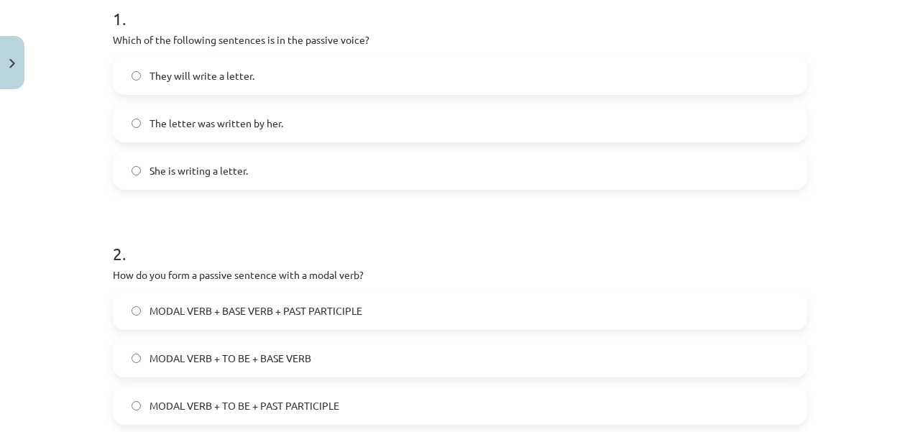
scroll to position [303, 0]
click at [181, 124] on span "The letter was written by her." at bounding box center [217, 122] width 134 height 15
click at [121, 398] on label "MODAL VERB + TO BE + PAST PARTICIPLE" at bounding box center [460, 405] width 692 height 36
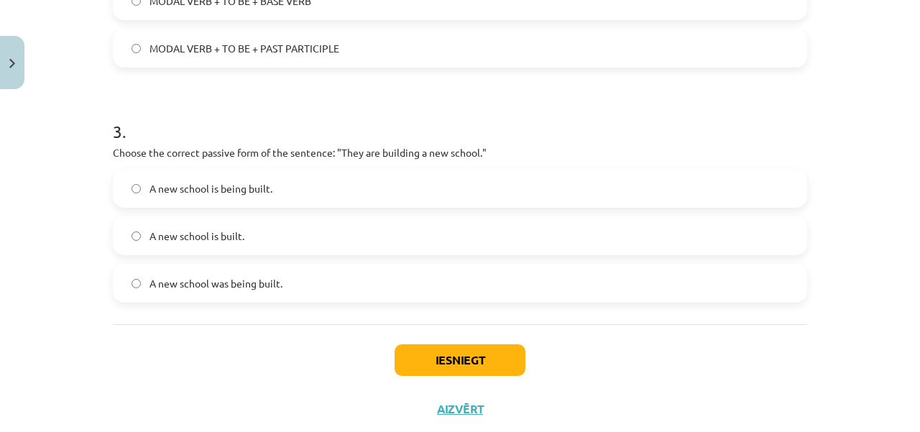
scroll to position [696, 0]
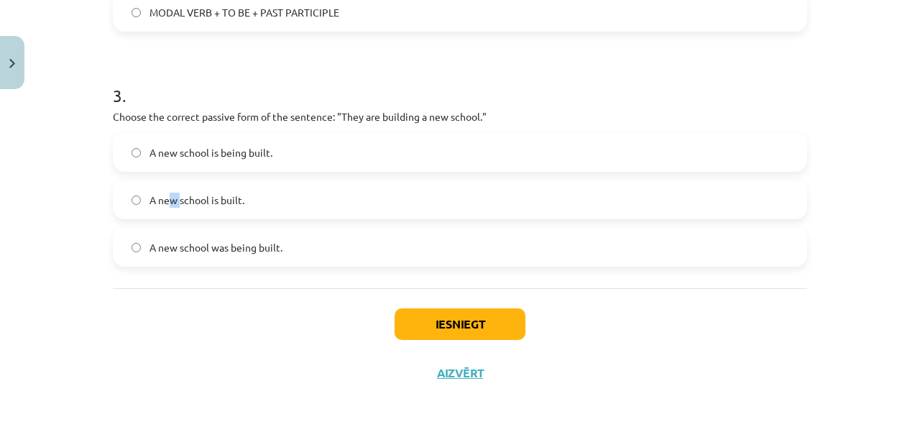
drag, startPoint x: 171, startPoint y: 200, endPoint x: 164, endPoint y: 197, distance: 7.7
click at [164, 197] on span "A new school is built." at bounding box center [197, 200] width 95 height 15
click at [137, 203] on label "A new school is built." at bounding box center [460, 200] width 692 height 36
click at [473, 321] on button "Iesniegt" at bounding box center [460, 324] width 131 height 32
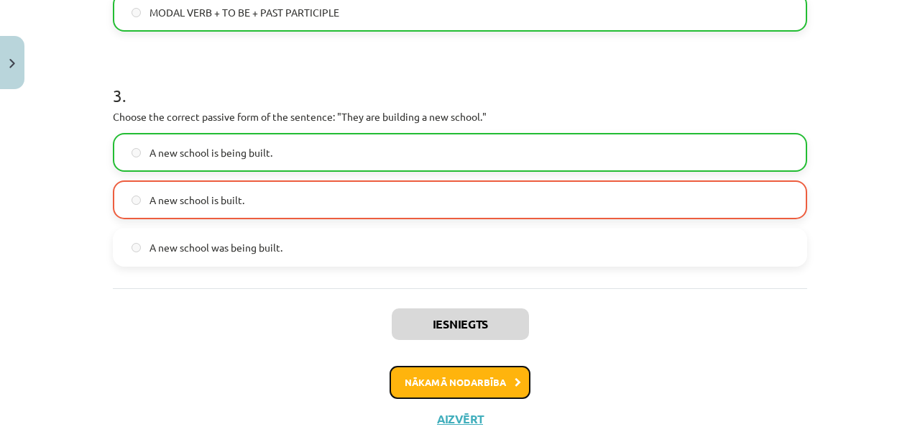
click at [485, 378] on button "Nākamā nodarbība" at bounding box center [460, 382] width 141 height 33
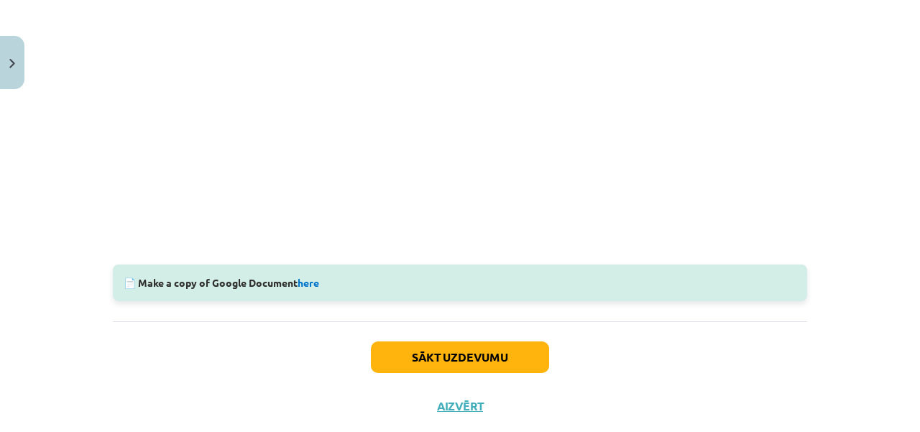
scroll to position [495, 0]
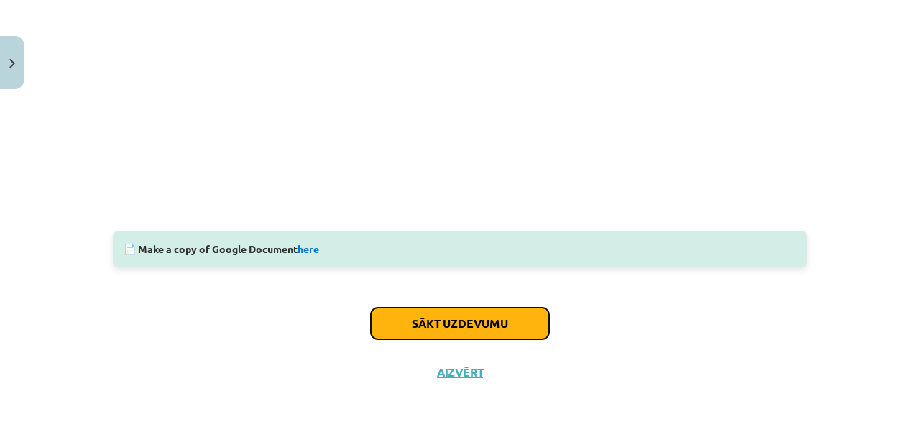
click at [503, 321] on button "Sākt uzdevumu" at bounding box center [460, 324] width 178 height 32
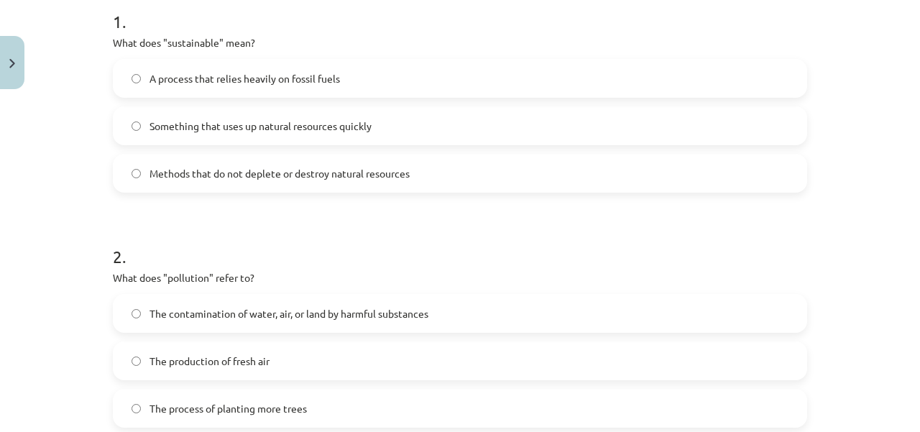
scroll to position [303, 0]
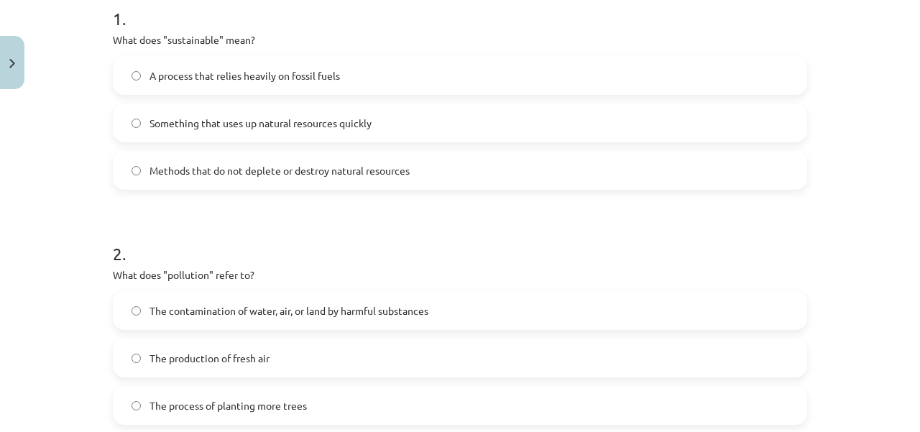
click at [125, 168] on label "Methods that do not deplete or destroy natural resources" at bounding box center [460, 170] width 692 height 36
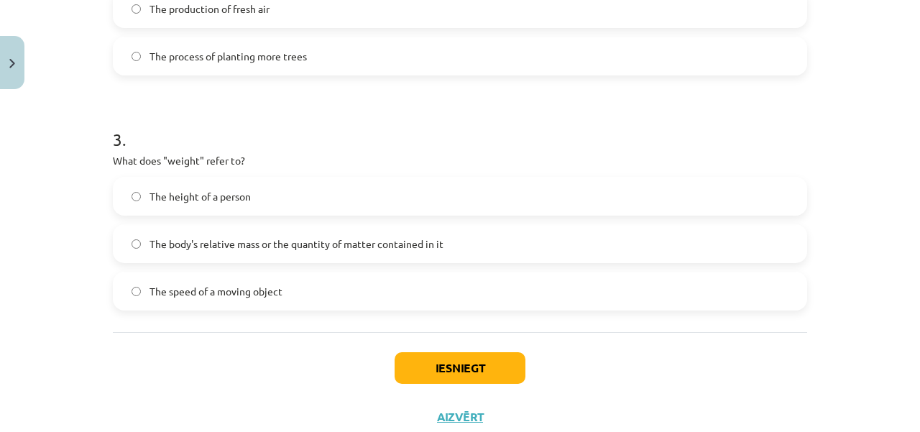
scroll to position [663, 0]
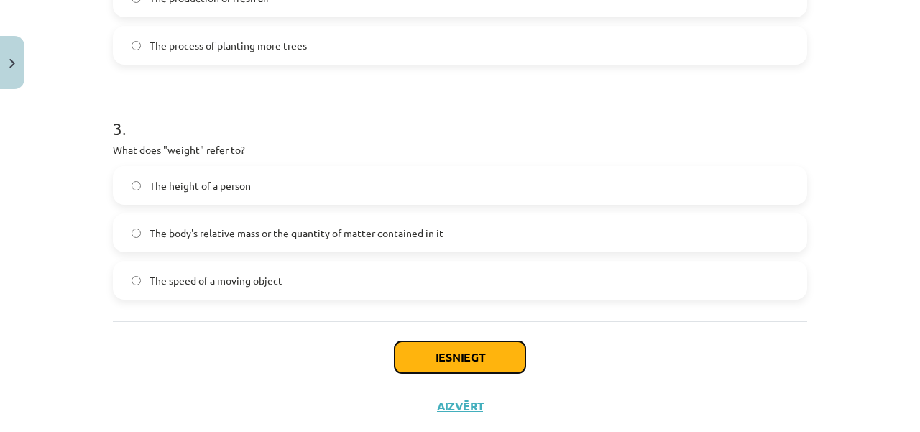
click at [505, 357] on button "Iesniegt" at bounding box center [460, 358] width 131 height 32
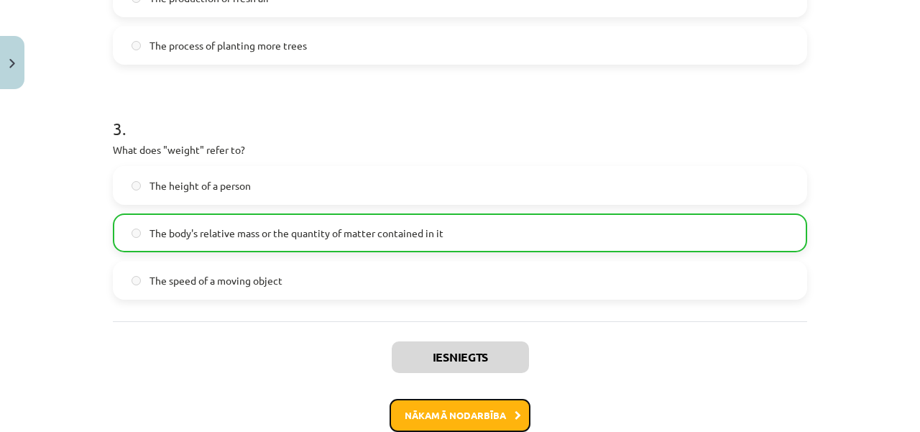
click at [476, 416] on button "Nākamā nodarbība" at bounding box center [460, 415] width 141 height 33
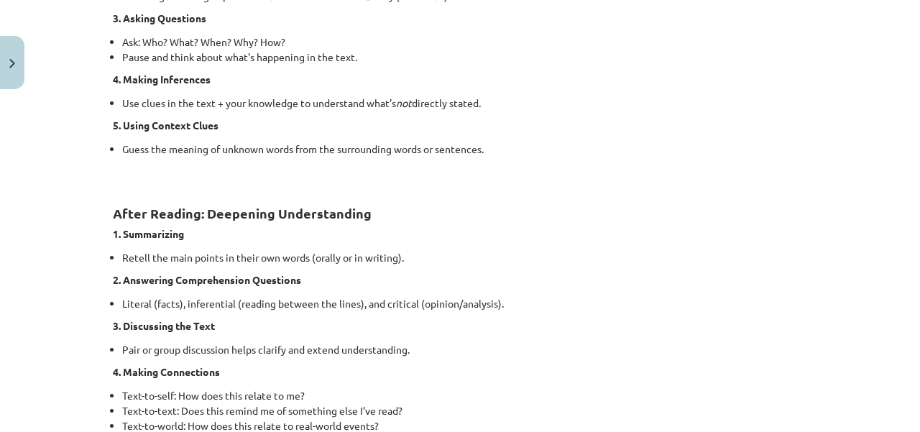
scroll to position [1227, 0]
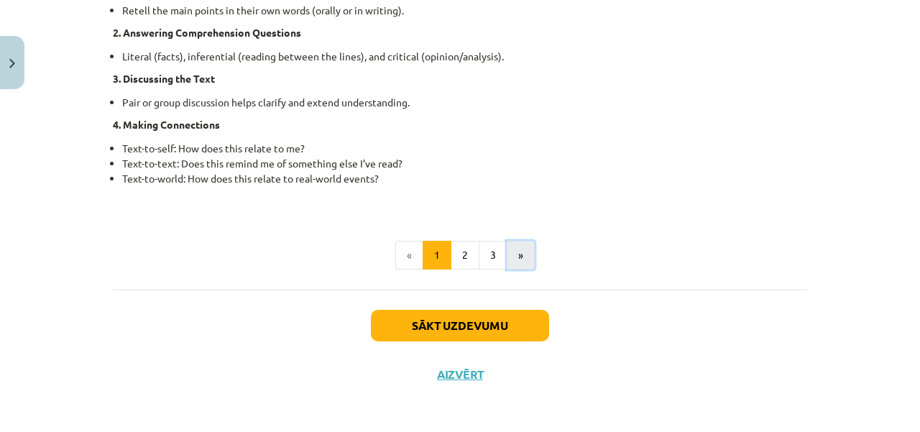
click at [516, 252] on button "»" at bounding box center [521, 255] width 28 height 29
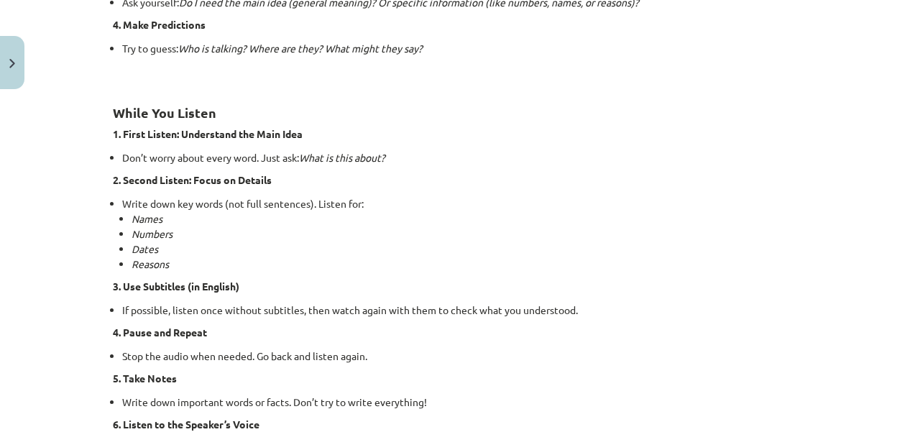
scroll to position [1114, 0]
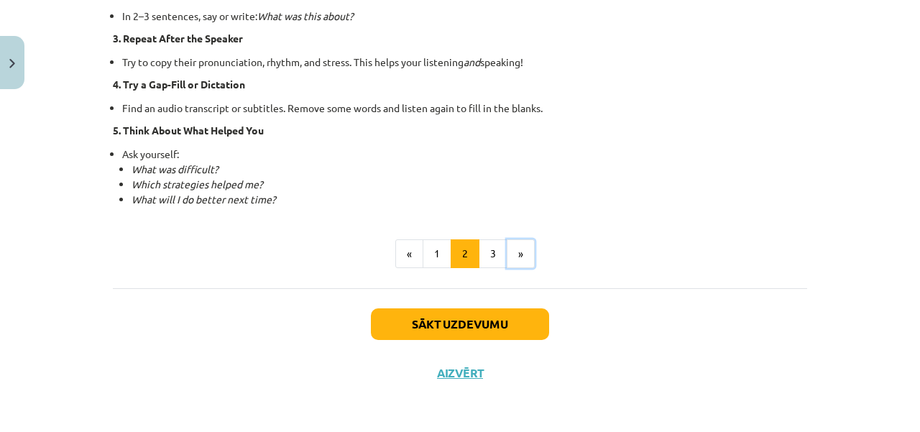
click at [507, 255] on button "»" at bounding box center [521, 253] width 28 height 29
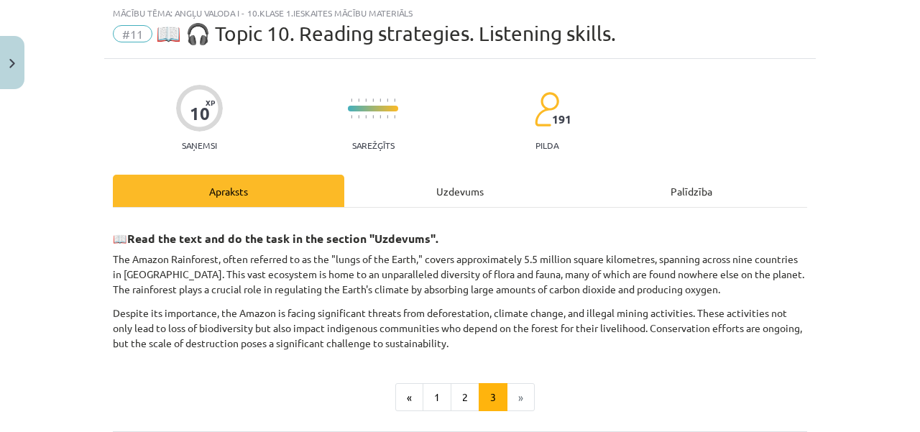
scroll to position [70, 0]
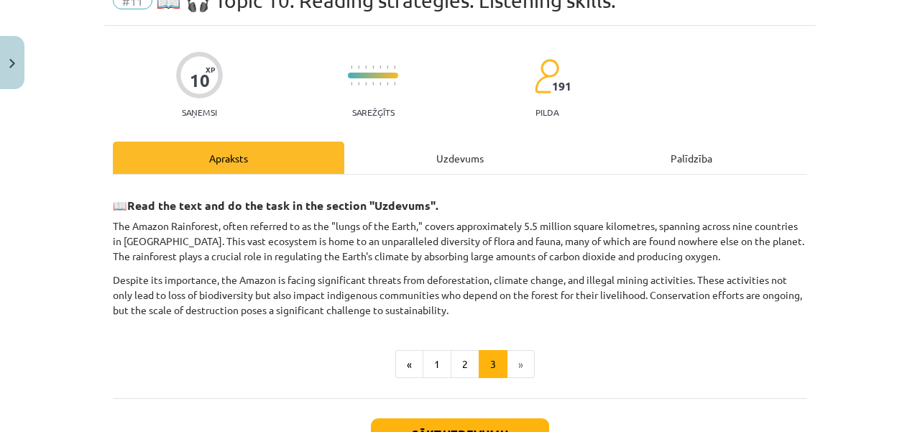
click at [473, 162] on div "Uzdevums" at bounding box center [460, 158] width 232 height 32
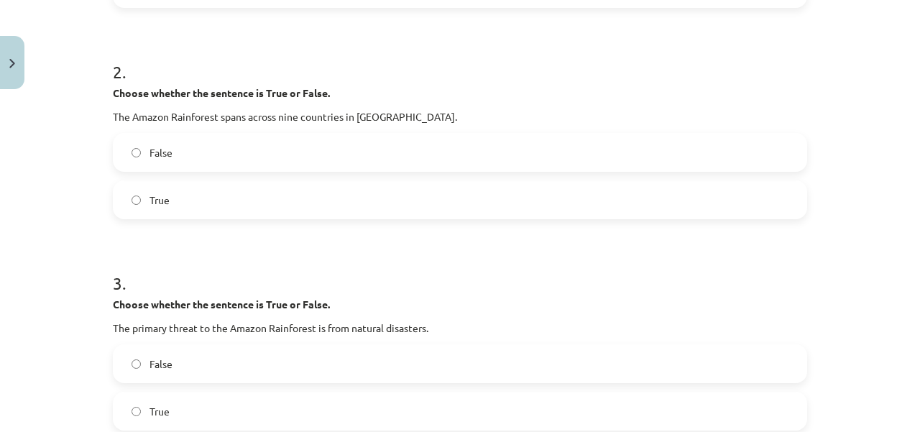
scroll to position [0, 0]
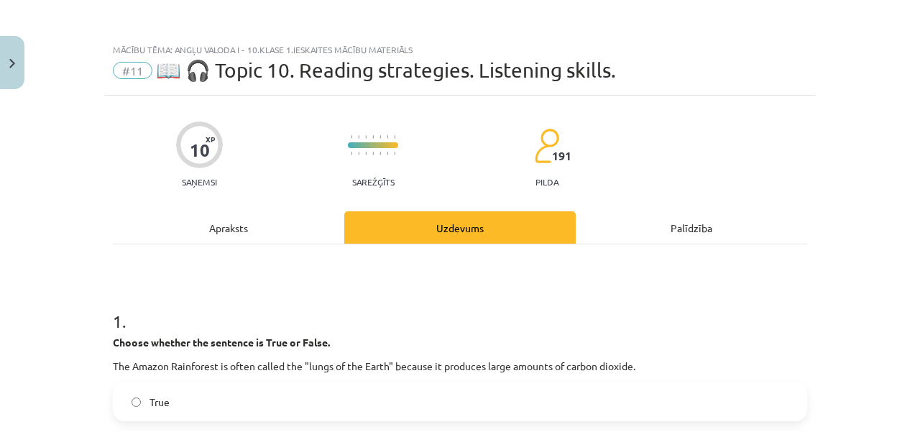
drag, startPoint x: 234, startPoint y: 203, endPoint x: 234, endPoint y: 212, distance: 8.6
click at [236, 225] on div "Apraksts" at bounding box center [229, 227] width 232 height 32
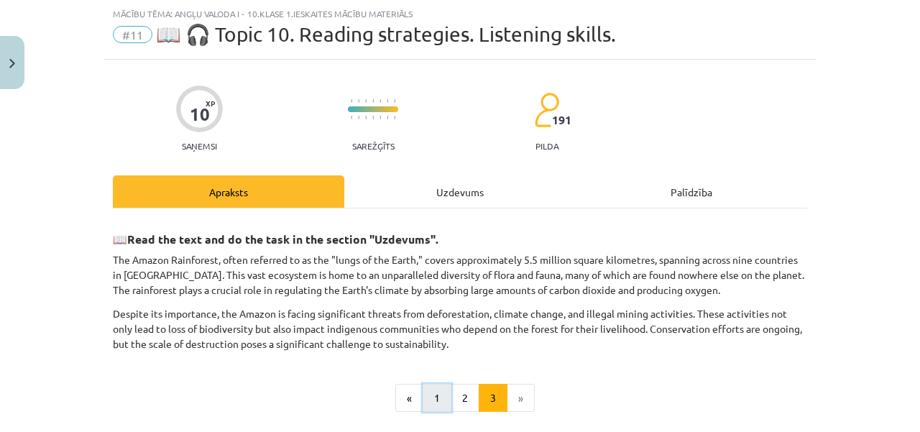
click at [426, 391] on button "1" at bounding box center [437, 398] width 29 height 29
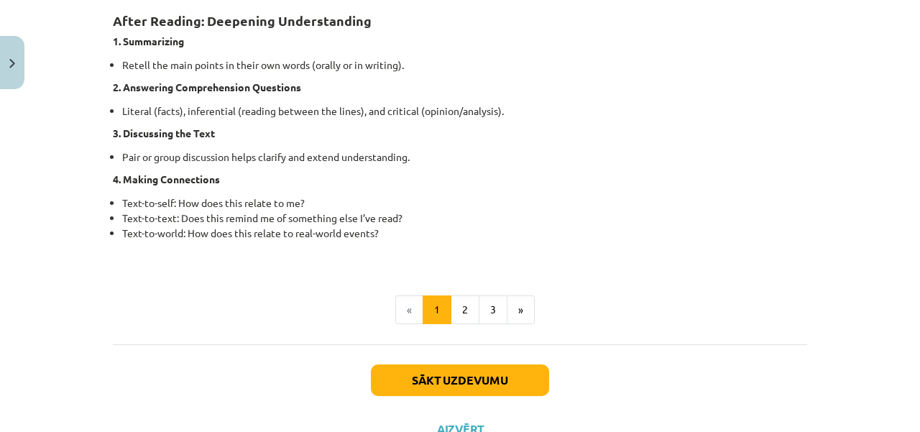
scroll to position [1227, 0]
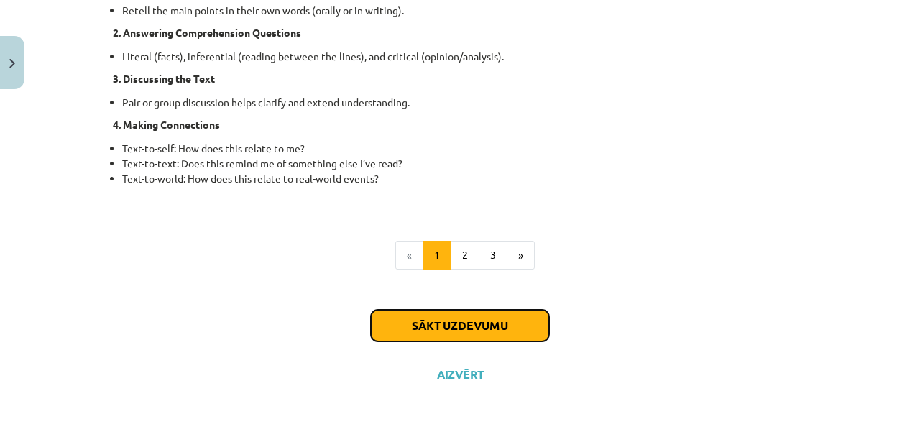
click at [487, 323] on button "Sākt uzdevumu" at bounding box center [460, 326] width 178 height 32
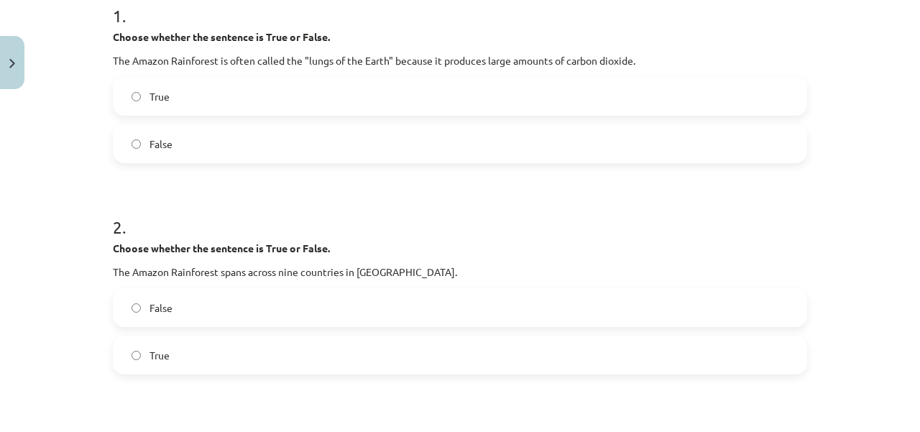
scroll to position [308, 0]
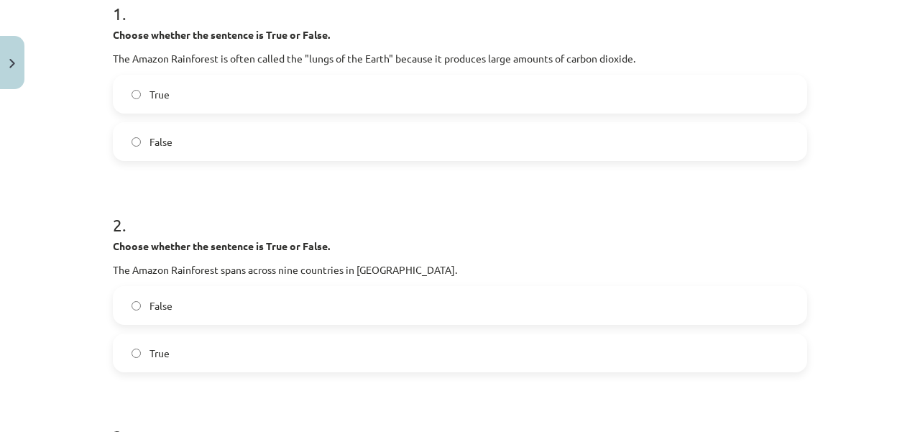
click at [121, 134] on label "False" at bounding box center [460, 142] width 692 height 36
click at [129, 357] on label "True" at bounding box center [460, 353] width 692 height 36
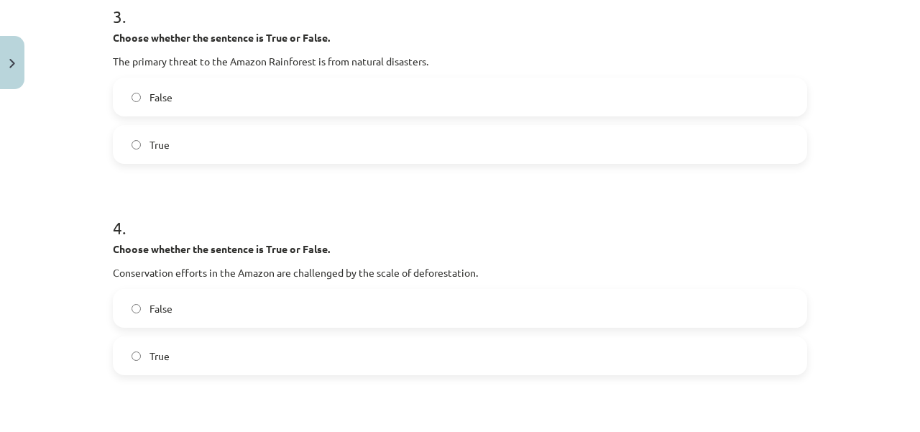
scroll to position [733, 0]
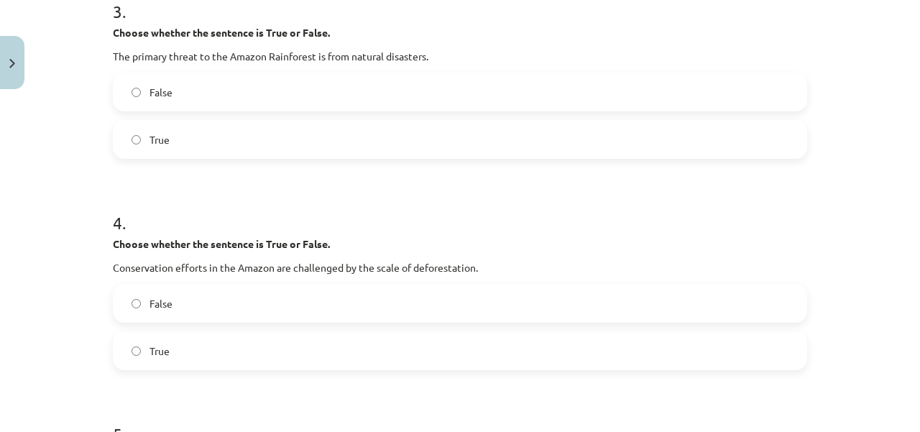
click at [125, 87] on label "False" at bounding box center [460, 92] width 692 height 36
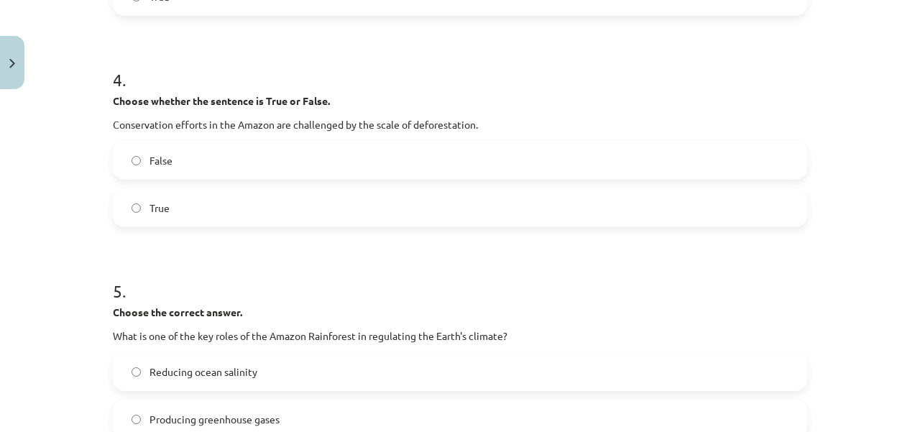
scroll to position [925, 0]
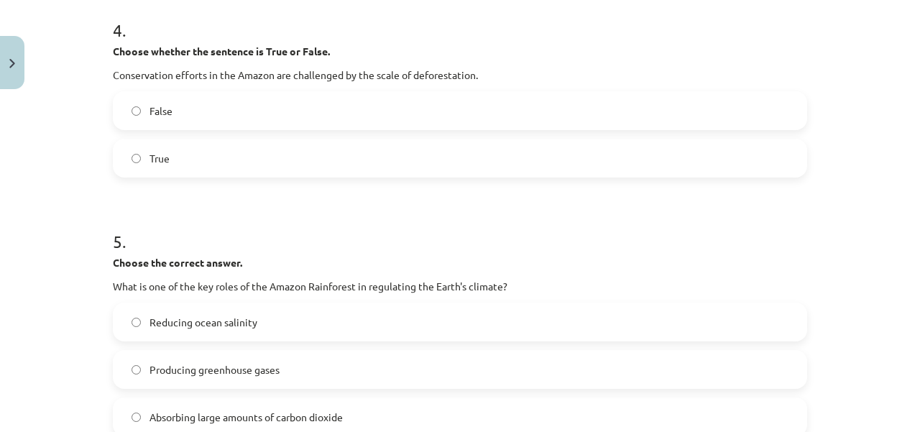
click at [141, 154] on label "True" at bounding box center [460, 158] width 692 height 36
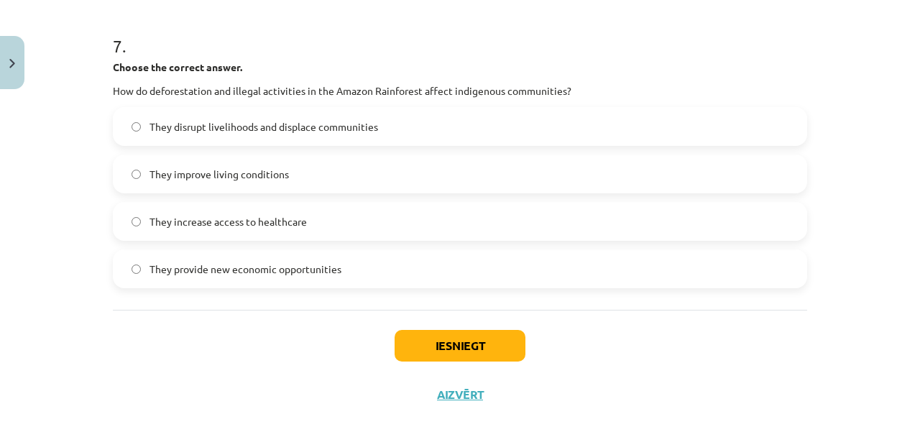
scroll to position [1749, 0]
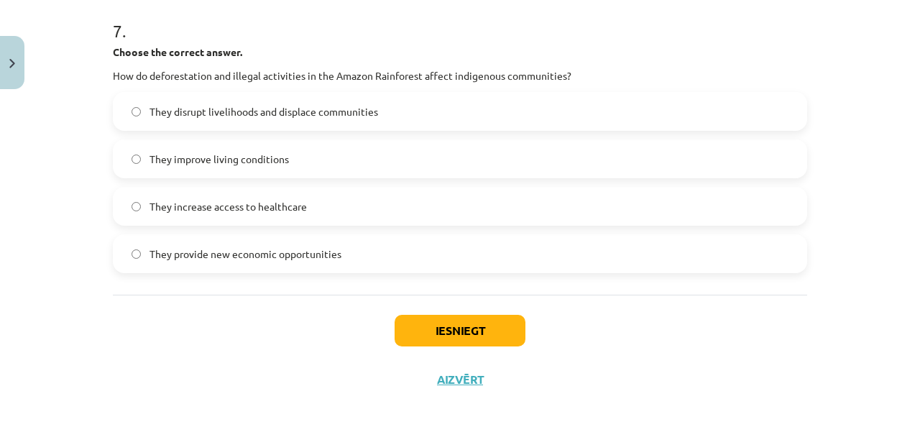
click at [135, 203] on label "They increase access to healthcare" at bounding box center [460, 206] width 692 height 36
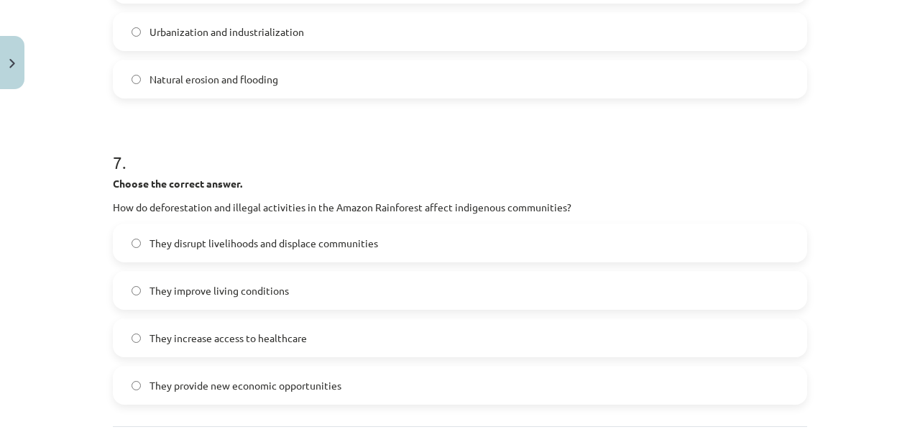
scroll to position [1756, 0]
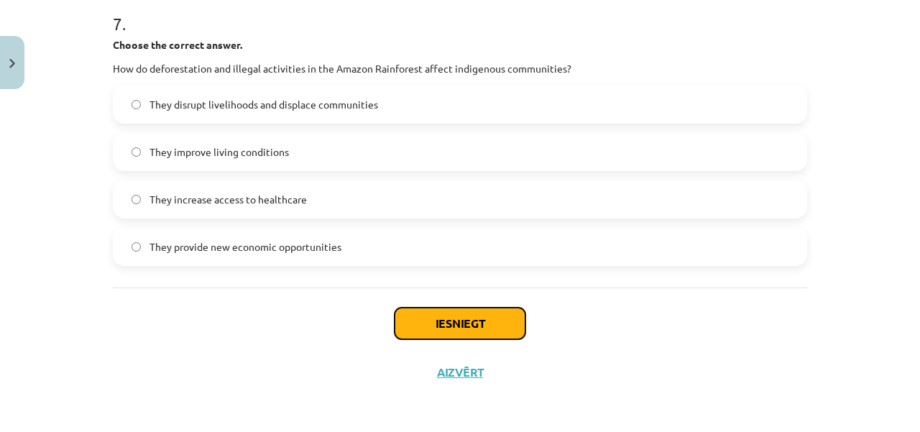
click at [510, 316] on button "Iesniegt" at bounding box center [460, 324] width 131 height 32
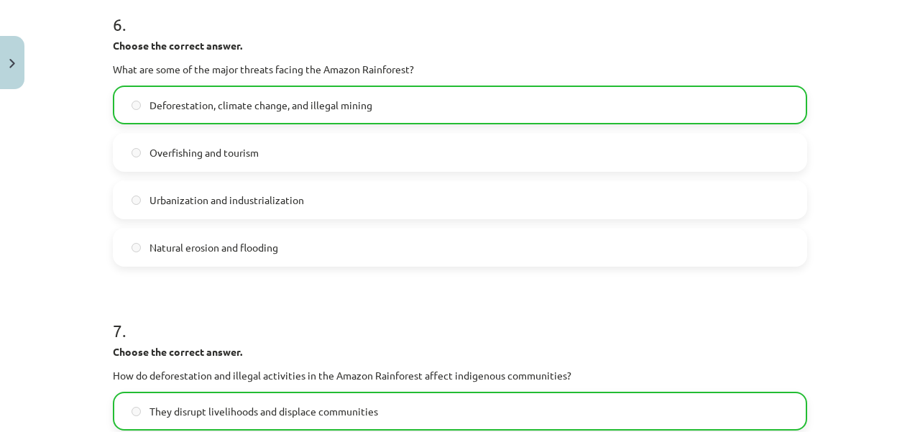
scroll to position [1800, 0]
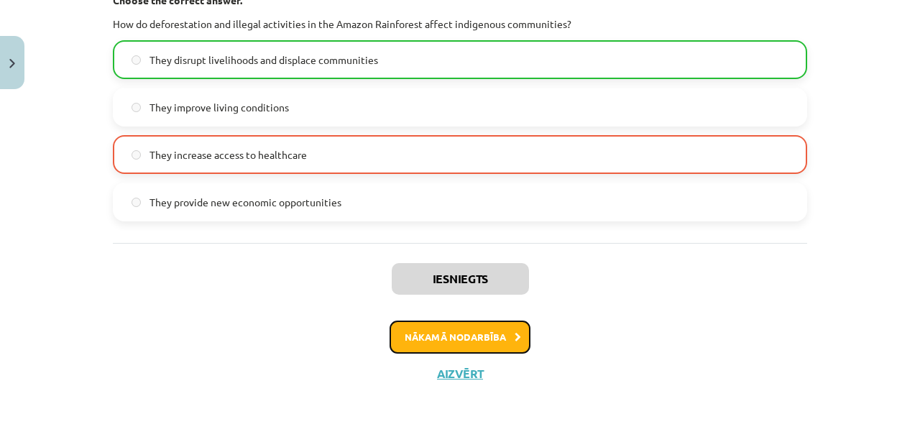
click at [476, 329] on button "Nākamā nodarbība" at bounding box center [460, 337] width 141 height 33
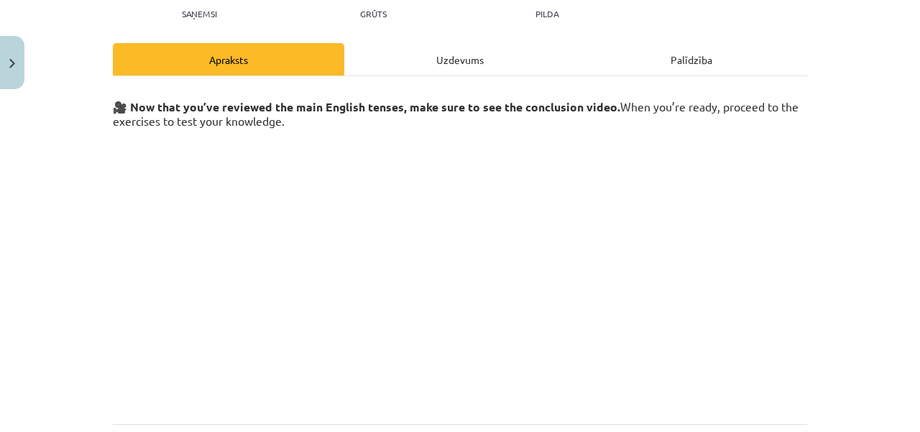
scroll to position [304, 0]
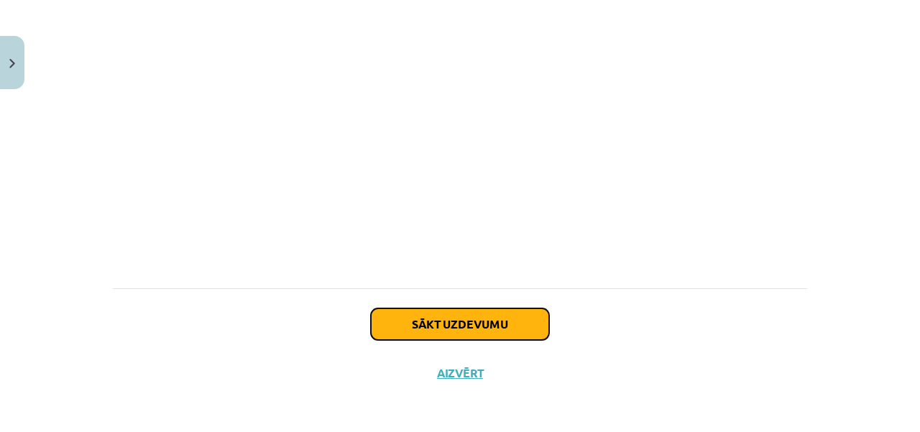
click at [483, 323] on button "Sākt uzdevumu" at bounding box center [460, 324] width 178 height 32
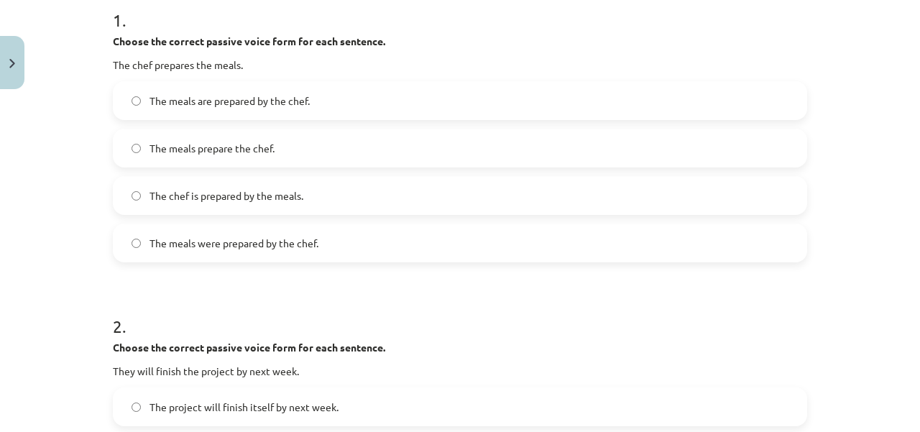
scroll to position [308, 0]
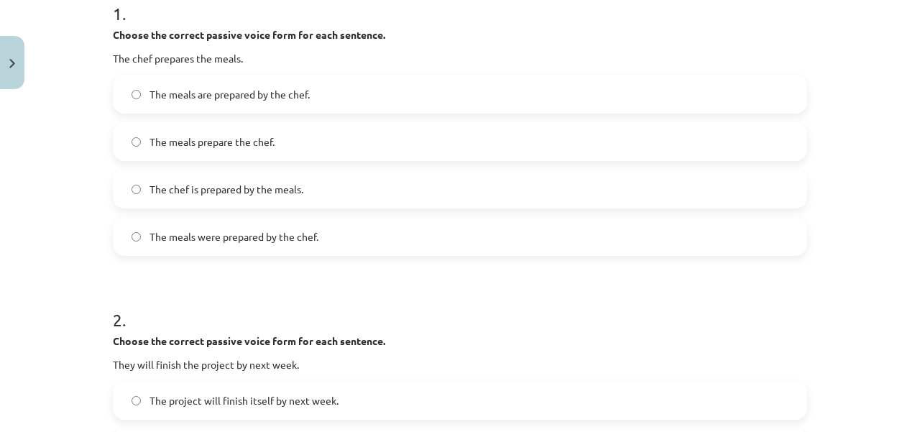
click at [119, 91] on label "The meals are prepared by the chef." at bounding box center [460, 94] width 692 height 36
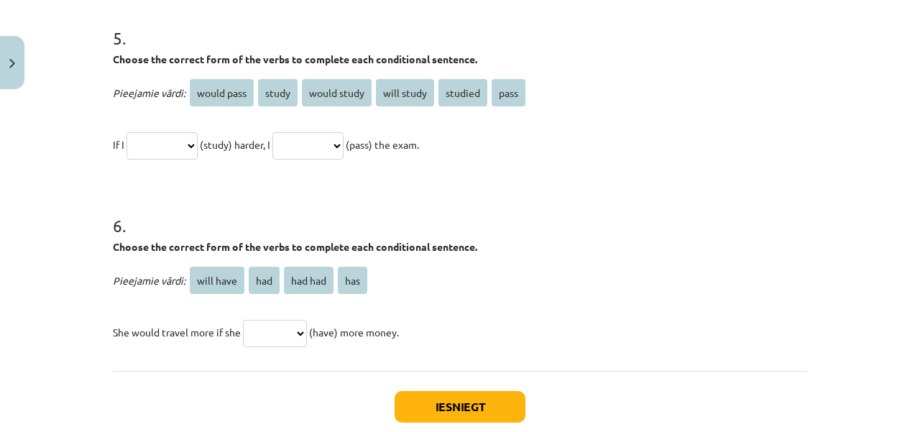
scroll to position [1246, 0]
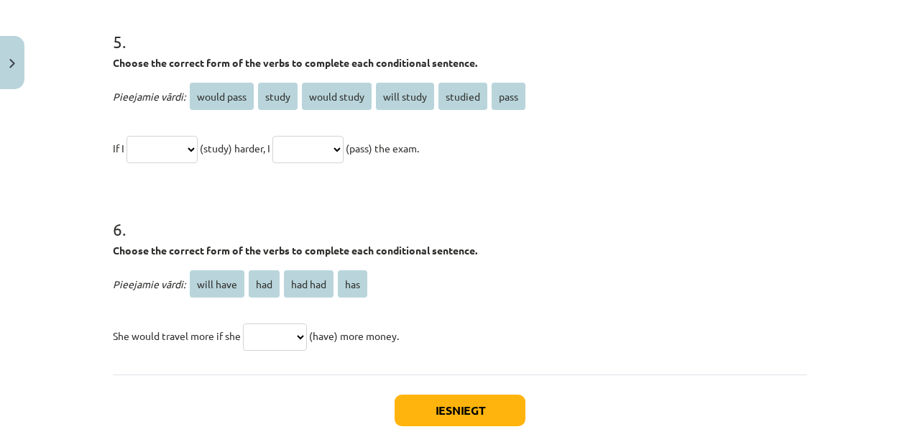
click at [198, 143] on select "**********" at bounding box center [162, 149] width 71 height 27
click at [127, 136] on select "**********" at bounding box center [162, 149] width 71 height 27
click at [198, 142] on select "**********" at bounding box center [162, 149] width 71 height 27
select select "*******"
click at [127, 136] on select "**********" at bounding box center [162, 149] width 71 height 27
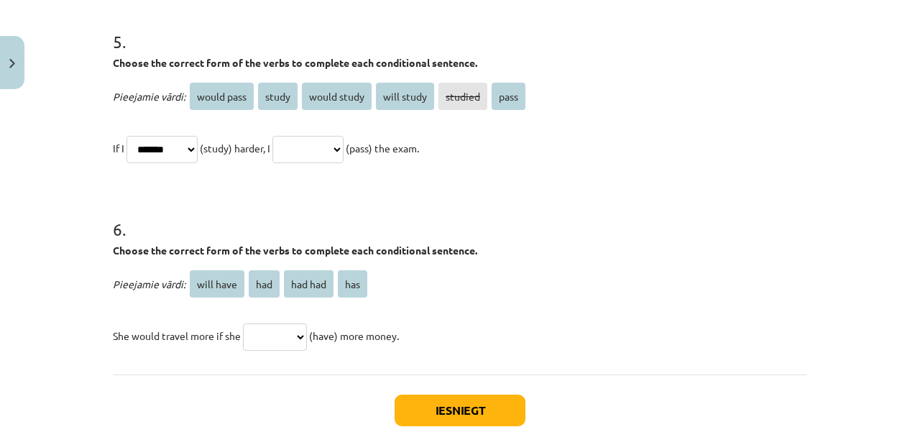
click at [344, 149] on select "**********" at bounding box center [307, 149] width 71 height 27
click at [289, 136] on select "**********" at bounding box center [307, 149] width 71 height 27
select select "*****"
click at [299, 335] on select "********* *** ******* ***" at bounding box center [275, 337] width 64 height 27
click at [243, 324] on select "********* *** ******* ***" at bounding box center [275, 337] width 64 height 27
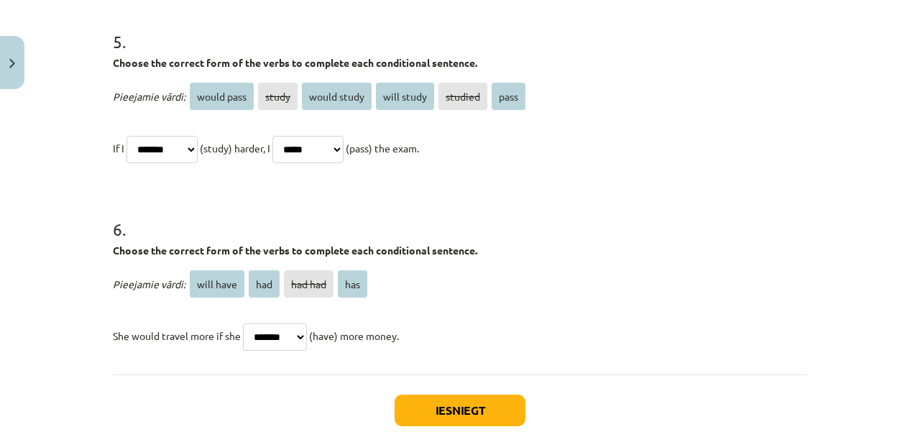
click at [302, 339] on select "********* *** ******* ***" at bounding box center [275, 337] width 64 height 27
select select "***"
click at [243, 324] on select "********* *** ******* ***" at bounding box center [275, 337] width 64 height 27
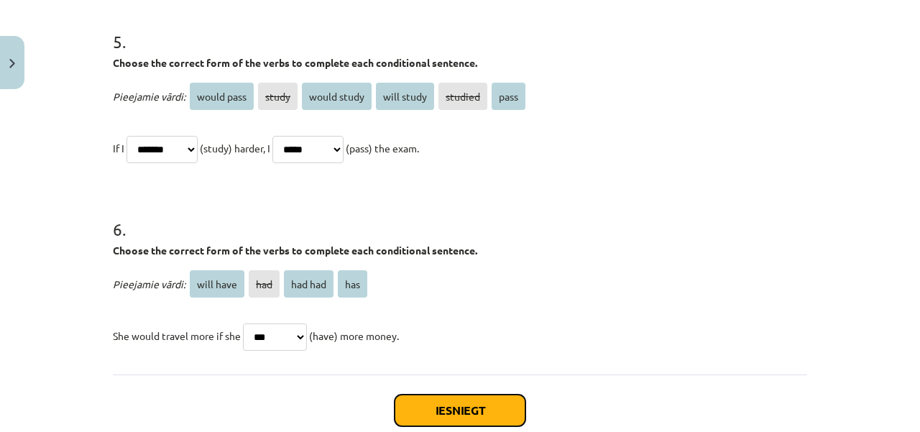
click at [446, 413] on button "Iesniegt" at bounding box center [460, 411] width 131 height 32
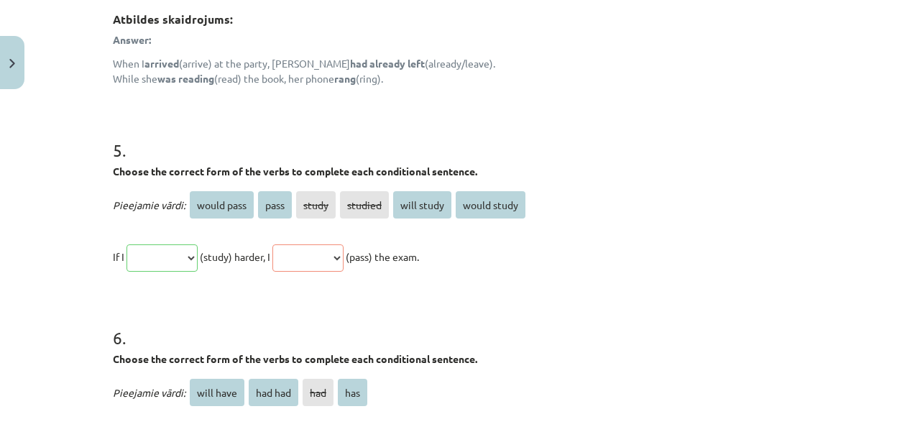
scroll to position [1589, 0]
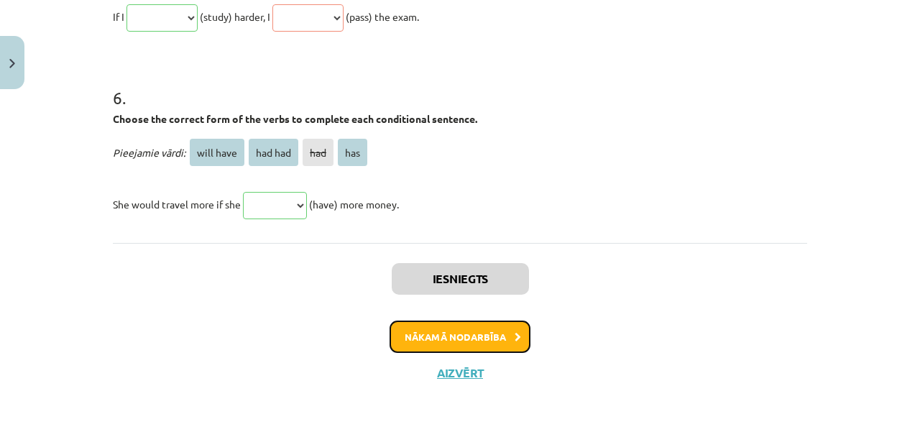
click at [480, 333] on button "Nākamā nodarbība" at bounding box center [460, 337] width 141 height 33
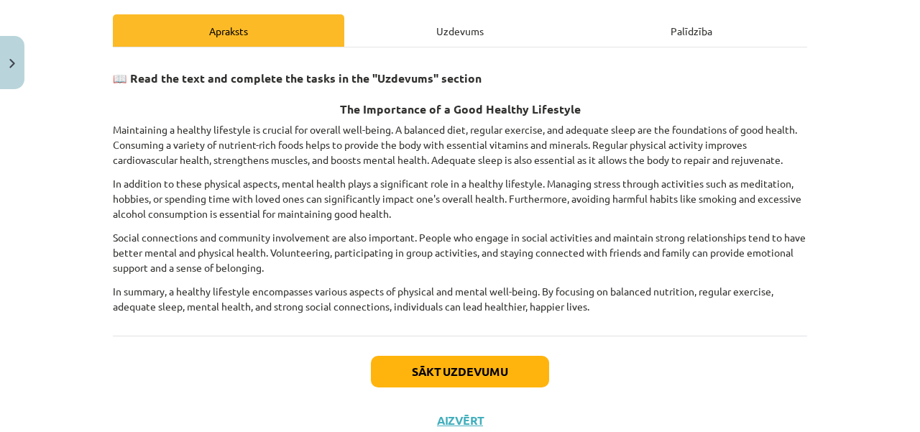
scroll to position [243, 0]
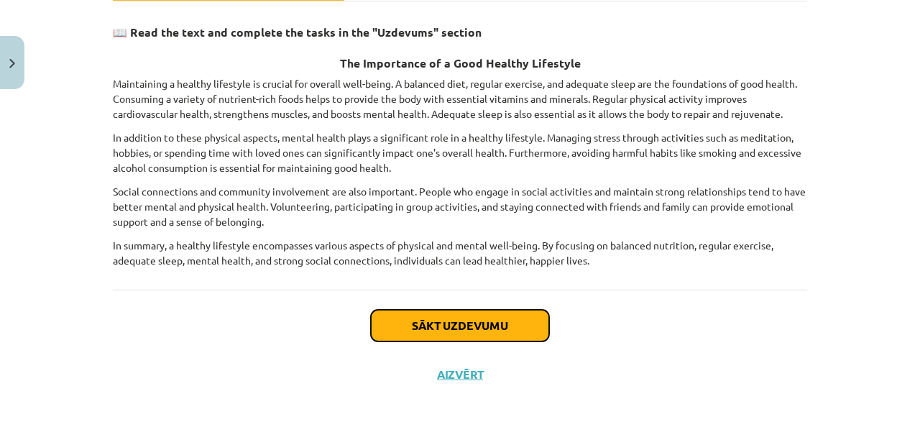
click at [512, 318] on button "Sākt uzdevumu" at bounding box center [460, 326] width 178 height 32
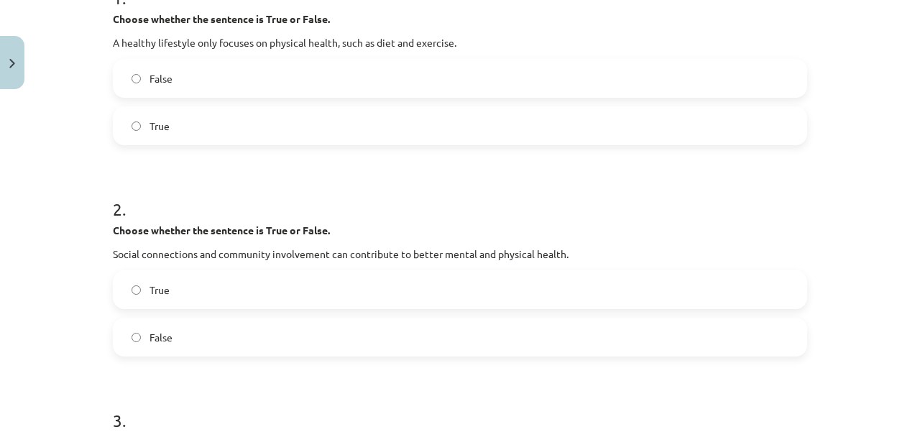
scroll to position [269, 0]
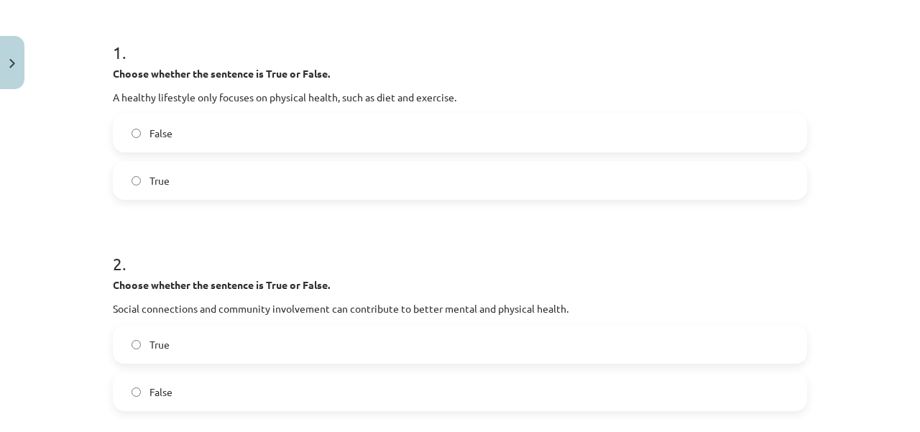
click at [129, 127] on label "False" at bounding box center [460, 133] width 692 height 36
click at [134, 383] on label "False" at bounding box center [460, 392] width 692 height 36
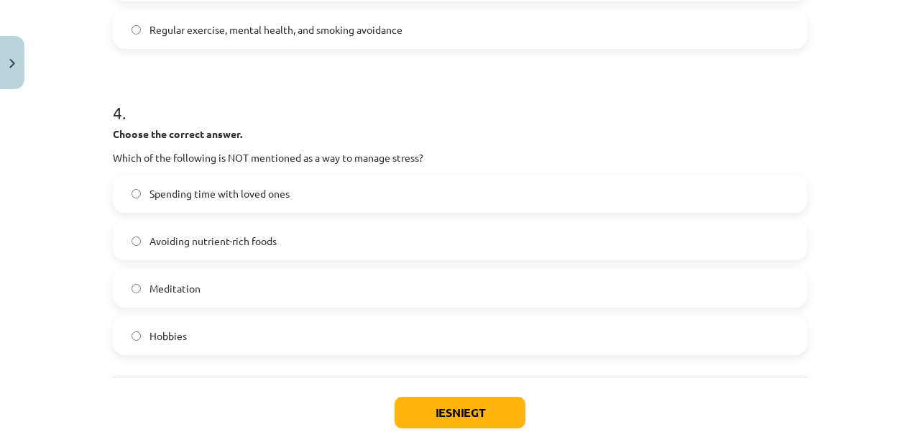
scroll to position [955, 0]
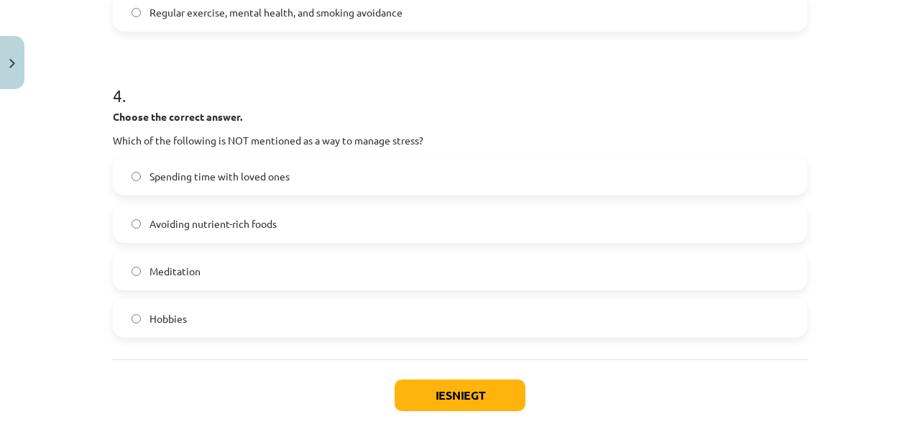
click at [135, 262] on label "Meditation" at bounding box center [460, 271] width 692 height 36
click at [438, 380] on button "Iesniegt" at bounding box center [460, 396] width 131 height 32
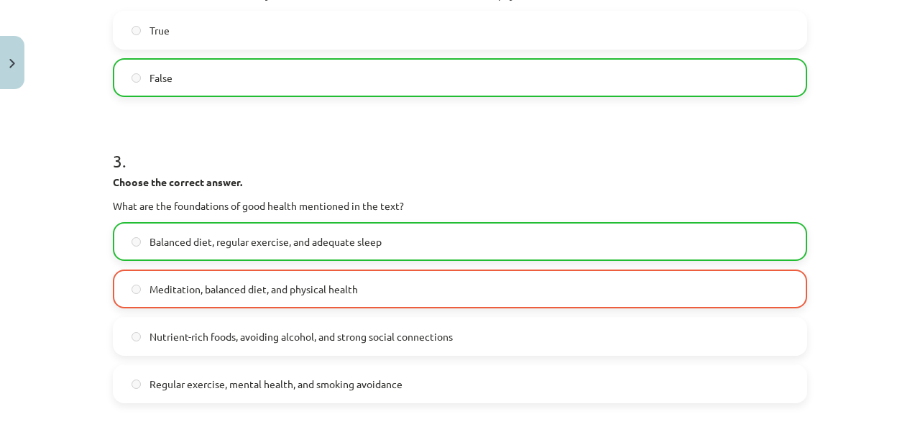
scroll to position [1071, 0]
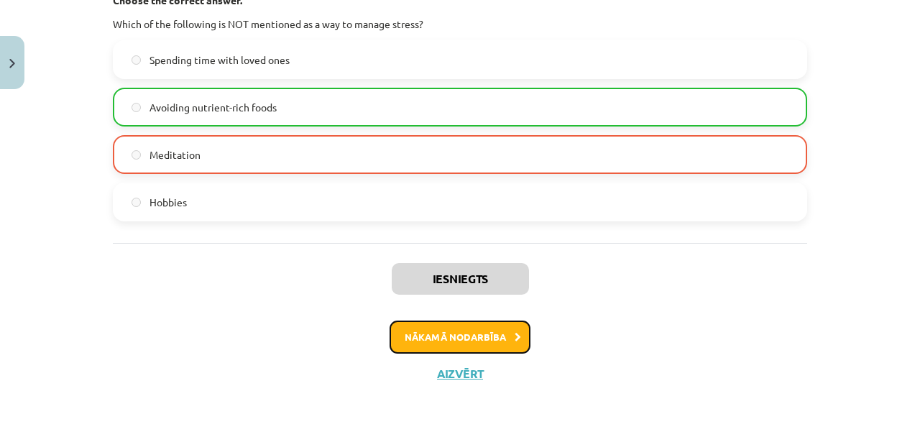
click at [495, 331] on button "Nākamā nodarbība" at bounding box center [460, 337] width 141 height 33
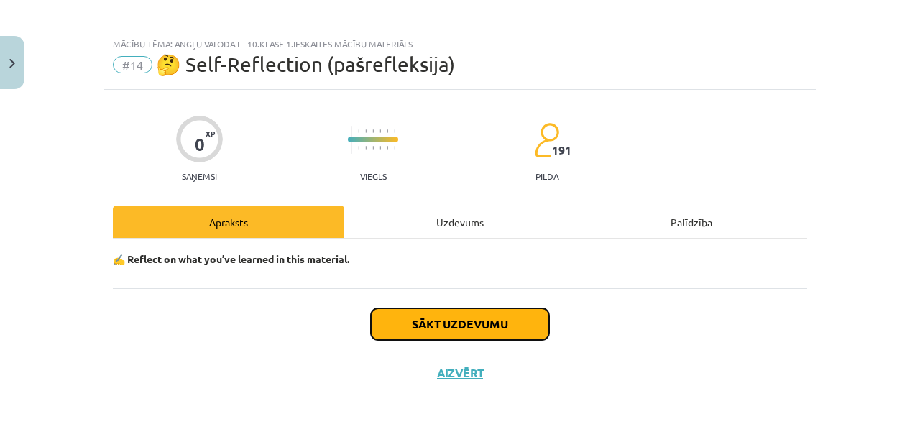
click at [495, 324] on button "Sākt uzdevumu" at bounding box center [460, 324] width 178 height 32
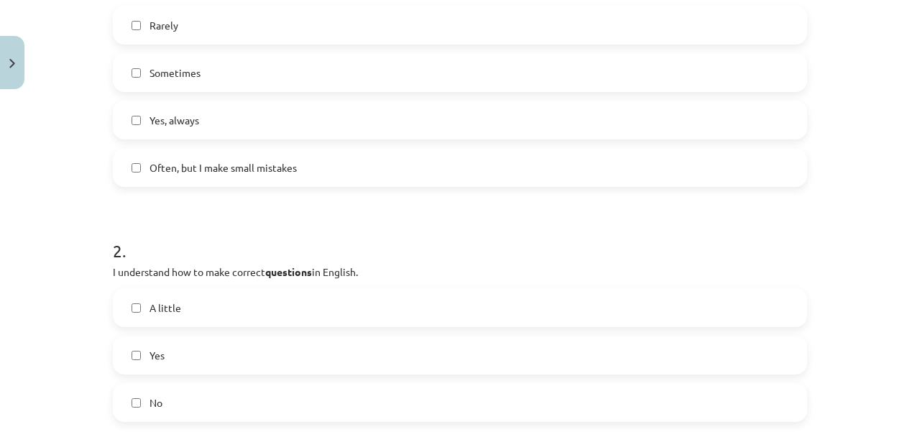
scroll to position [358, 0]
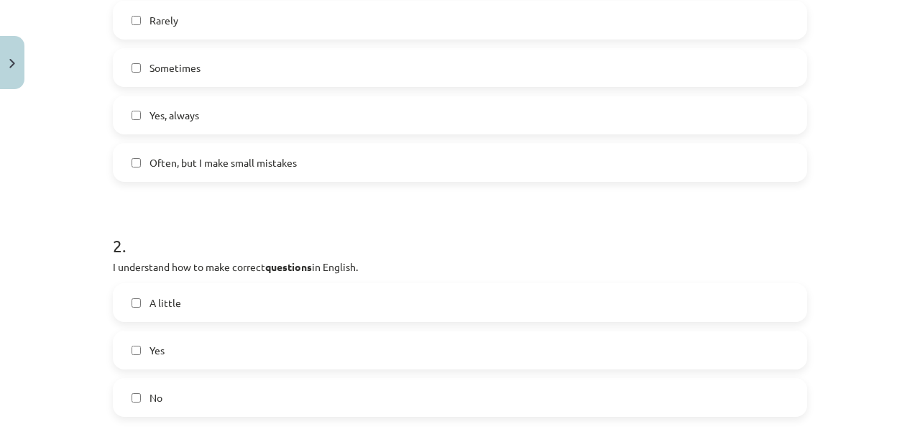
click at [135, 157] on label "Often, but I make small mistakes" at bounding box center [460, 163] width 692 height 36
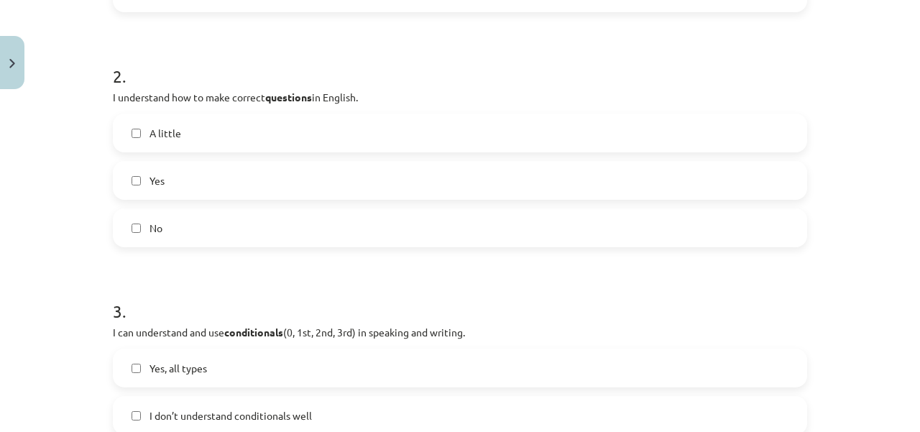
scroll to position [530, 0]
click at [132, 124] on label "A little" at bounding box center [460, 131] width 692 height 36
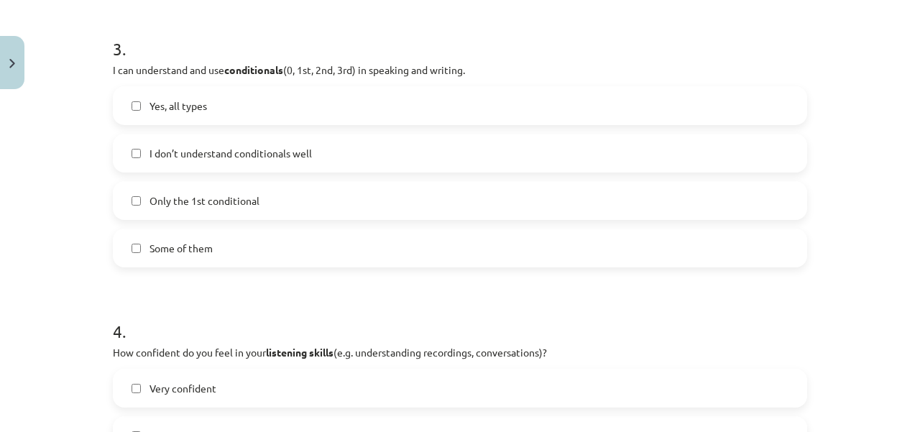
scroll to position [817, 0]
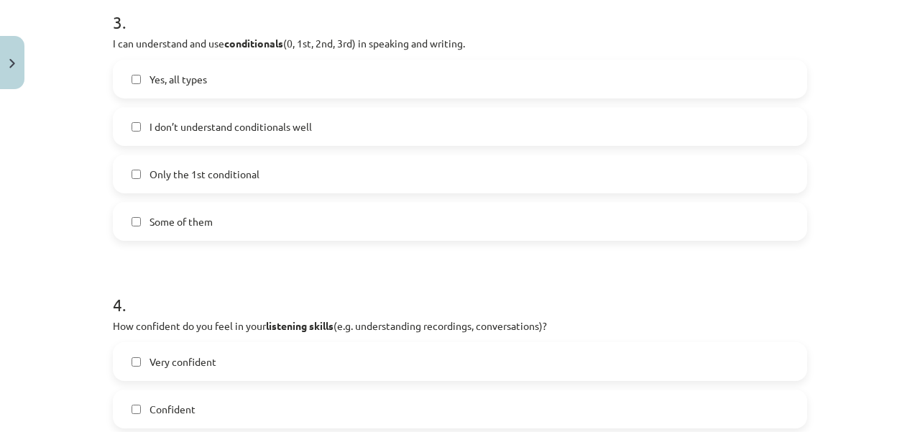
click at [134, 353] on label "Very confident" at bounding box center [460, 362] width 692 height 36
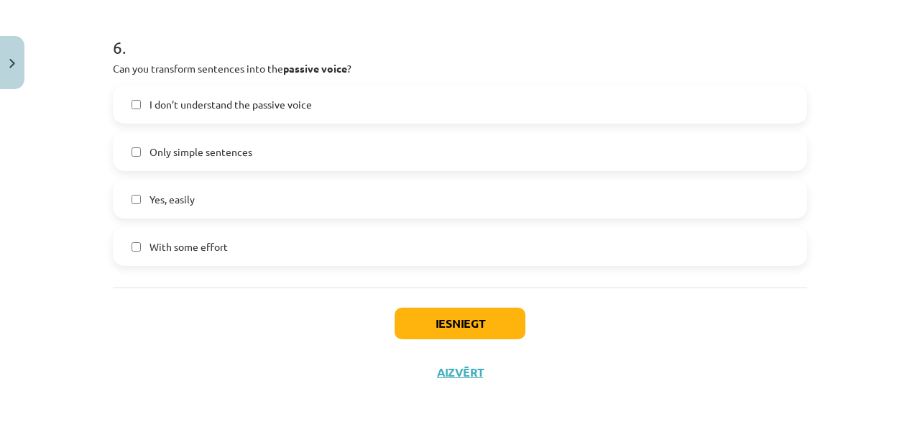
scroll to position [1615, 0]
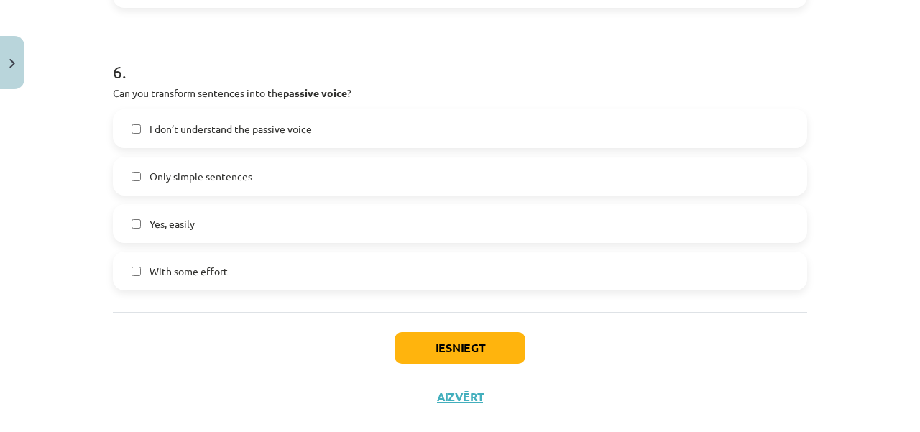
click at [141, 275] on label "With some effort" at bounding box center [460, 271] width 692 height 36
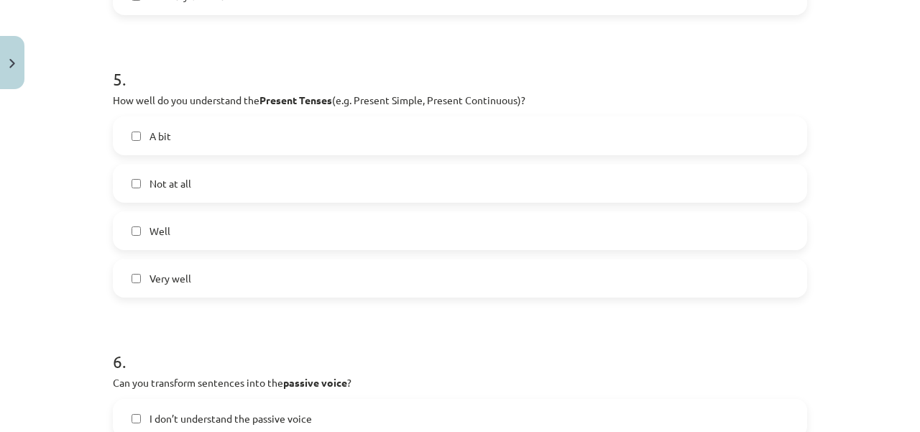
scroll to position [1264, 0]
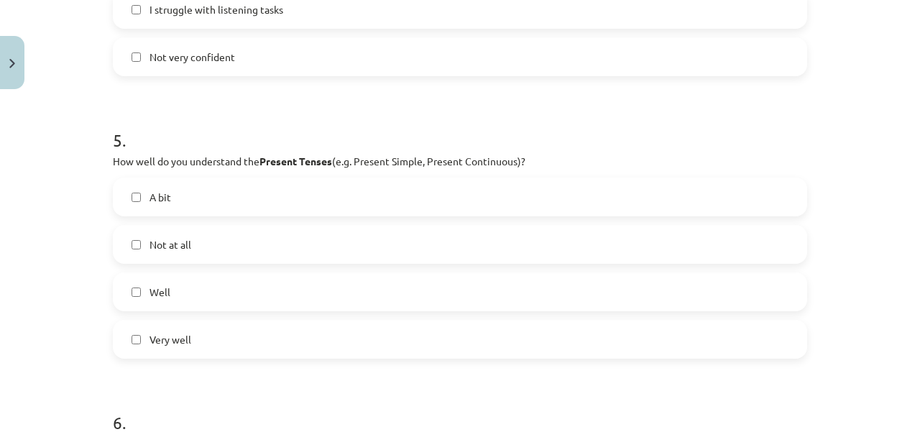
click at [135, 239] on label "Not at all" at bounding box center [460, 244] width 692 height 36
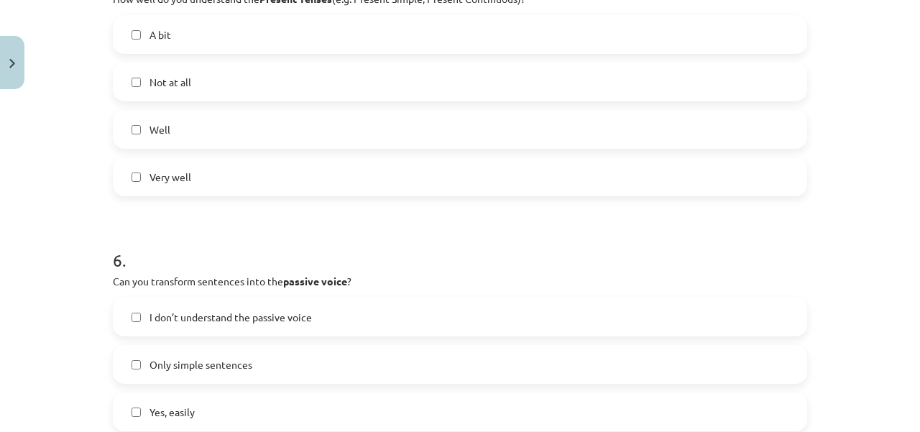
scroll to position [1639, 0]
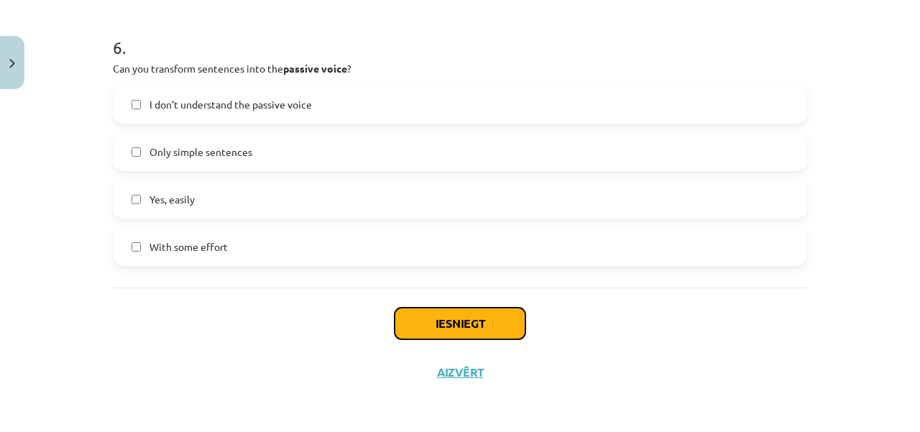
click at [462, 315] on button "Iesniegt" at bounding box center [460, 324] width 131 height 32
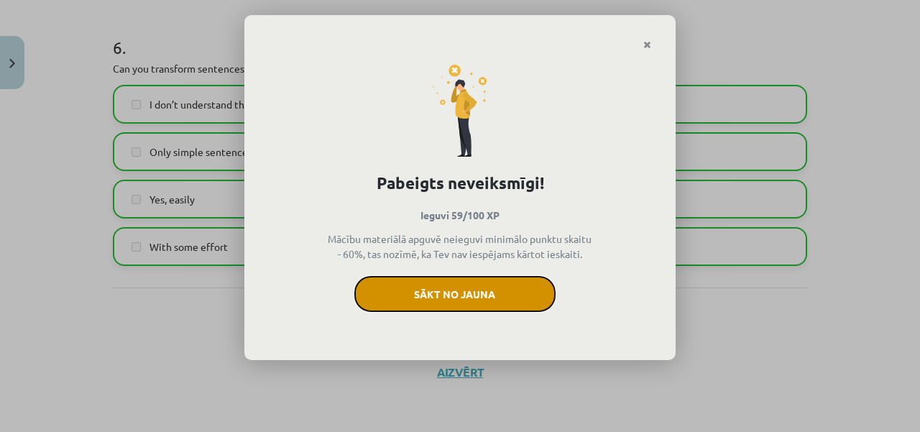
click at [464, 308] on button "Sākt no jauna" at bounding box center [454, 294] width 201 height 36
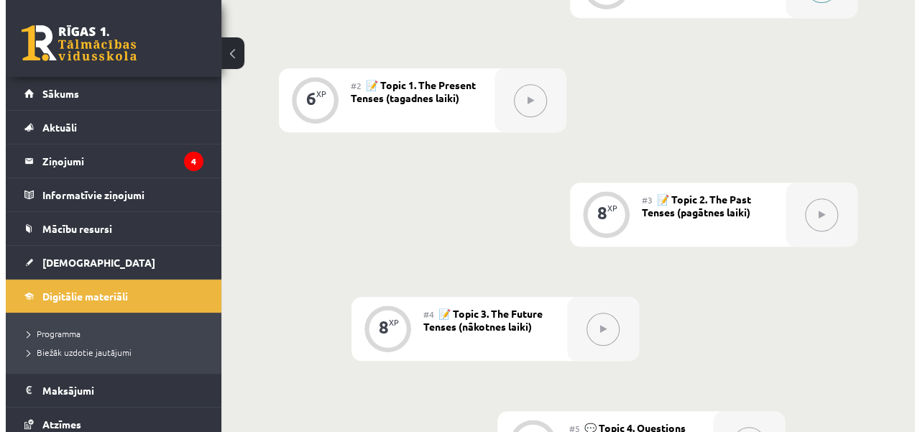
scroll to position [220, 0]
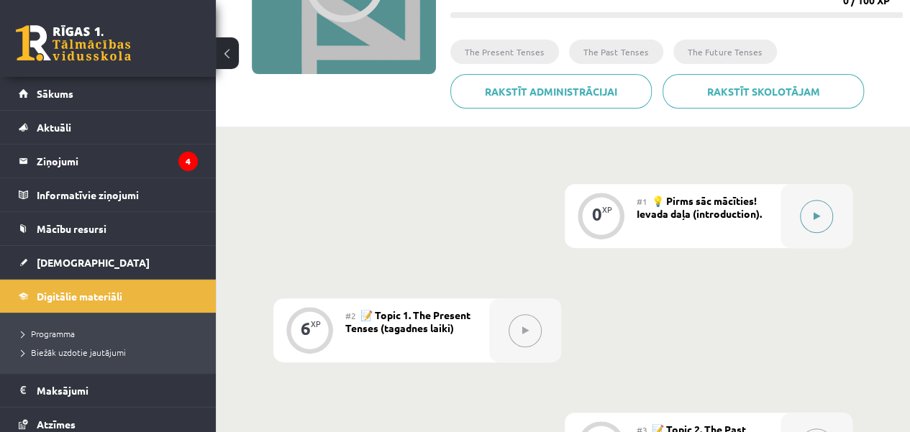
click at [820, 222] on button at bounding box center [816, 216] width 33 height 33
